Goal: Contribute content: Contribute content

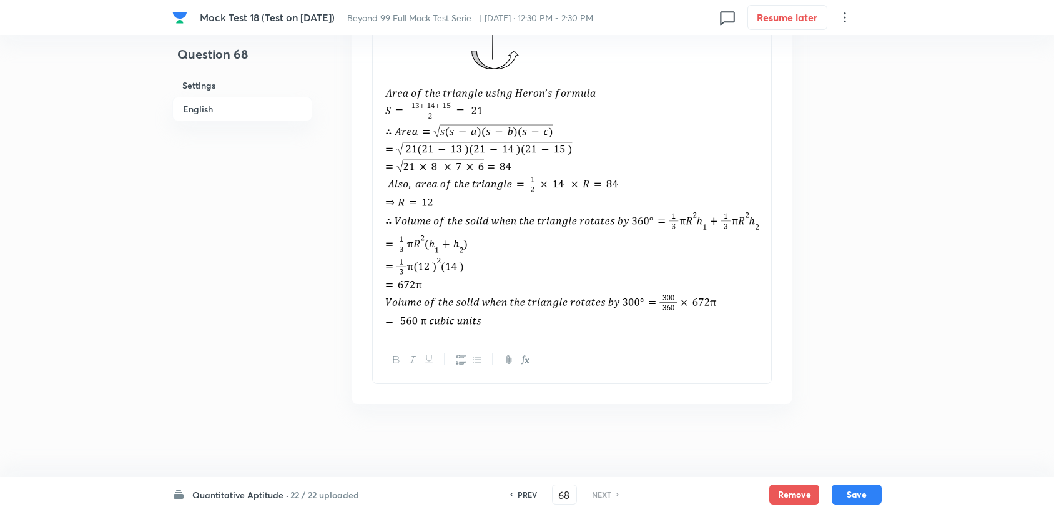
click at [273, 502] on div "Quantitative Aptitude · 22 / 22 uploaded PREV 68 ​ NEXT Remove Save" at bounding box center [527, 494] width 710 height 35
click at [273, 492] on h6 "Quantitative Aptitude ·" at bounding box center [240, 494] width 96 height 13
click at [263, 256] on h6 "VARC" at bounding box center [250, 249] width 114 height 13
type input "1"
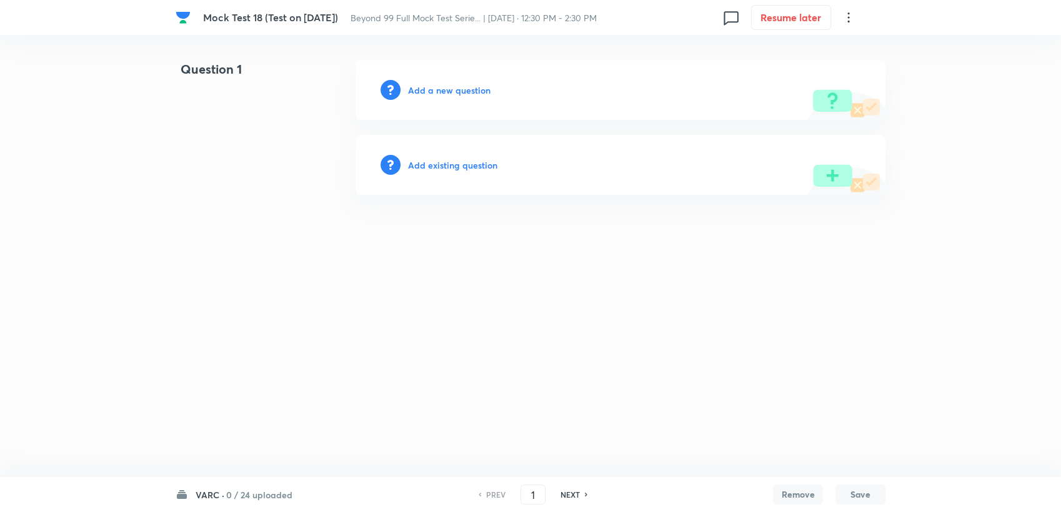
drag, startPoint x: 439, startPoint y: 113, endPoint x: 426, endPoint y: 80, distance: 35.6
click at [439, 110] on div "Add a new question" at bounding box center [620, 90] width 530 height 60
click at [426, 80] on div "Add a new question" at bounding box center [620, 90] width 530 height 60
click at [425, 81] on div "Add a new question" at bounding box center [620, 90] width 530 height 60
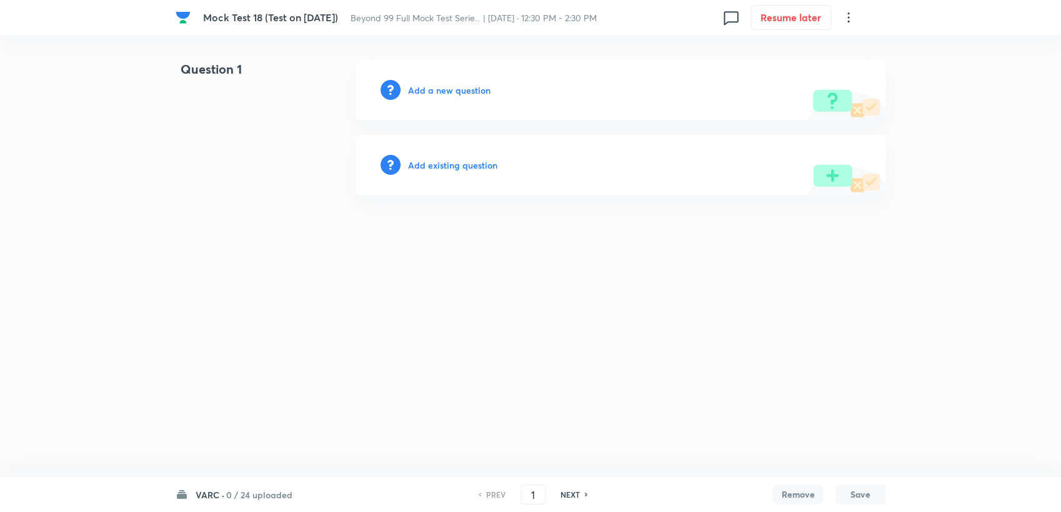
click at [420, 83] on div "Add a new question" at bounding box center [620, 90] width 530 height 60
click at [415, 87] on h6 "Add a new question" at bounding box center [449, 90] width 82 height 13
click at [415, 89] on h6 "Choose a question type" at bounding box center [456, 90] width 96 height 13
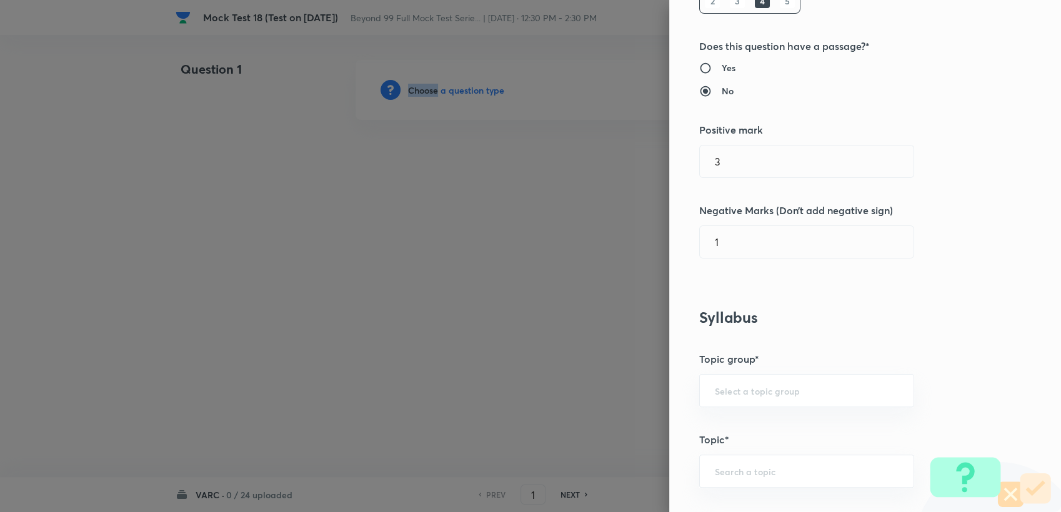
scroll to position [208, 0]
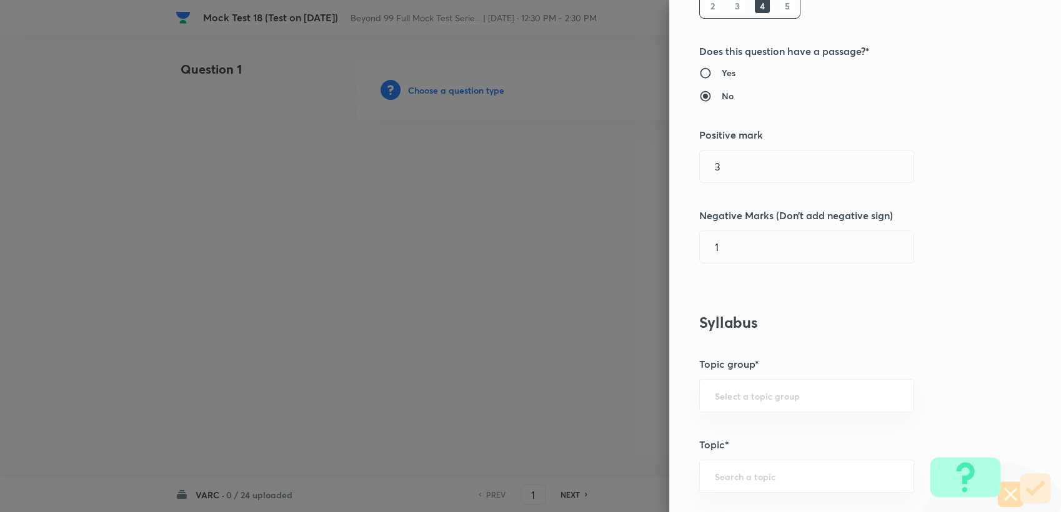
click at [701, 435] on div "Question settings Question type* Single choice correct Number of options* 2 3 4…" at bounding box center [865, 256] width 392 height 512
click at [823, 381] on div "​" at bounding box center [806, 395] width 215 height 33
click at [791, 390] on input "text" at bounding box center [807, 396] width 184 height 12
click at [766, 427] on li "Verbal Ability and RC" at bounding box center [796, 430] width 214 height 22
type input "Verbal Ability and RC"
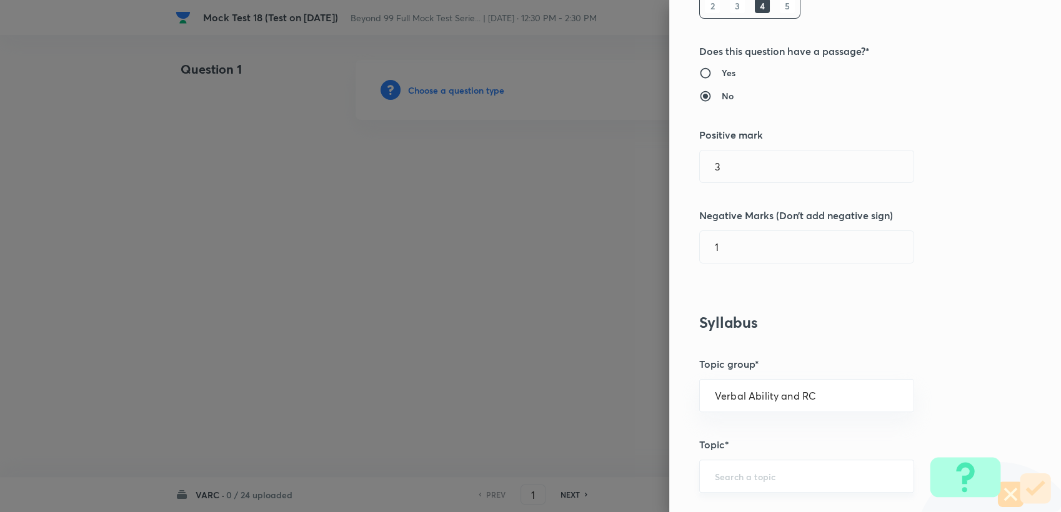
drag, startPoint x: 758, startPoint y: 458, endPoint x: 747, endPoint y: 489, distance: 32.6
click at [757, 462] on div "​" at bounding box center [806, 476] width 215 height 33
click at [747, 489] on div "​" at bounding box center [806, 476] width 215 height 33
type input "t"
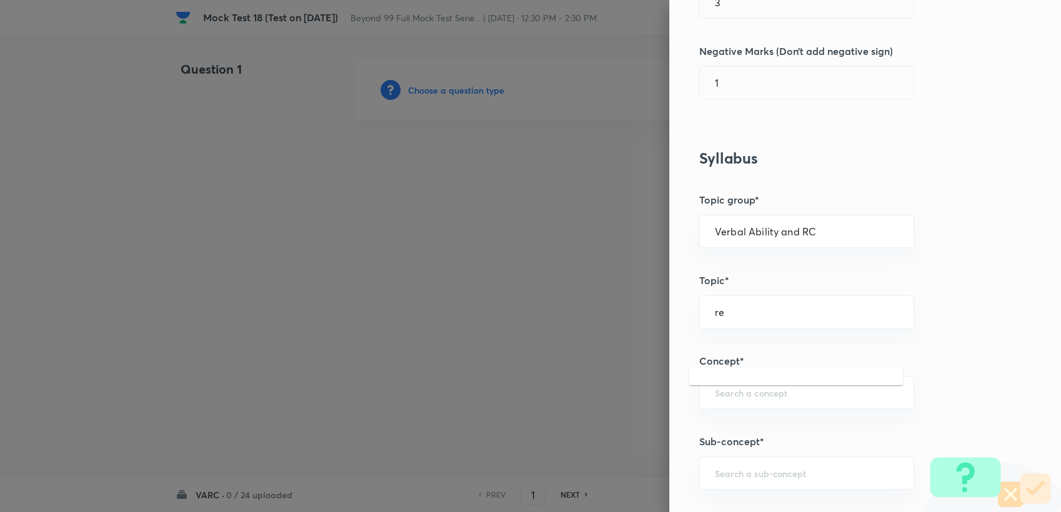
scroll to position [416, 0]
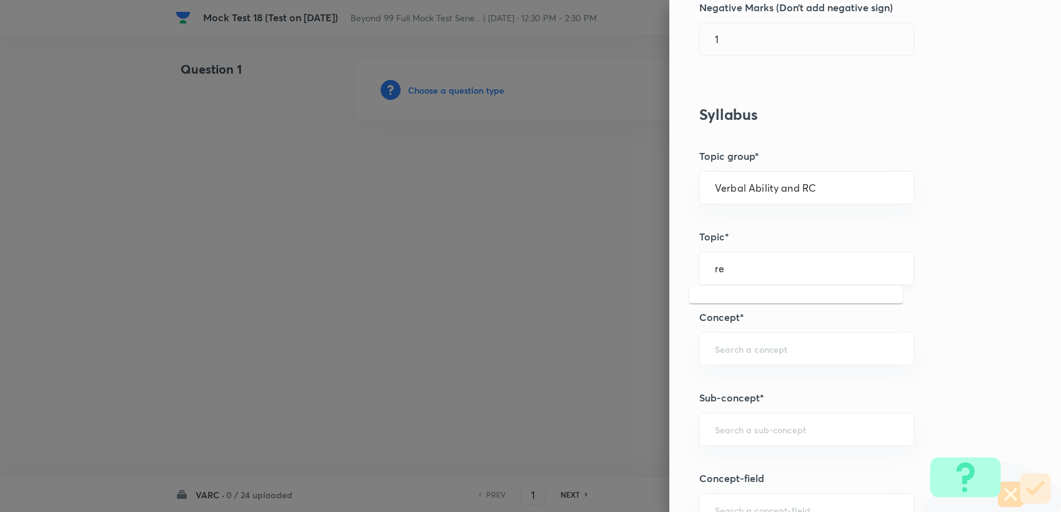
click at [765, 273] on div "re ​" at bounding box center [806, 268] width 215 height 33
click at [761, 270] on input "read" at bounding box center [807, 268] width 184 height 12
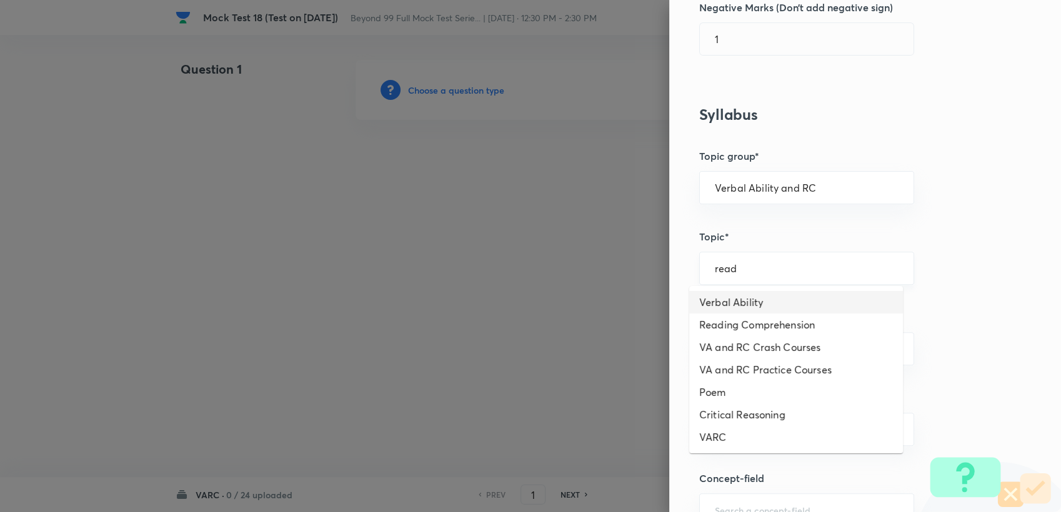
click at [763, 269] on input "read" at bounding box center [807, 268] width 184 height 12
click at [748, 310] on li "Reading Comprehension" at bounding box center [796, 302] width 214 height 22
type input "Reading Comprehension"
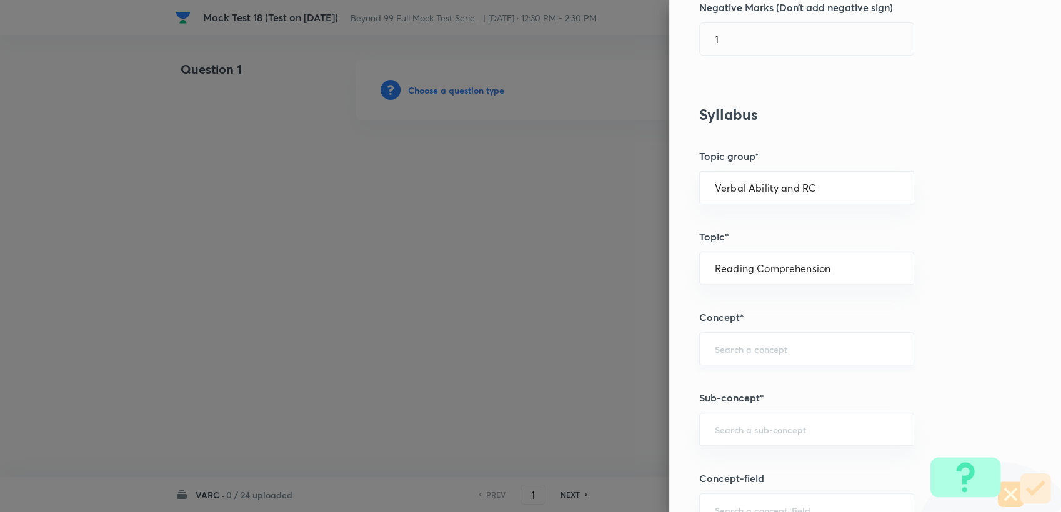
drag, startPoint x: 734, startPoint y: 339, endPoint x: 731, endPoint y: 347, distance: 7.9
click at [734, 340] on div "​" at bounding box center [806, 348] width 215 height 33
click at [732, 402] on li "Types of Questions on RC" at bounding box center [796, 405] width 214 height 22
type input "Types of Questions on RC"
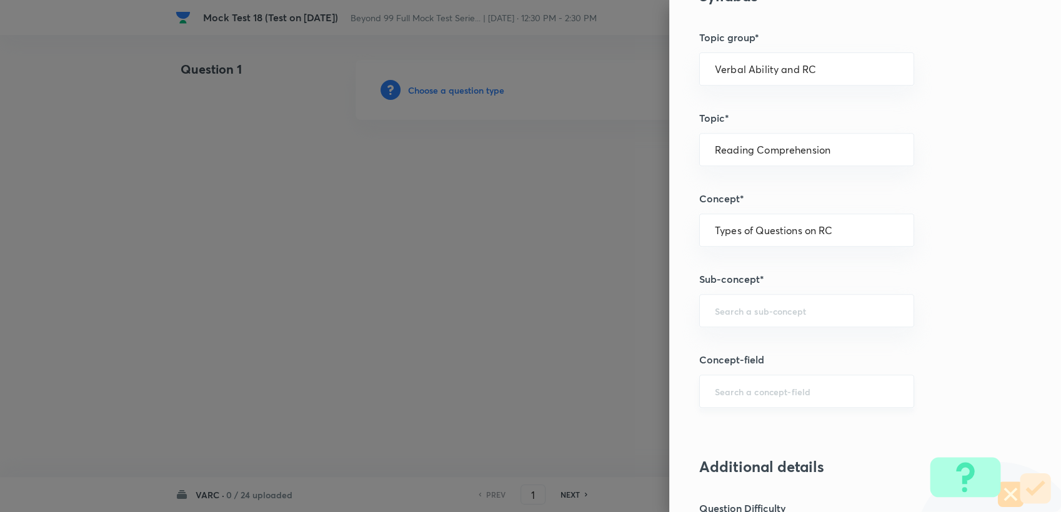
scroll to position [555, 0]
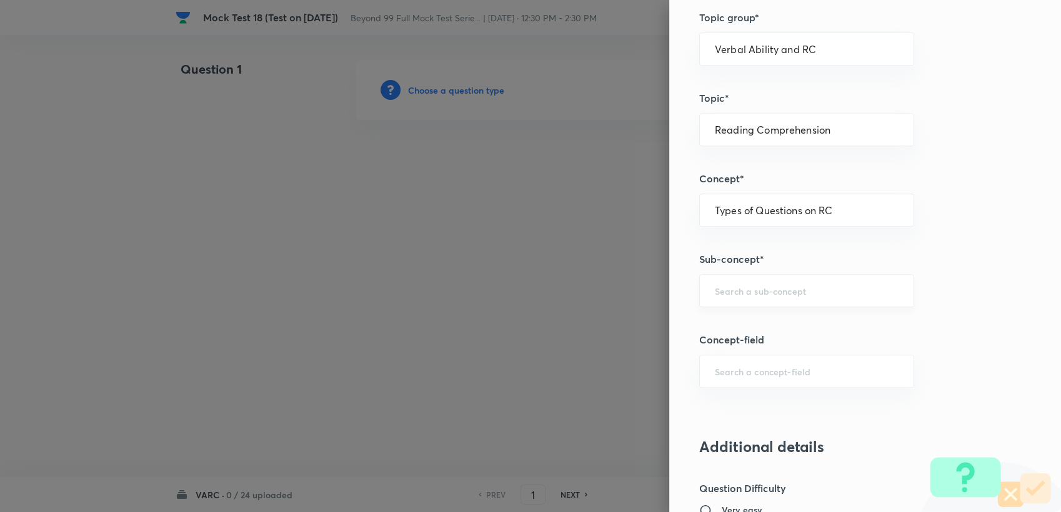
click at [738, 300] on div "​" at bounding box center [806, 290] width 215 height 33
click at [757, 324] on li "Main Idea Questions" at bounding box center [796, 325] width 214 height 22
type input "Main Idea Questions"
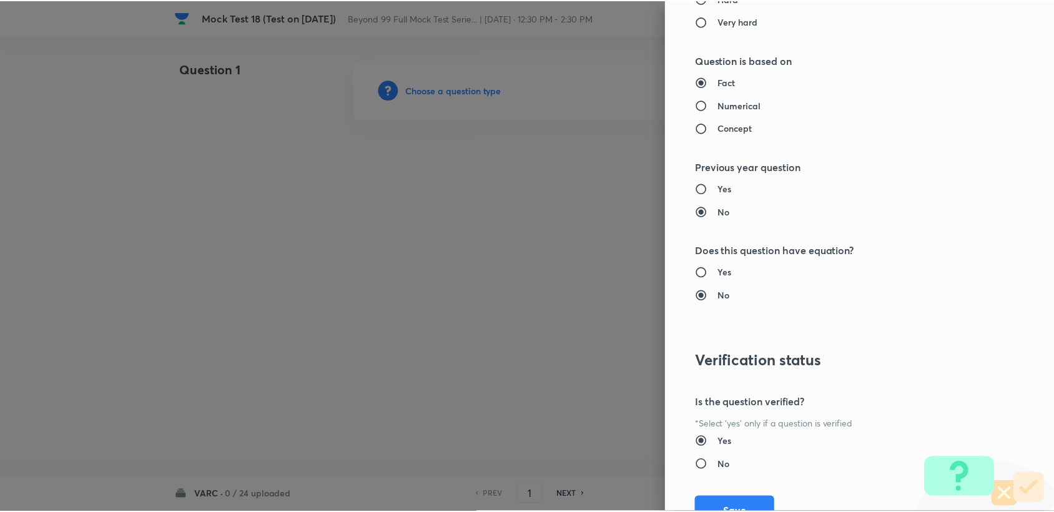
scroll to position [1189, 0]
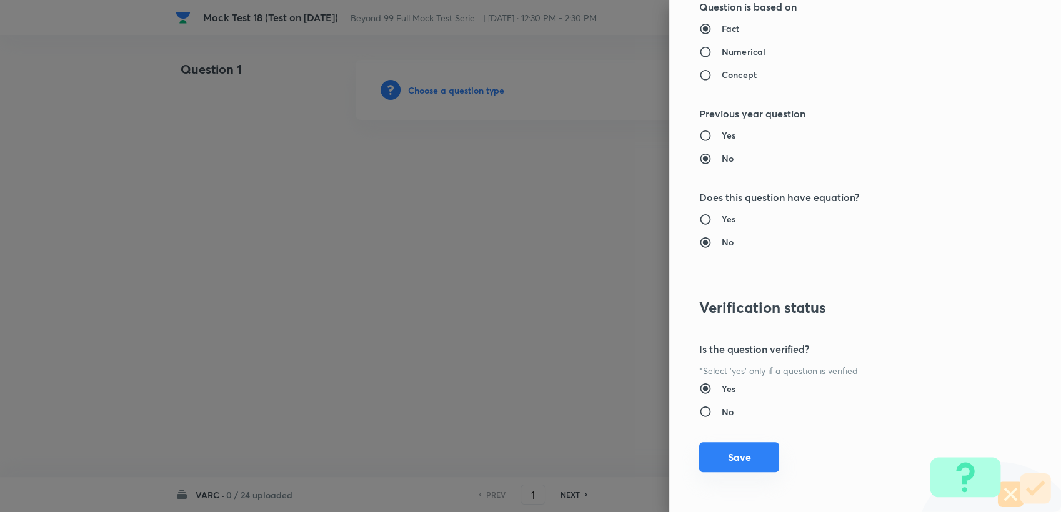
click at [712, 454] on button "Save" at bounding box center [739, 457] width 80 height 30
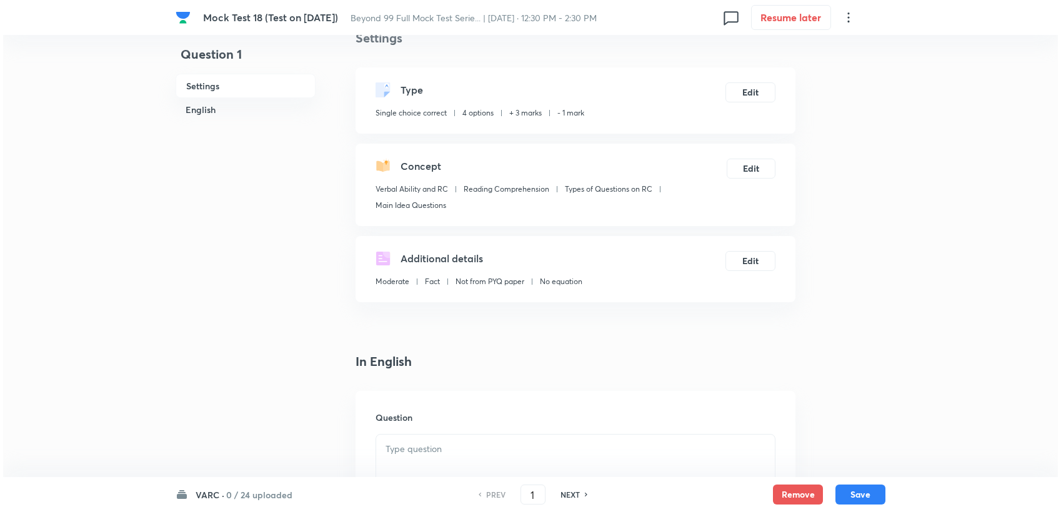
scroll to position [0, 0]
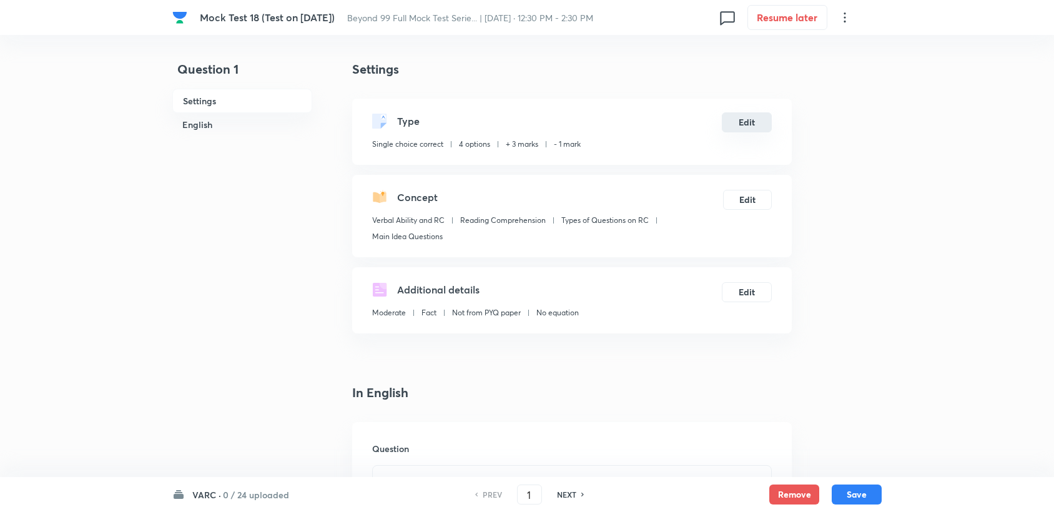
click at [743, 132] on button "Edit" at bounding box center [747, 122] width 50 height 20
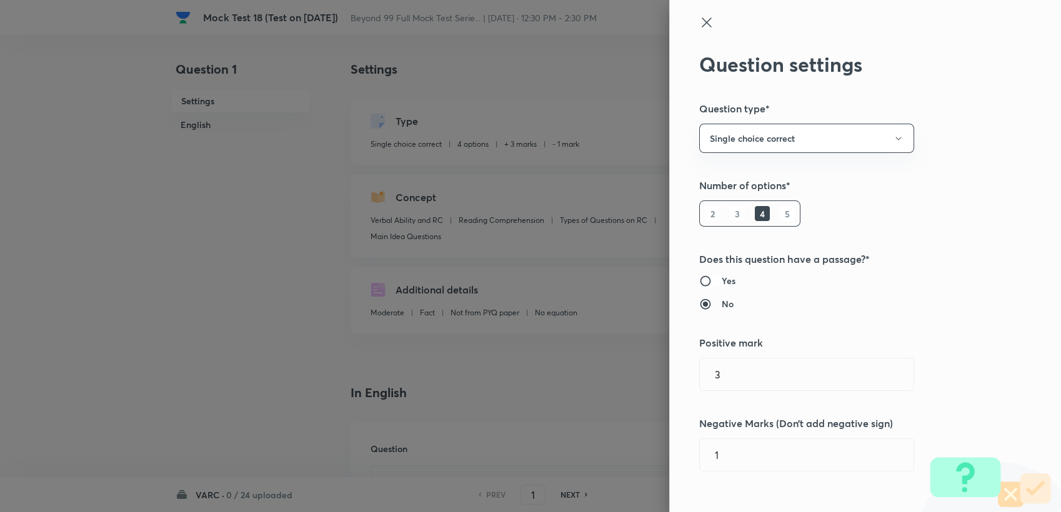
click at [699, 279] on input "Yes" at bounding box center [710, 281] width 22 height 12
radio input "true"
radio input "false"
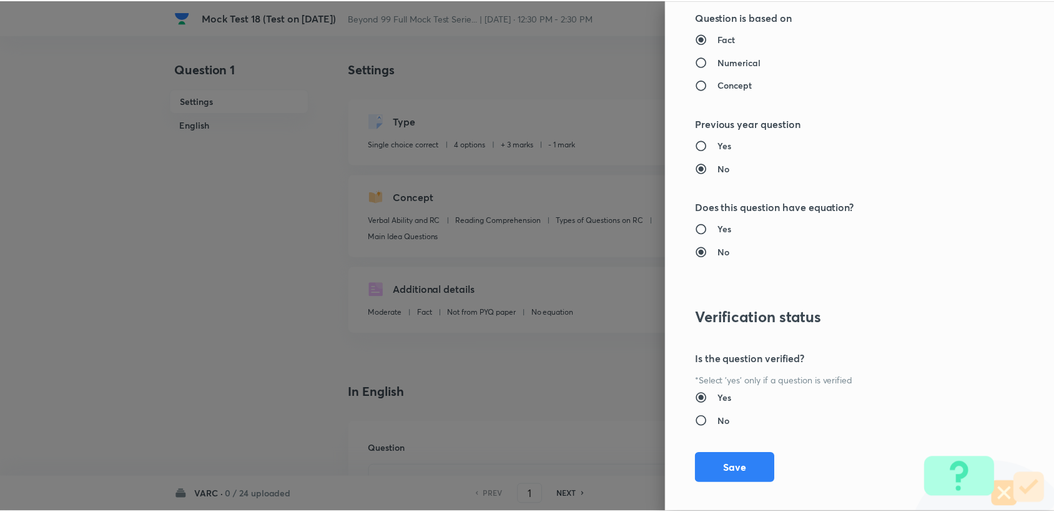
scroll to position [1189, 0]
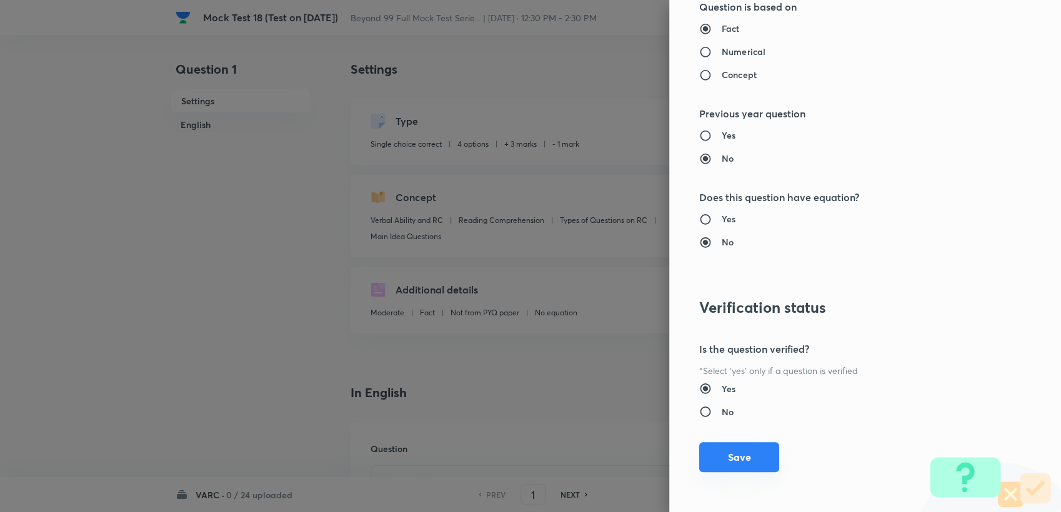
click at [717, 457] on button "Save" at bounding box center [739, 457] width 80 height 30
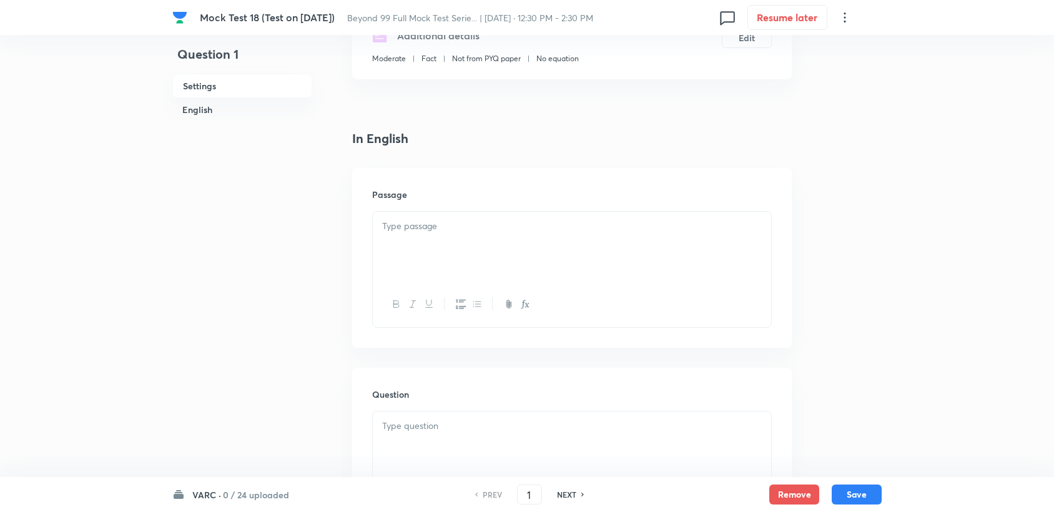
scroll to position [277, 0]
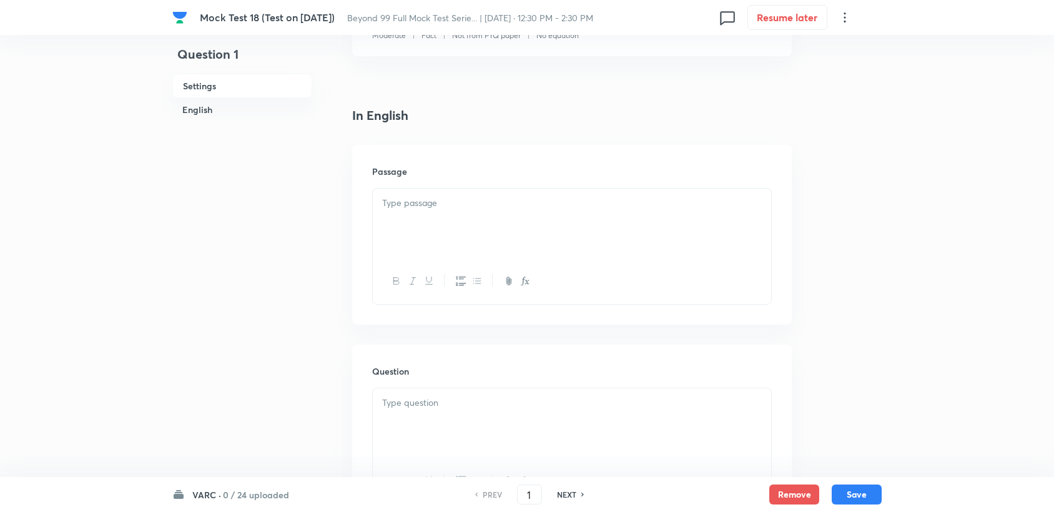
drag, startPoint x: 488, startPoint y: 372, endPoint x: 420, endPoint y: 222, distance: 164.9
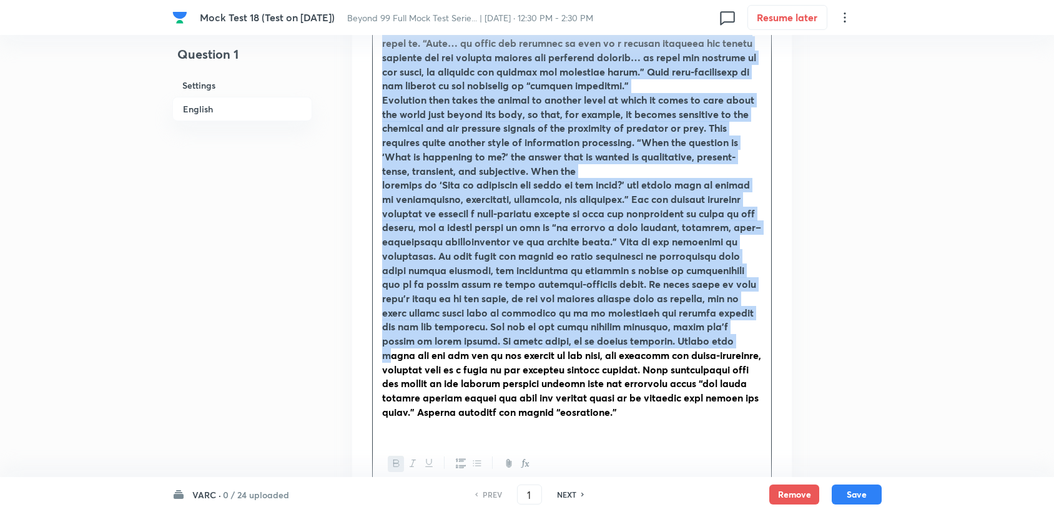
scroll to position [833, 0]
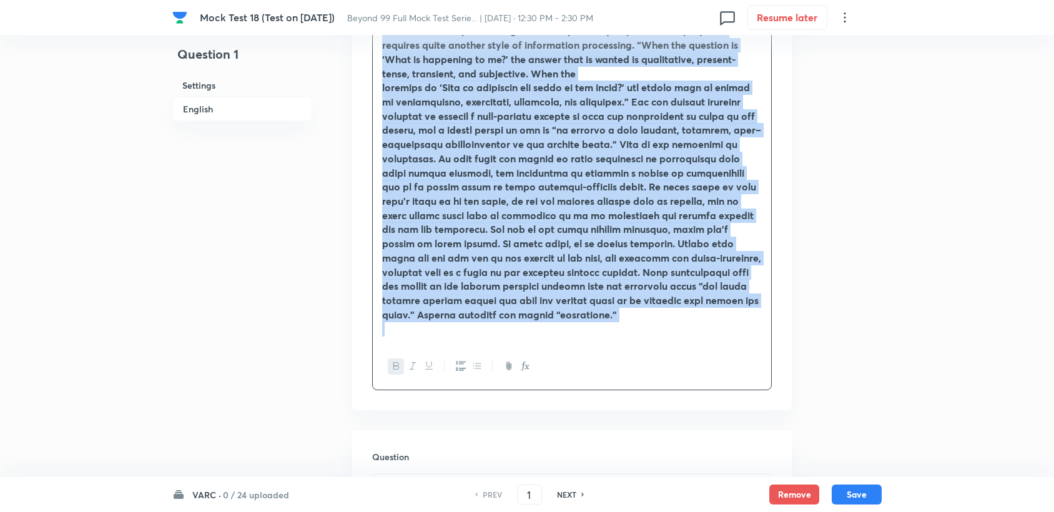
drag, startPoint x: 372, startPoint y: 229, endPoint x: 556, endPoint y: 338, distance: 213.7
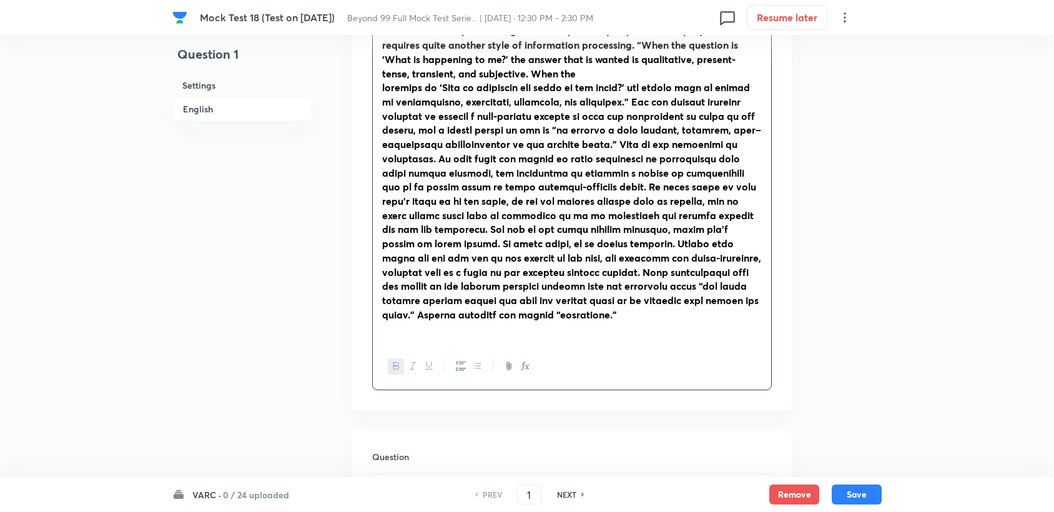
click at [400, 377] on div at bounding box center [572, 367] width 399 height 46
click at [398, 376] on div at bounding box center [572, 367] width 399 height 46
click at [397, 375] on div at bounding box center [572, 367] width 399 height 46
click at [394, 367] on icon "button" at bounding box center [397, 366] width 10 height 10
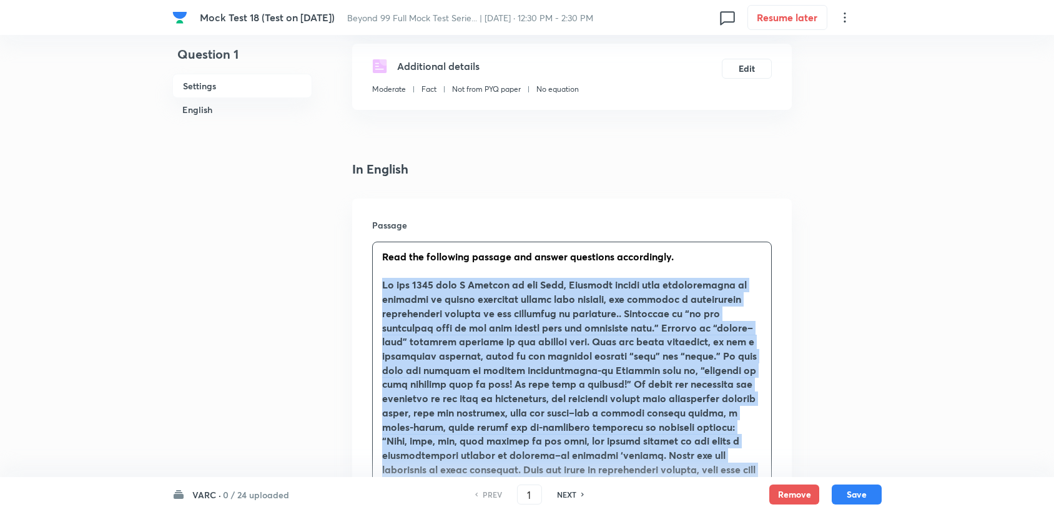
click at [394, 367] on strong at bounding box center [569, 440] width 375 height 325
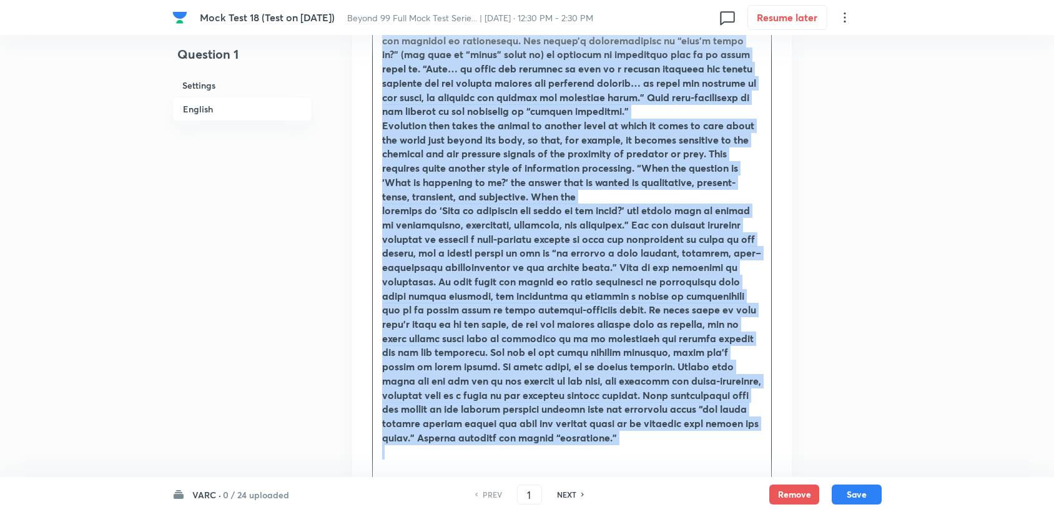
scroll to position [918, 0]
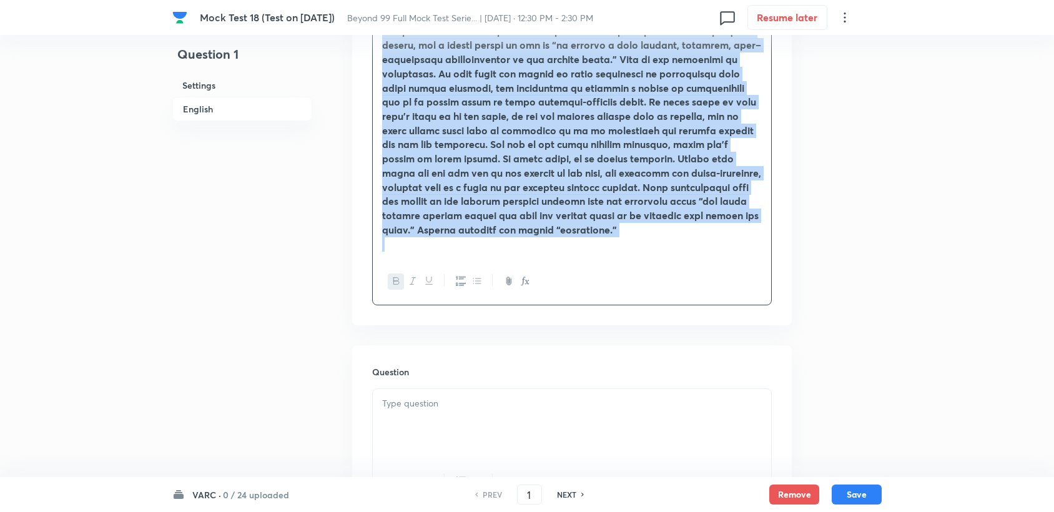
click at [392, 284] on icon "button" at bounding box center [397, 281] width 10 height 10
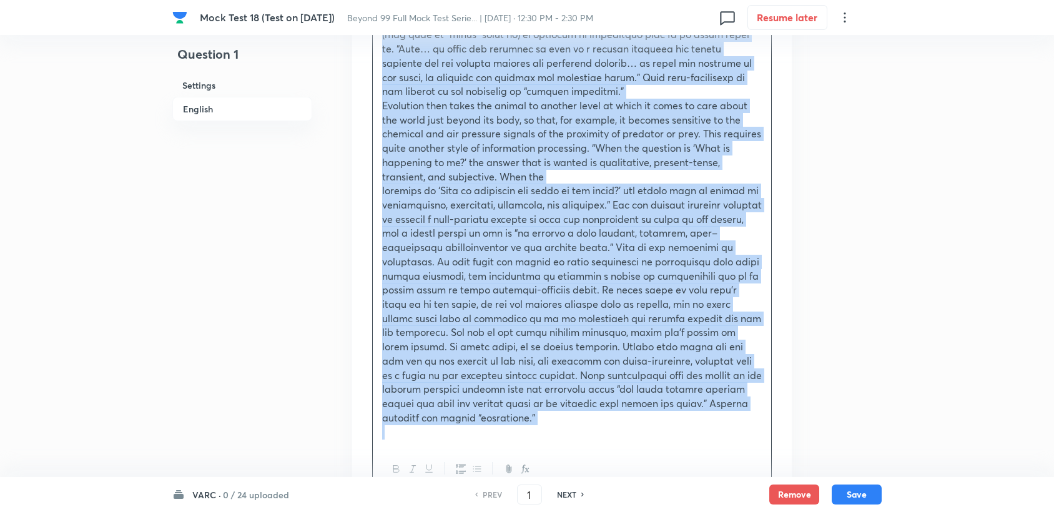
scroll to position [849, 0]
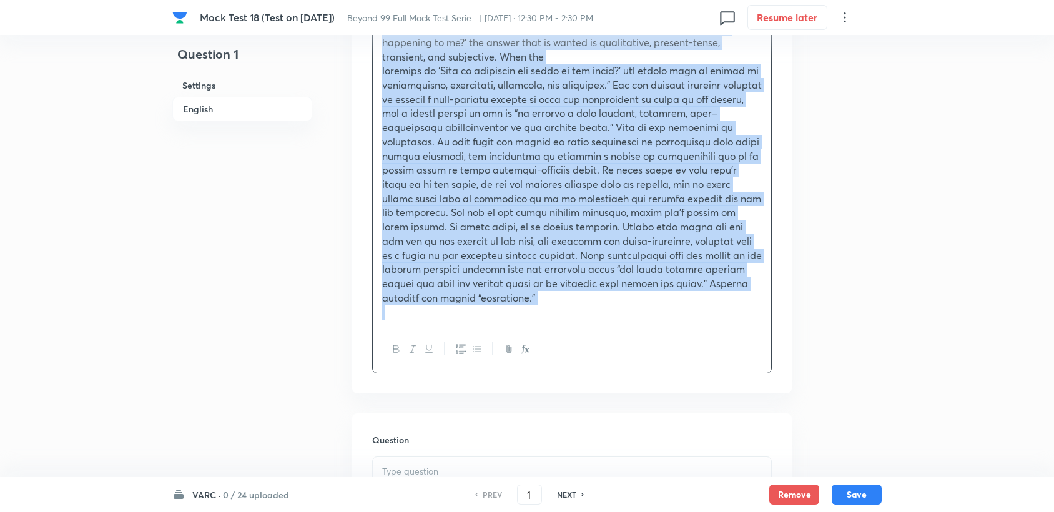
click at [468, 305] on p at bounding box center [572, 312] width 380 height 14
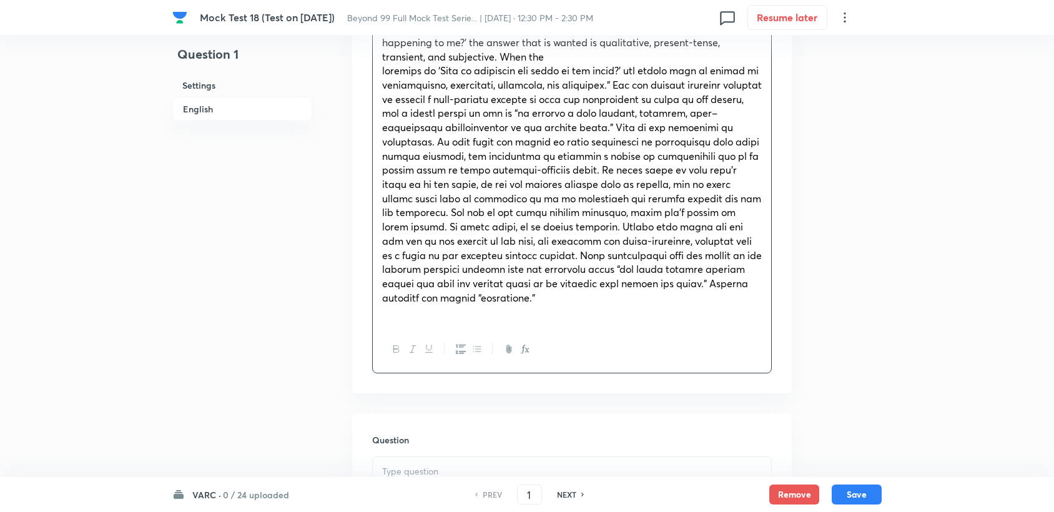
click at [413, 465] on p at bounding box center [572, 472] width 380 height 14
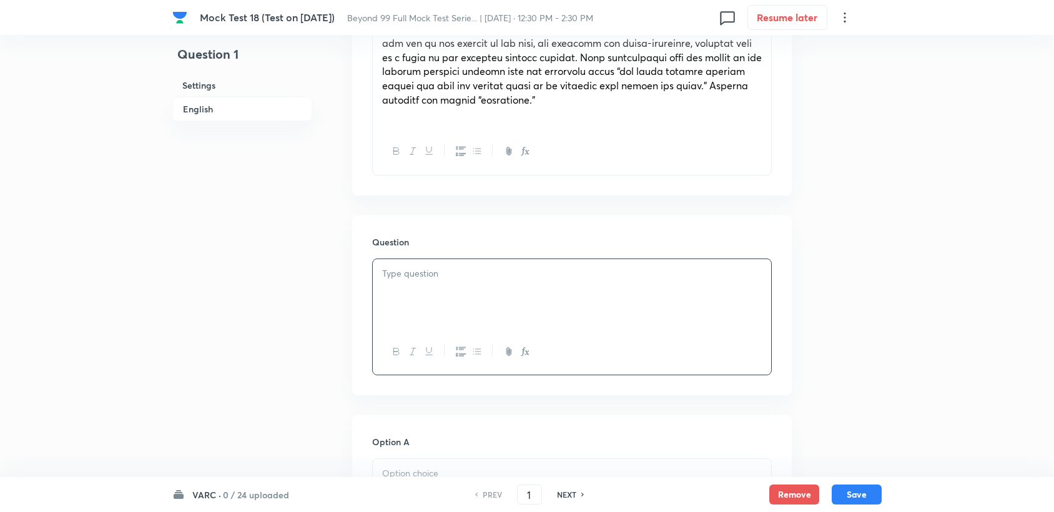
scroll to position [1058, 0]
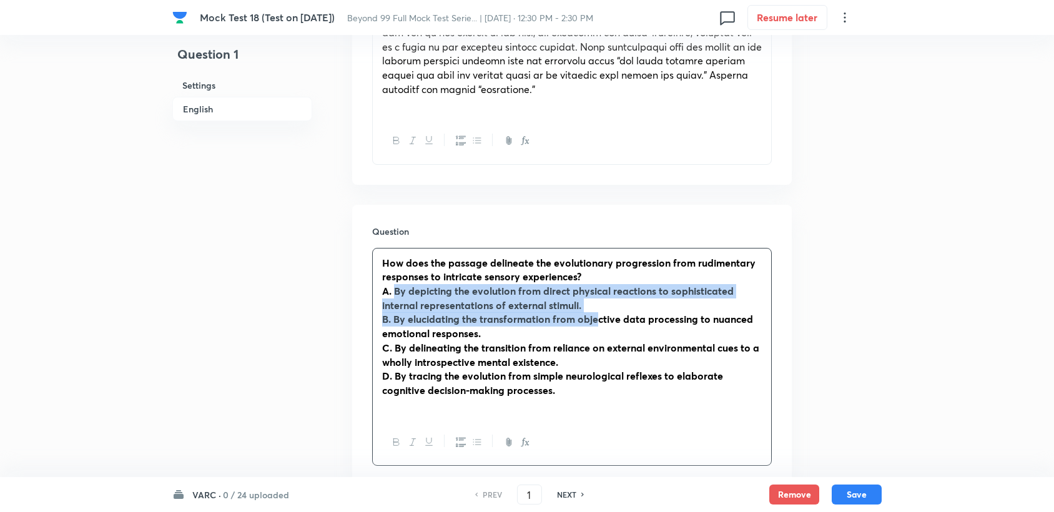
drag, startPoint x: 394, startPoint y: 277, endPoint x: 595, endPoint y: 297, distance: 202.8
click at [595, 297] on div "How does the passage delineate the evolutionary progression from rudimentary re…" at bounding box center [572, 334] width 399 height 171
click at [596, 292] on p "A. By depicting the evolution from direct physical reactions to sophisticated i…" at bounding box center [572, 298] width 380 height 28
drag, startPoint x: 589, startPoint y: 287, endPoint x: 396, endPoint y: 277, distance: 193.3
click at [396, 284] on p "A. By depicting the evolution from direct physical reactions to sophisticated i…" at bounding box center [572, 298] width 380 height 28
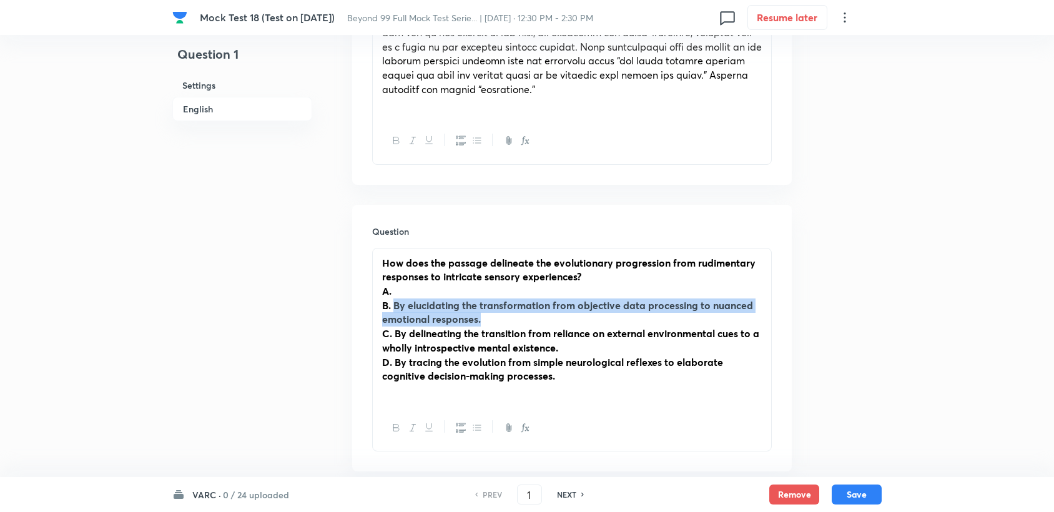
drag, startPoint x: 394, startPoint y: 296, endPoint x: 490, endPoint y: 300, distance: 96.3
click at [490, 300] on p "B. By elucidating the transformation from objective data processing to nuanced …" at bounding box center [572, 313] width 380 height 28
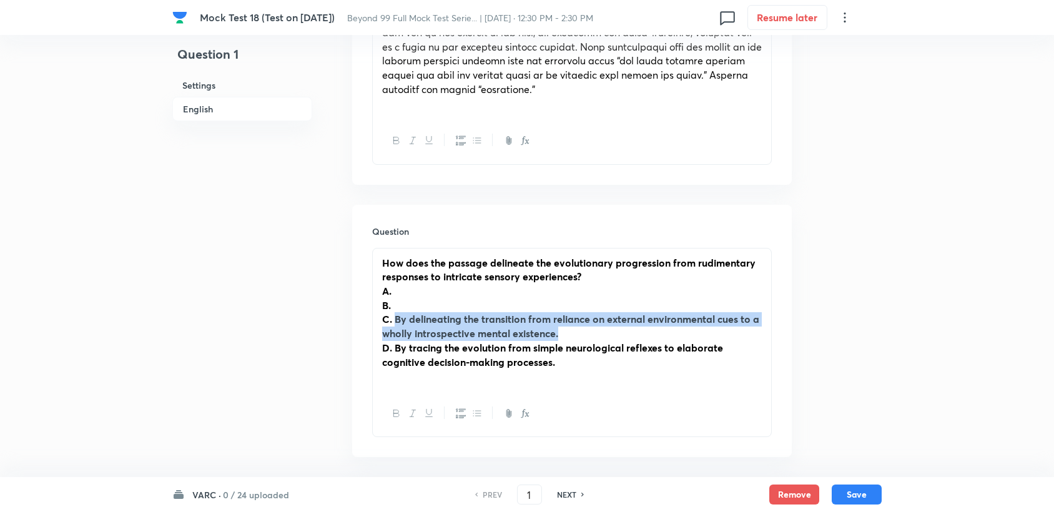
drag, startPoint x: 397, startPoint y: 303, endPoint x: 570, endPoint y: 315, distance: 173.5
click at [570, 315] on p "C. By delineating the transition from reliance on external environmental cues t…" at bounding box center [572, 326] width 380 height 28
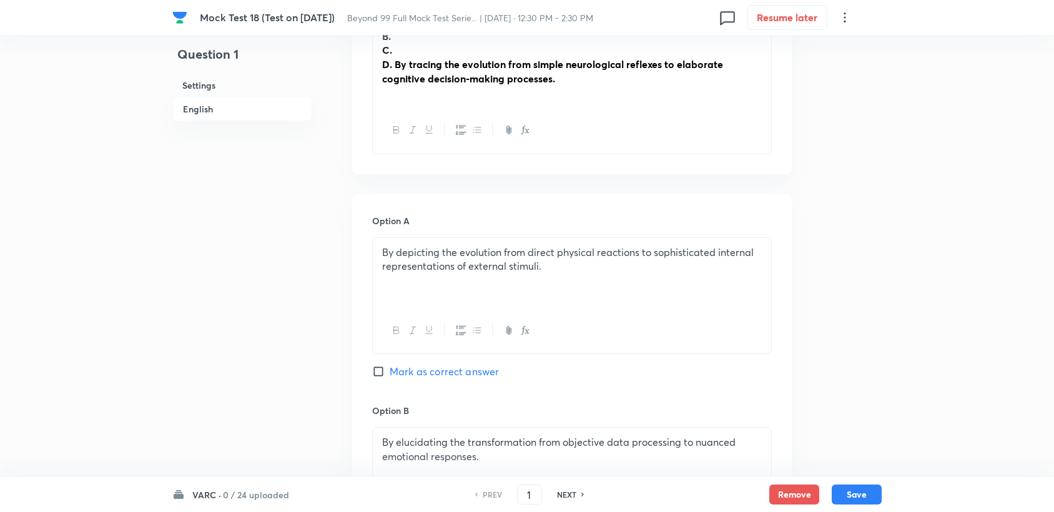
scroll to position [1197, 0]
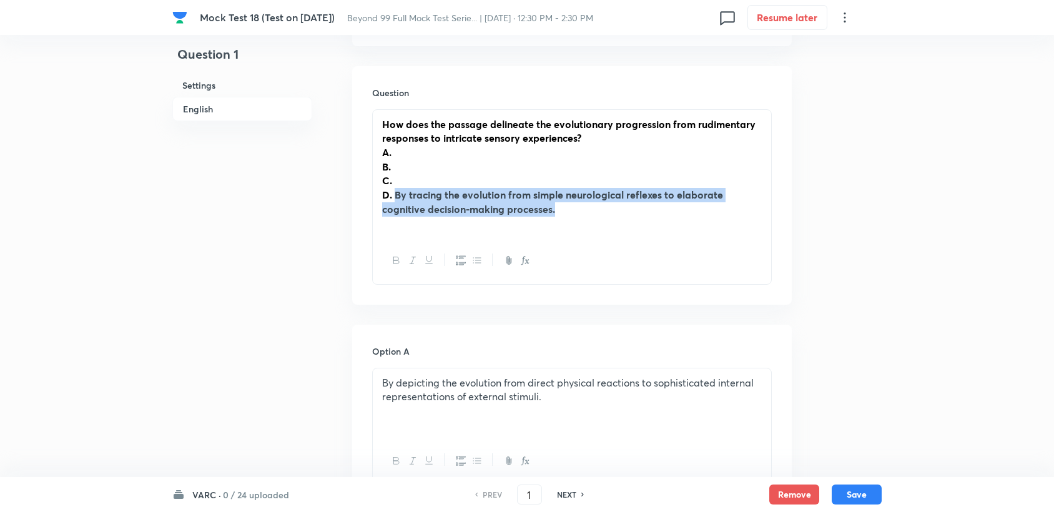
drag, startPoint x: 394, startPoint y: 182, endPoint x: 563, endPoint y: 199, distance: 170.0
click at [563, 199] on p "D. By tracing the evolution from simple neurological reflexes to elaborate cogn…" at bounding box center [572, 202] width 380 height 28
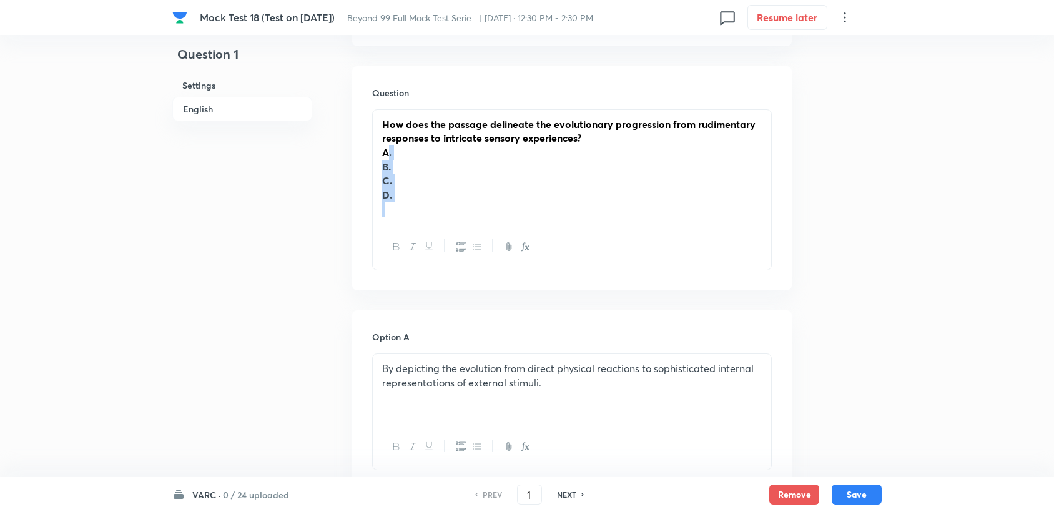
drag, startPoint x: 385, startPoint y: 137, endPoint x: 394, endPoint y: 180, distance: 43.2
click at [397, 190] on div "How does the passage delineate the evolutionary progression from rudimentary re…" at bounding box center [572, 167] width 399 height 114
click at [378, 141] on div "How does the passage delineate the evolutionary progression from rudimentary re…" at bounding box center [572, 167] width 399 height 114
drag, startPoint x: 380, startPoint y: 139, endPoint x: 419, endPoint y: 191, distance: 65.1
click at [419, 191] on div "How does the passage delineate the evolutionary progression from rudimentary re…" at bounding box center [572, 167] width 399 height 114
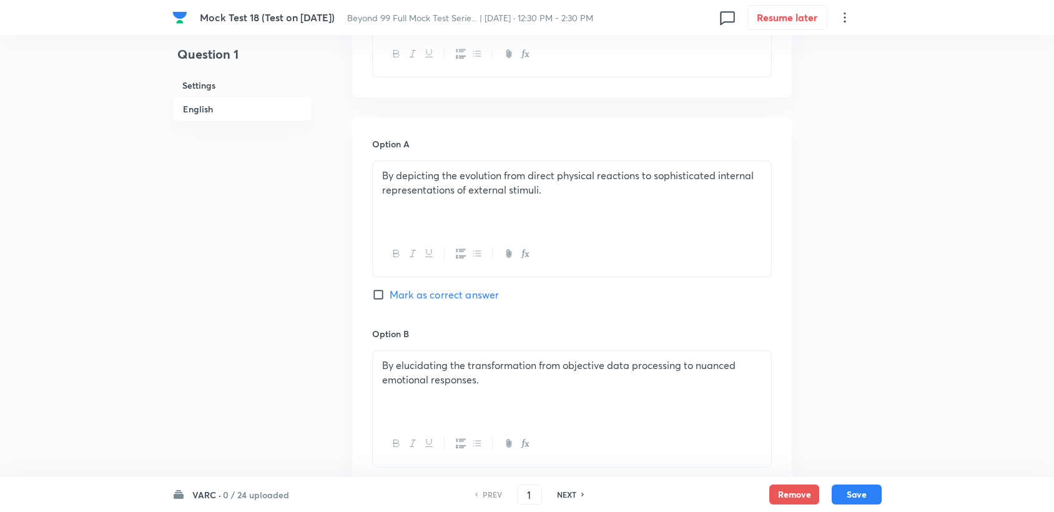
scroll to position [1335, 0]
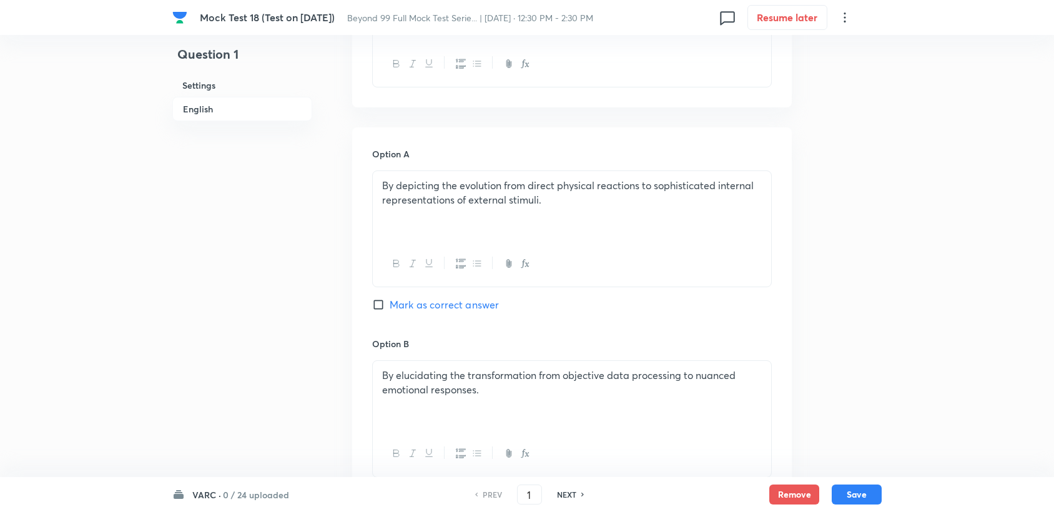
click at [422, 277] on div "Option A By depicting the evolution from direct physical reactions to sophistic…" at bounding box center [572, 242] width 400 height 190
drag, startPoint x: 417, startPoint y: 292, endPoint x: 405, endPoint y: 233, distance: 60.5
click at [413, 297] on span "Mark as correct answer" at bounding box center [444, 304] width 109 height 15
drag, startPoint x: 382, startPoint y: 302, endPoint x: 379, endPoint y: 295, distance: 7.9
click at [380, 296] on div "Option A By depicting the evolution from direct physical reactions to sophistic…" at bounding box center [572, 242] width 400 height 190
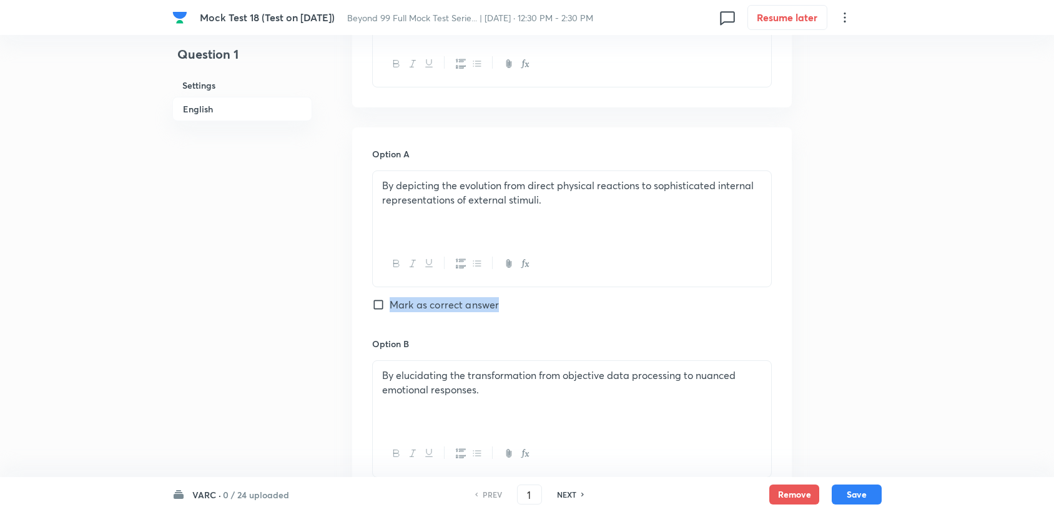
click at [378, 299] on input "Mark as correct answer" at bounding box center [380, 305] width 17 height 12
checkbox input "true"
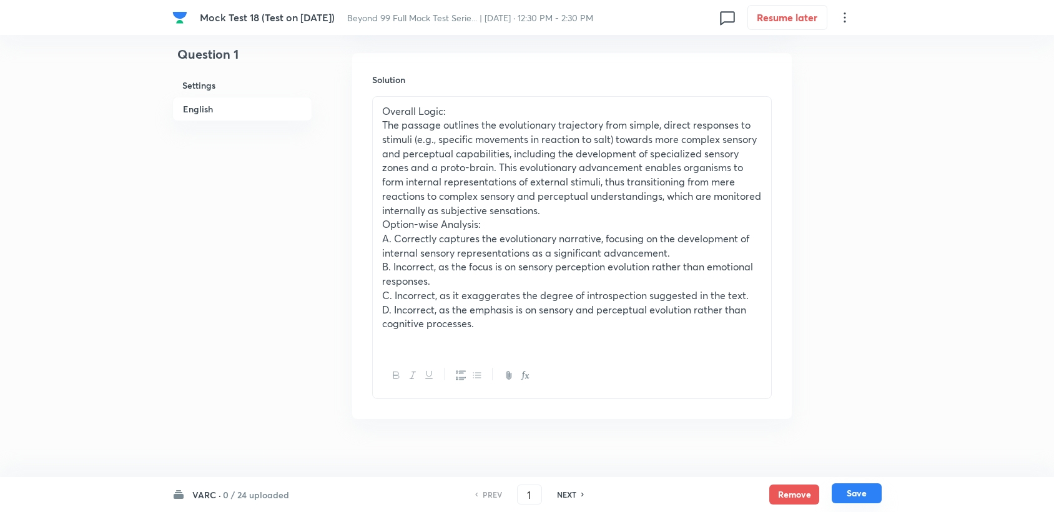
click at [849, 496] on button "Save" at bounding box center [857, 493] width 50 height 20
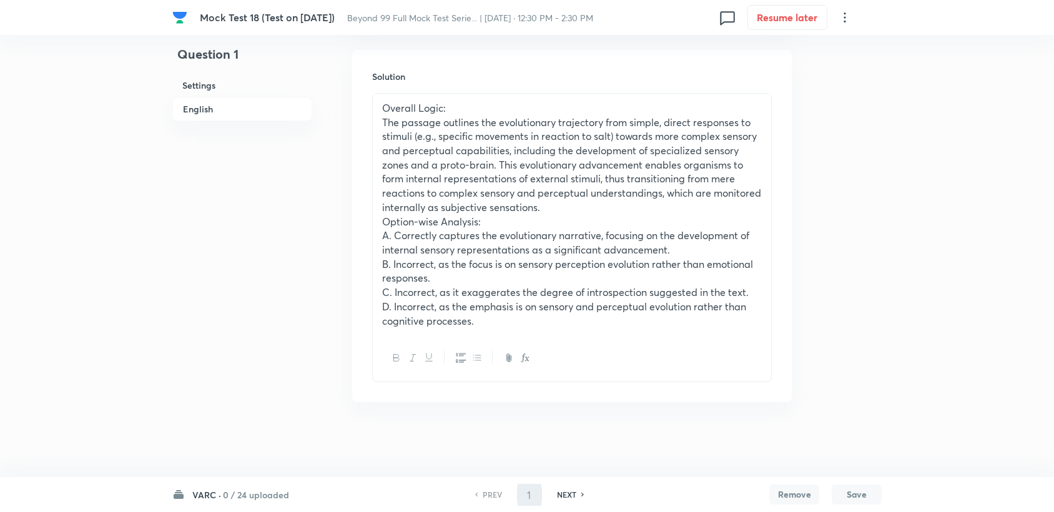
scroll to position [2177, 0]
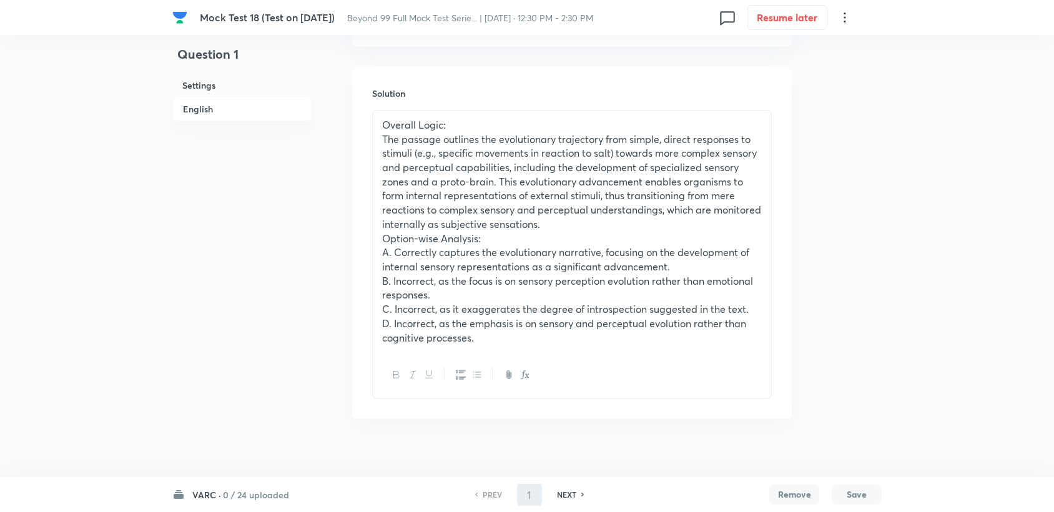
type input "2"
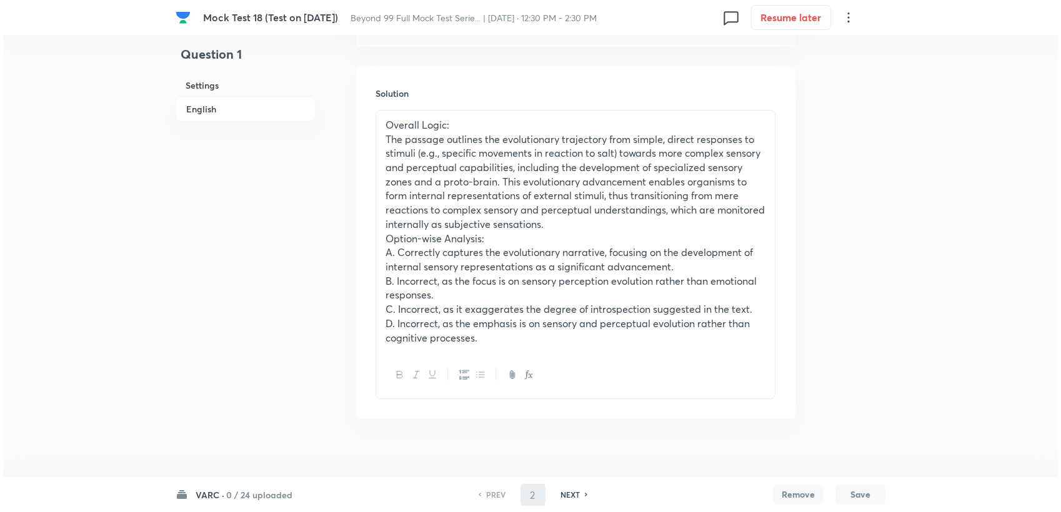
scroll to position [0, 0]
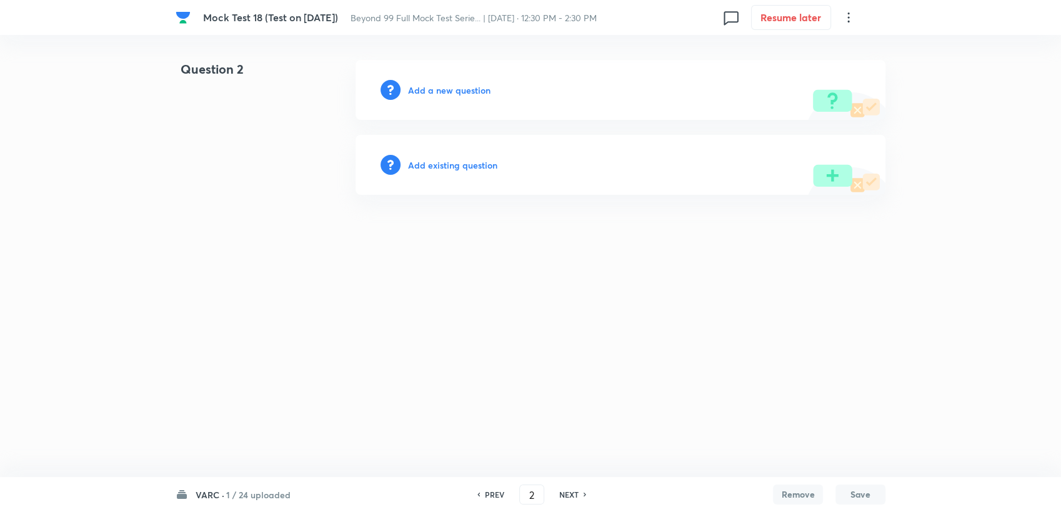
click at [445, 87] on h6 "Add a new question" at bounding box center [449, 90] width 82 height 13
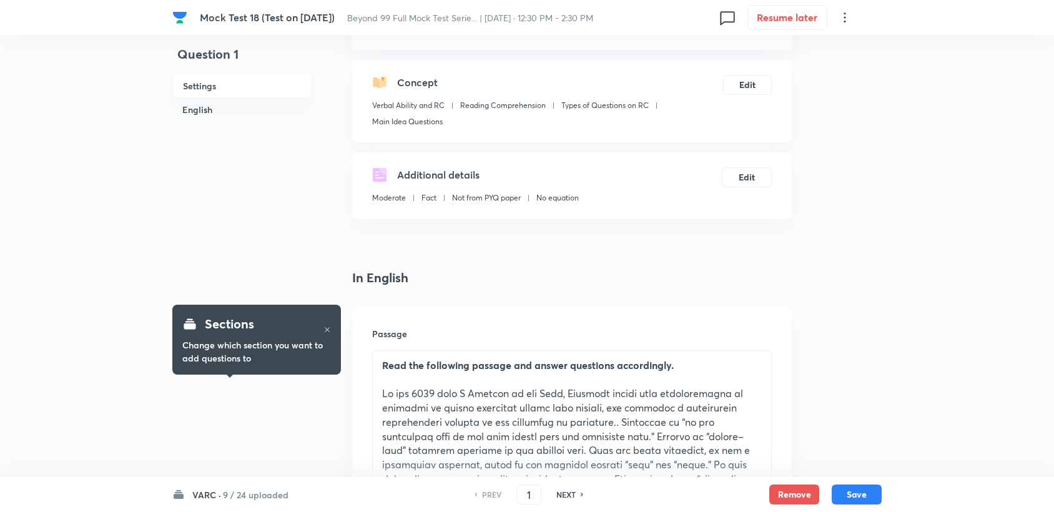
scroll to position [139, 0]
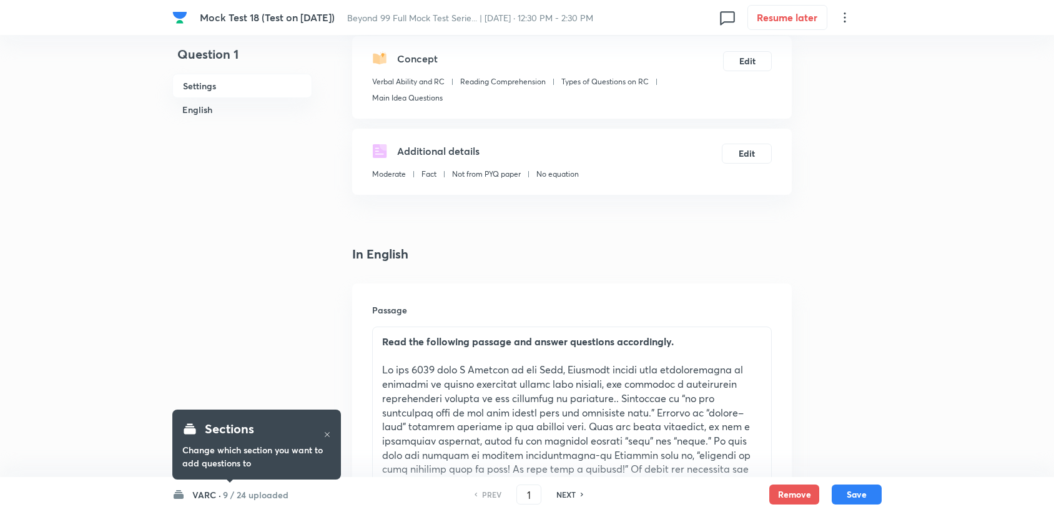
click at [210, 492] on h6 "VARC ·" at bounding box center [206, 494] width 29 height 13
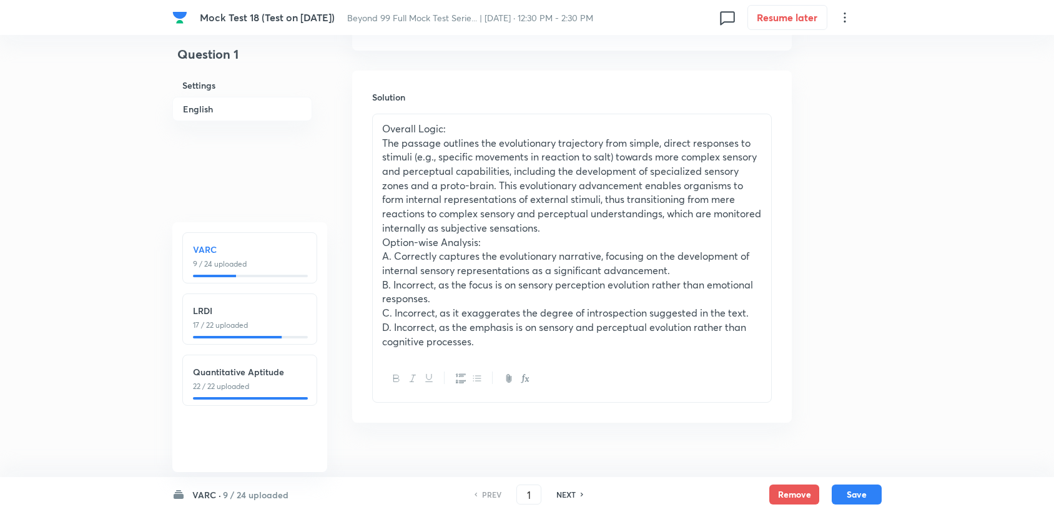
scroll to position [2177, 0]
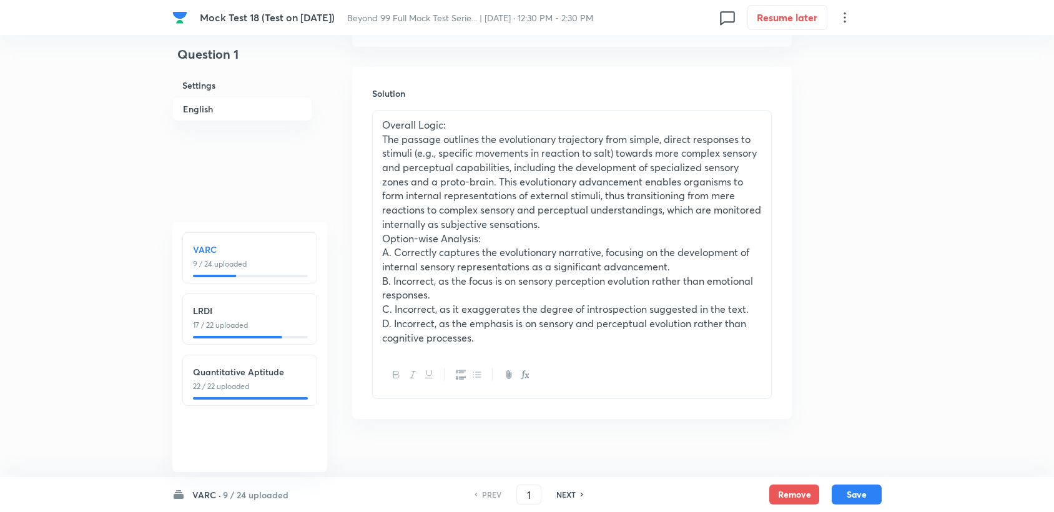
click at [568, 490] on h6 "NEXT" at bounding box center [566, 494] width 19 height 11
type input "2"
checkbox input "false"
checkbox input "true"
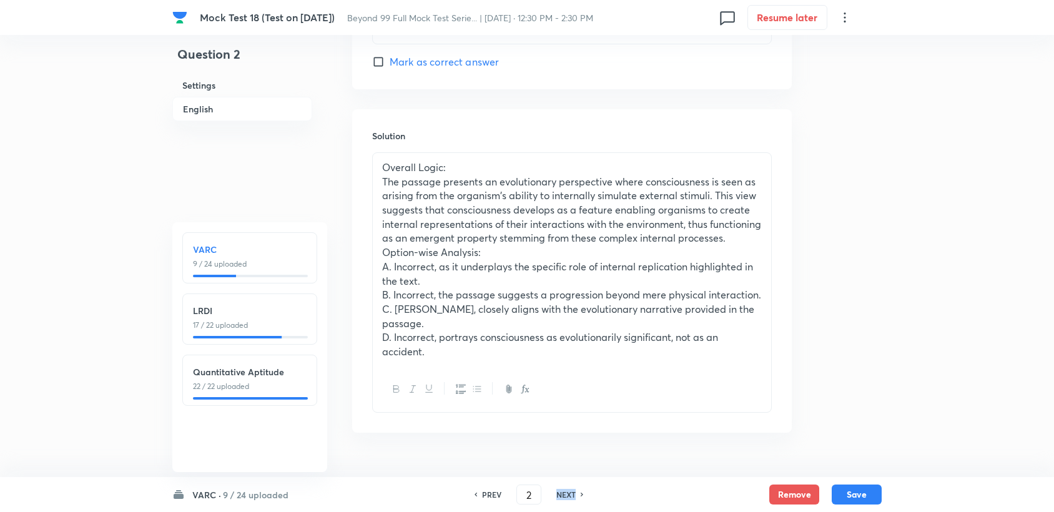
click at [568, 490] on h6 "NEXT" at bounding box center [566, 494] width 19 height 11
type input "3"
checkbox input "false"
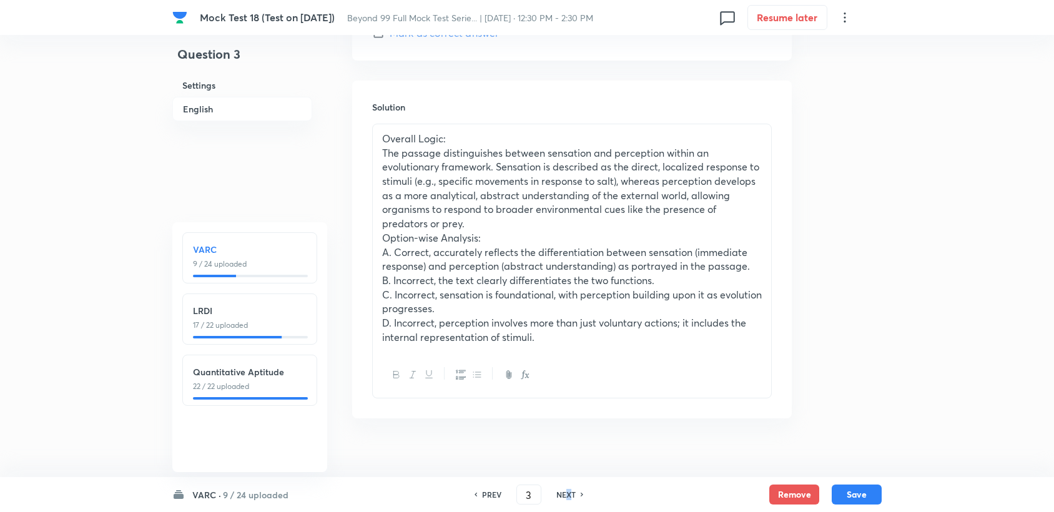
click at [568, 489] on div "PREV 3 ​ NEXT" at bounding box center [528, 495] width 161 height 20
click at [259, 498] on h6 "9 / 24 uploaded" at bounding box center [256, 494] width 66 height 13
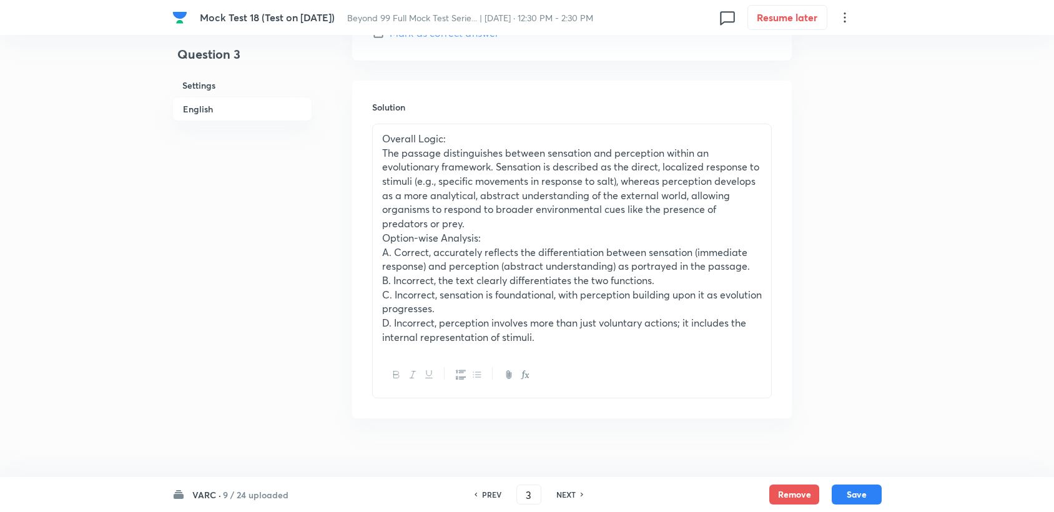
click at [226, 488] on h6 "9 / 24 uploaded" at bounding box center [256, 494] width 66 height 13
click at [226, 311] on h6 "LRDI" at bounding box center [250, 310] width 114 height 13
checkbox input "false"
type input "25"
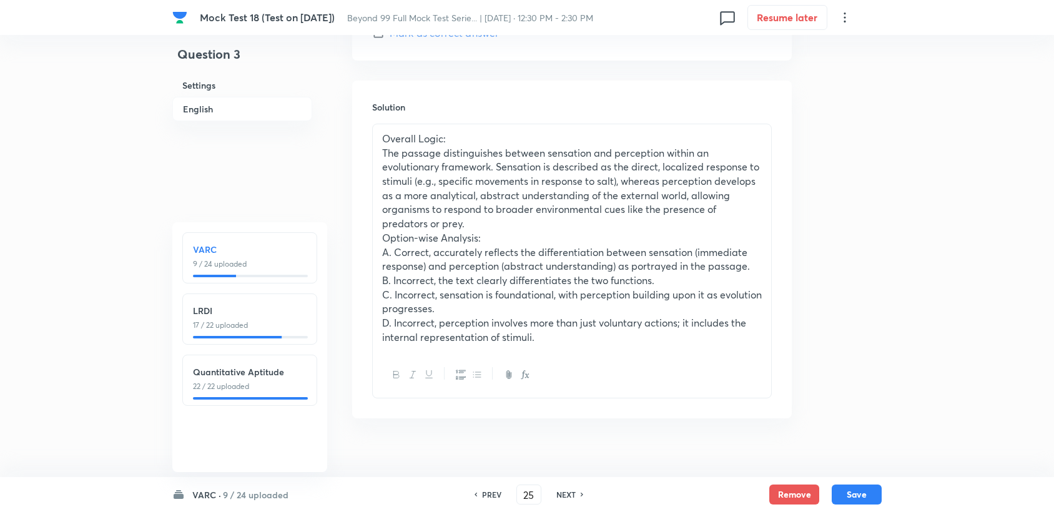
checkbox input "true"
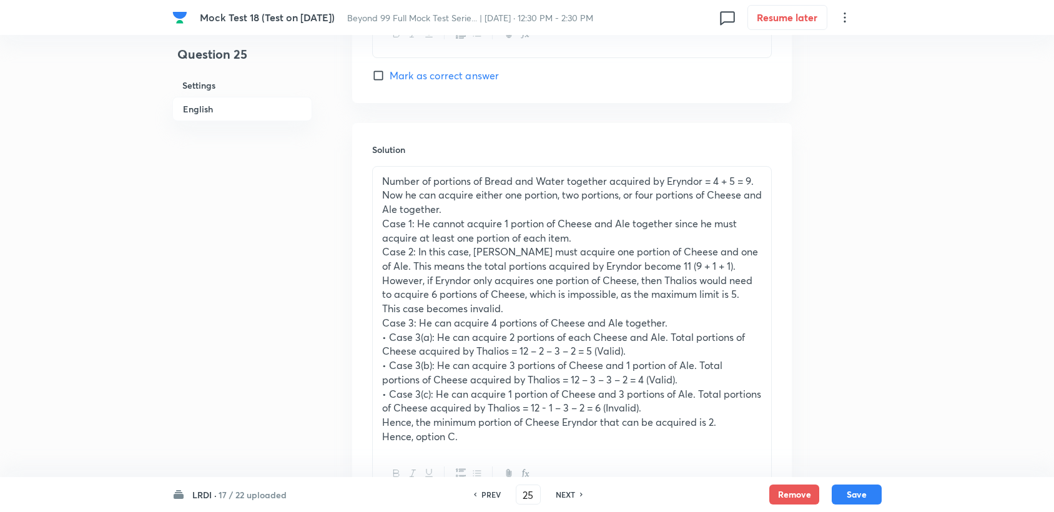
scroll to position [1834, 0]
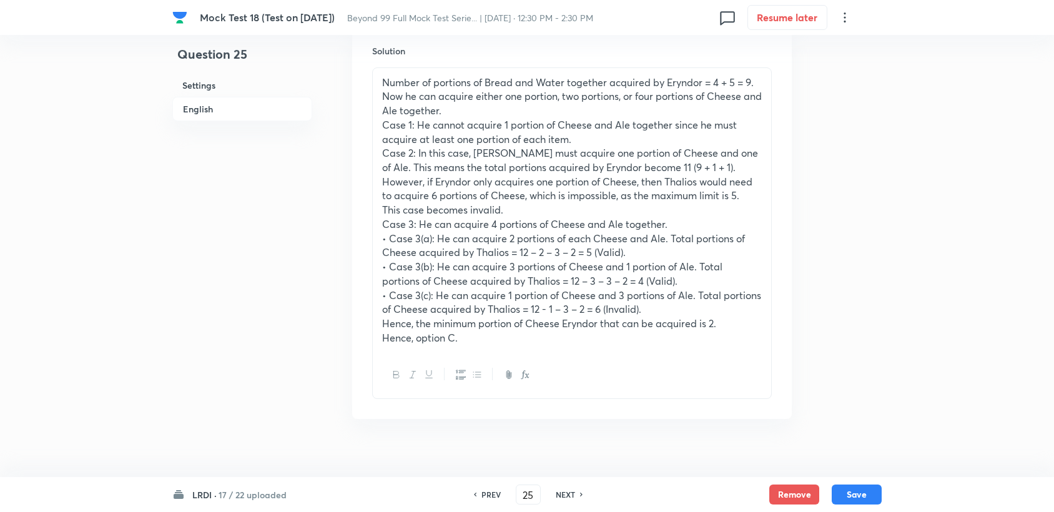
click at [553, 492] on div "NEXT" at bounding box center [567, 494] width 33 height 11
type input "26"
checkbox input "true"
checkbox input "false"
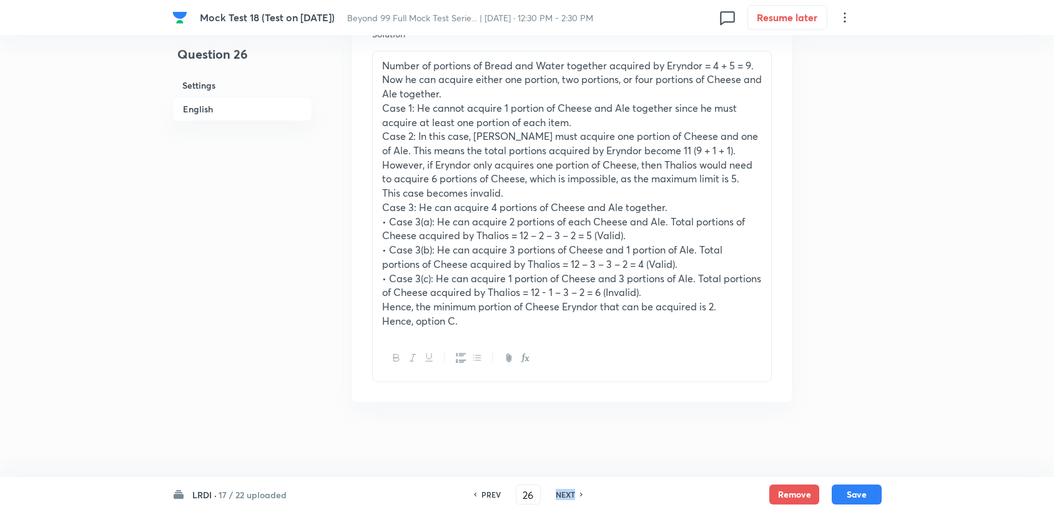
click at [553, 492] on div "NEXT" at bounding box center [567, 494] width 33 height 11
checkbox input "false"
type input "27"
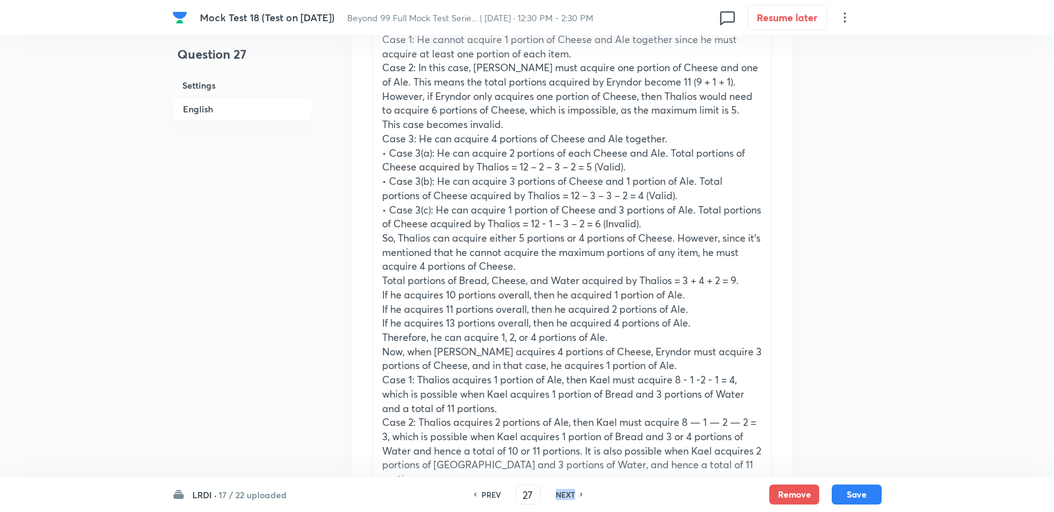
scroll to position [2104, 0]
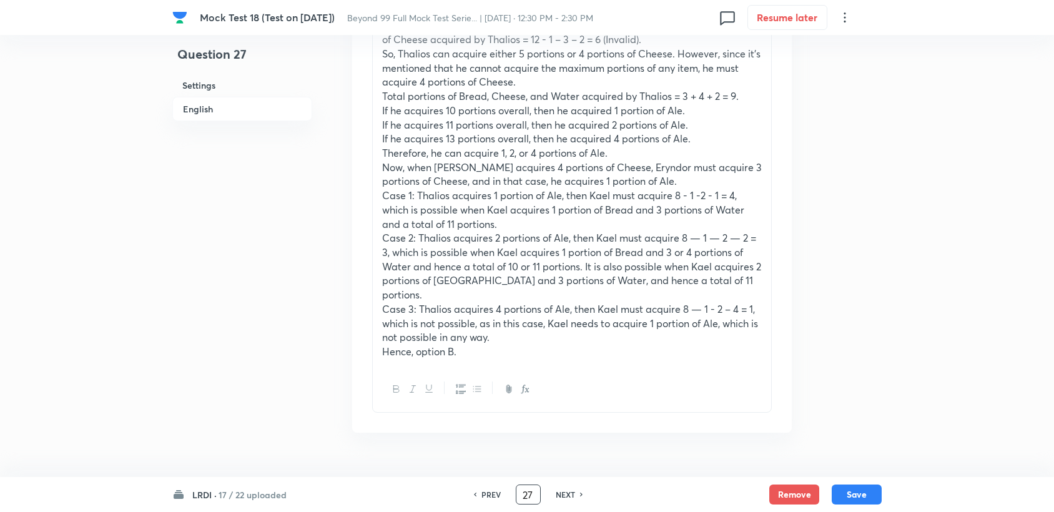
drag, startPoint x: 553, startPoint y: 492, endPoint x: 525, endPoint y: 501, distance: 29.4
click at [525, 501] on input "27" at bounding box center [529, 495] width 24 height 22
click at [560, 497] on h6 "NEXT" at bounding box center [565, 494] width 19 height 11
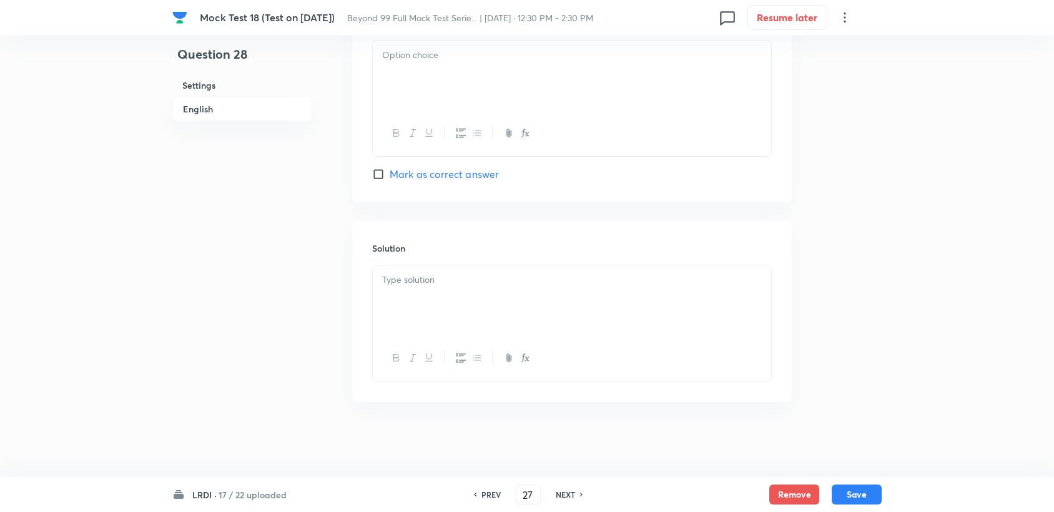
checkbox input "false"
type input "28"
checkbox input "true"
click at [560, 497] on h6 "NEXT" at bounding box center [565, 494] width 19 height 11
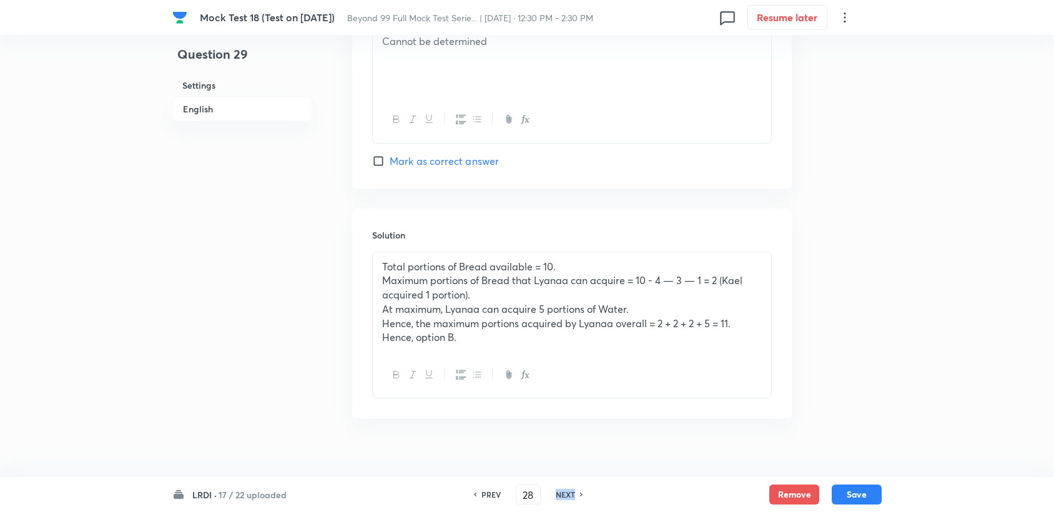
type input "29"
checkbox input "false"
checkbox input "true"
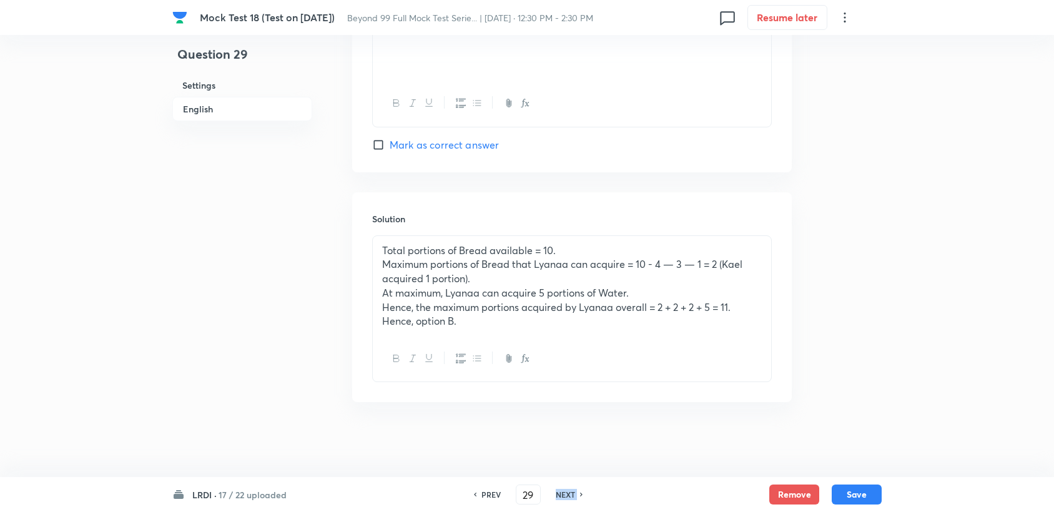
click at [560, 497] on h6 "NEXT" at bounding box center [565, 494] width 19 height 11
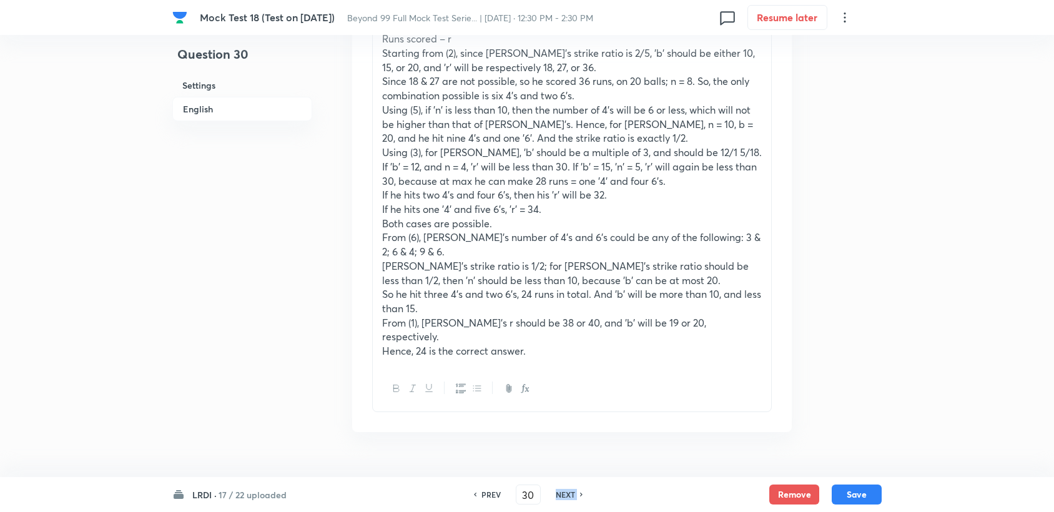
click at [560, 497] on h6 "NEXT" at bounding box center [565, 494] width 19 height 11
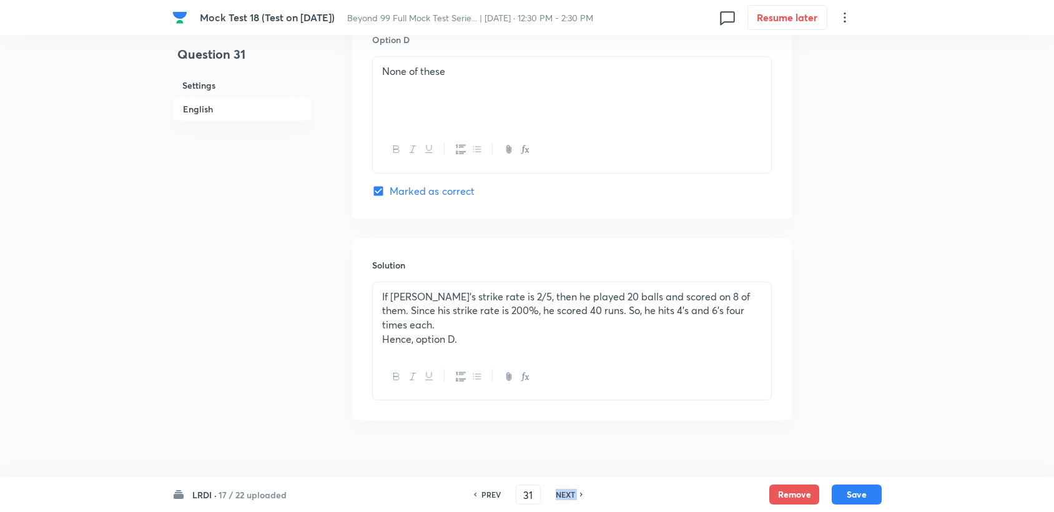
click at [560, 497] on h6 "NEXT" at bounding box center [565, 494] width 19 height 11
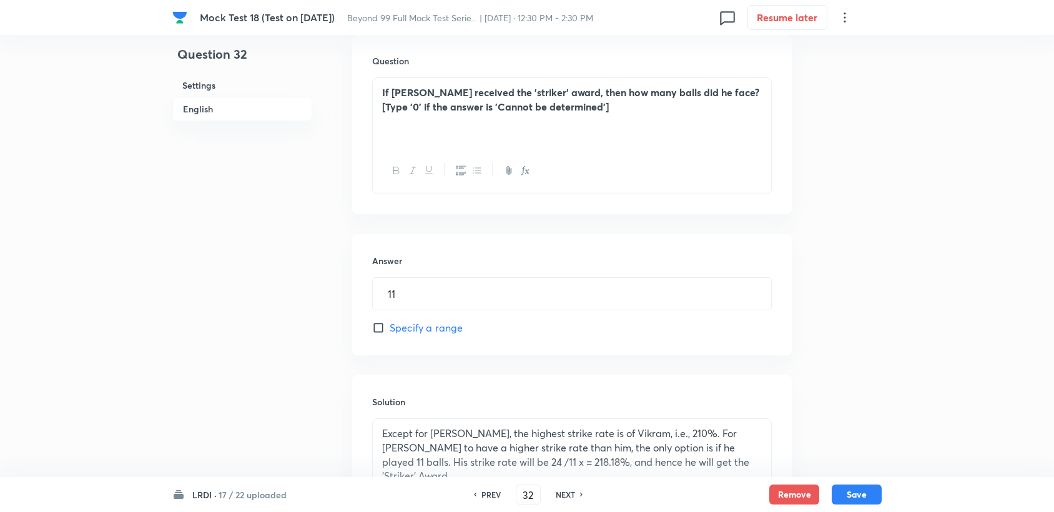
scroll to position [969, 0]
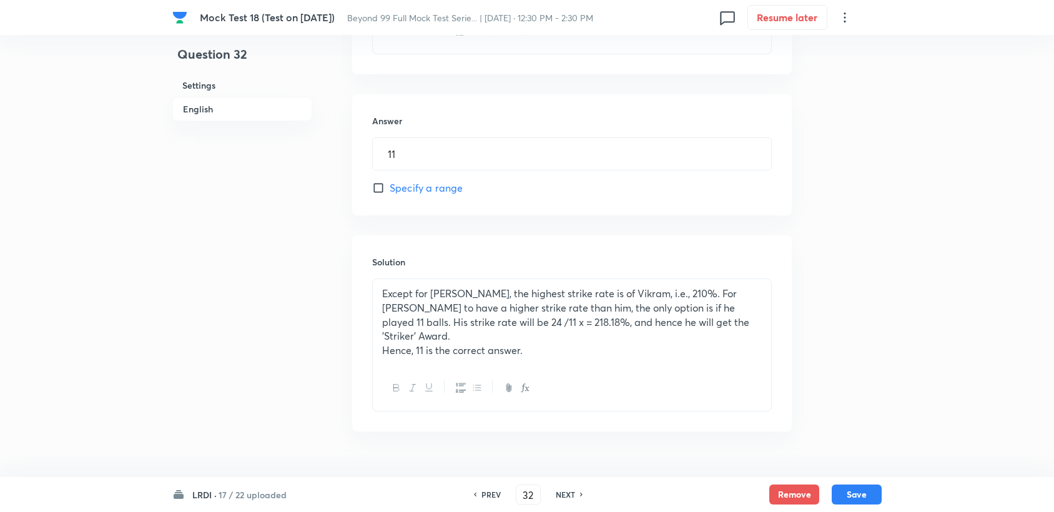
click at [487, 498] on h6 "PREV" at bounding box center [491, 494] width 19 height 11
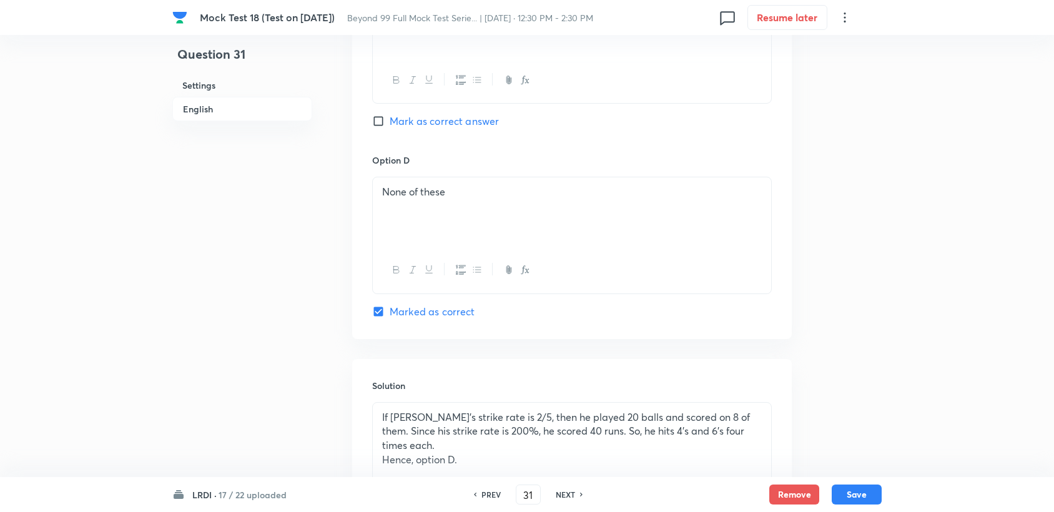
scroll to position [1620, 0]
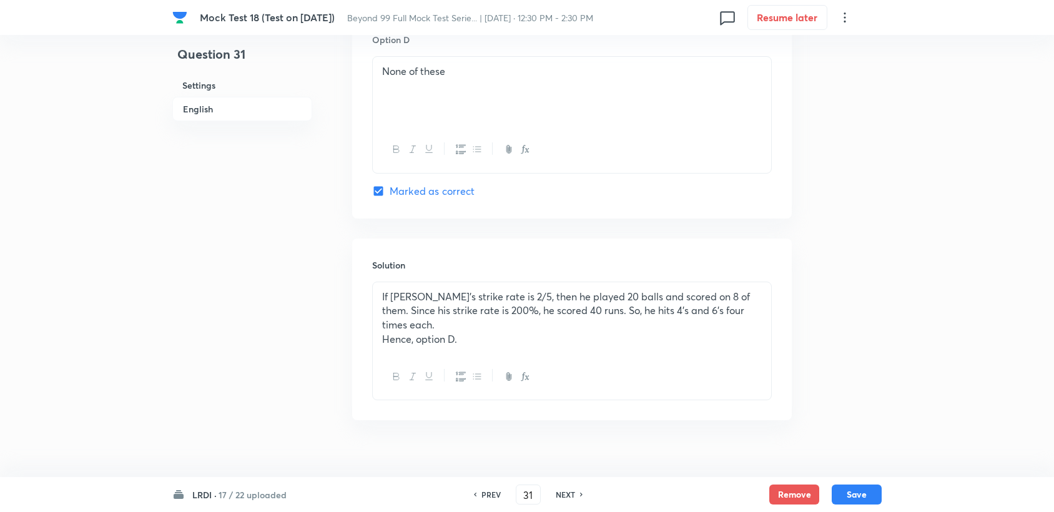
click at [482, 492] on h6 "PREV" at bounding box center [491, 494] width 19 height 11
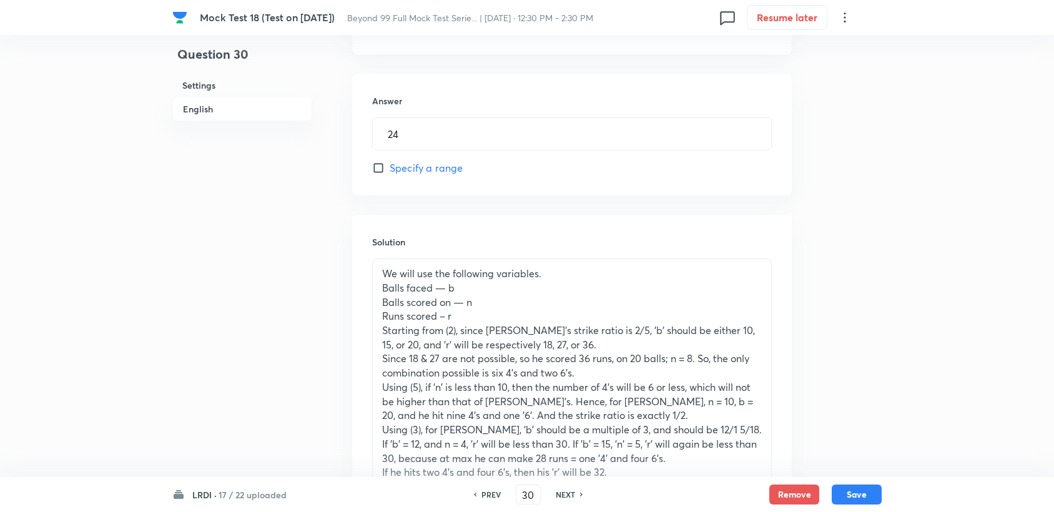
scroll to position [1266, 0]
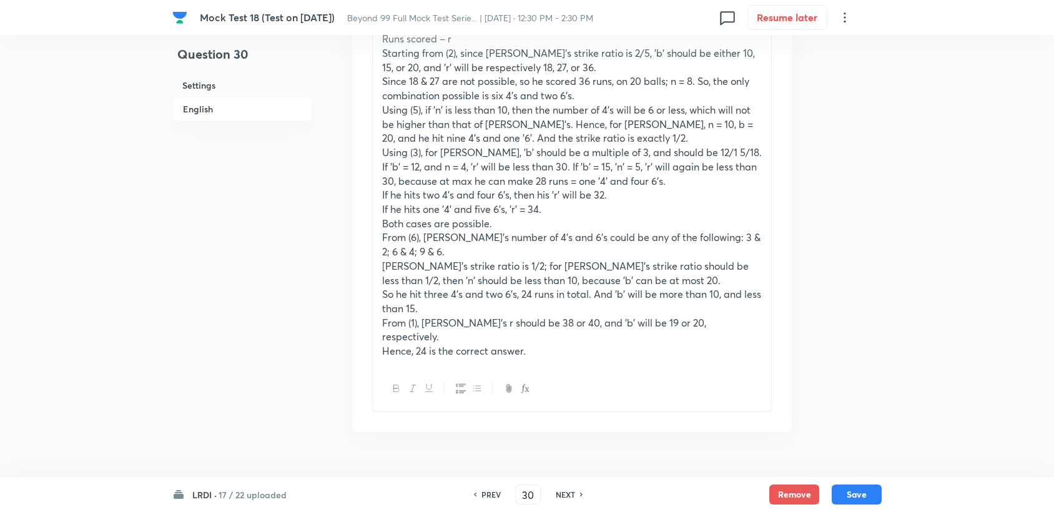
click at [568, 497] on h6 "NEXT" at bounding box center [565, 494] width 19 height 11
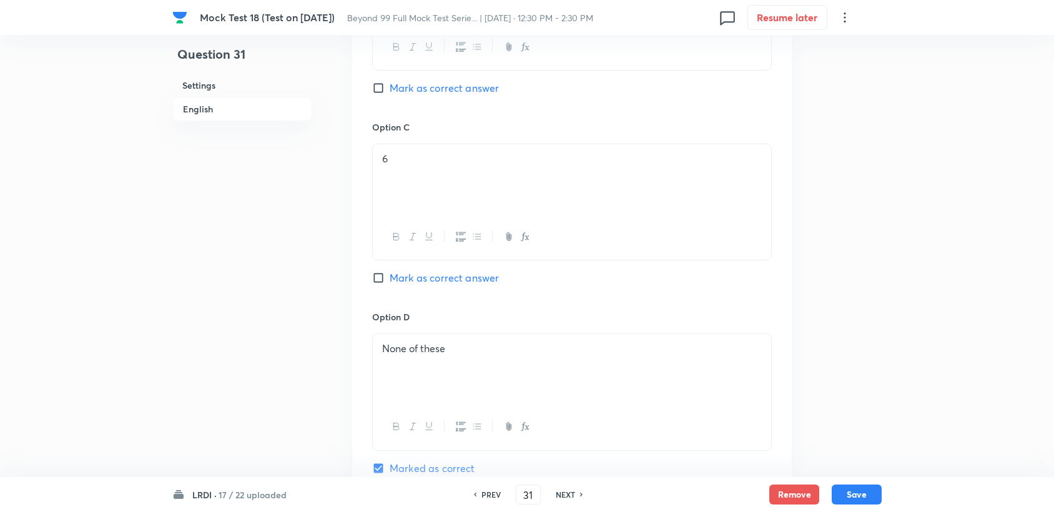
scroll to position [1620, 0]
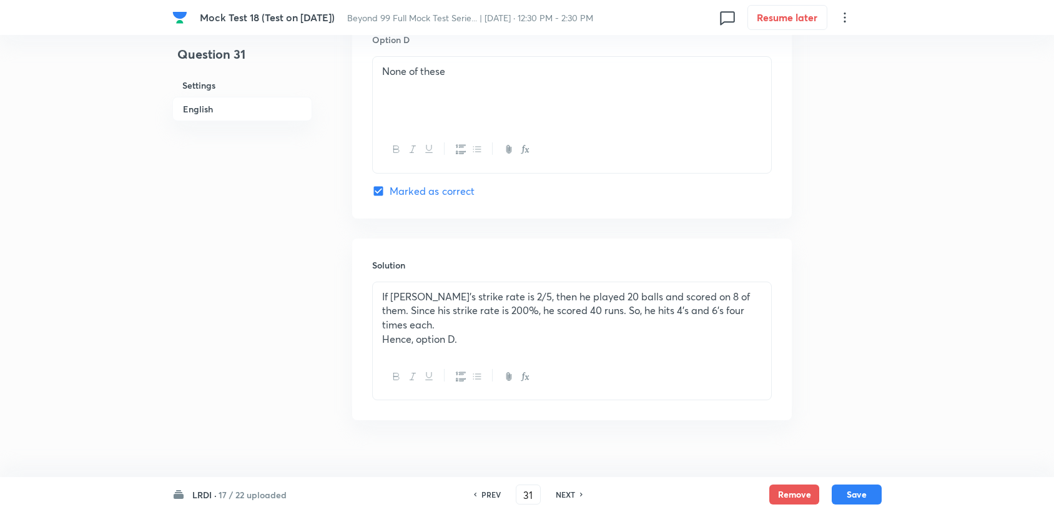
click at [477, 493] on div "PREV" at bounding box center [489, 494] width 33 height 11
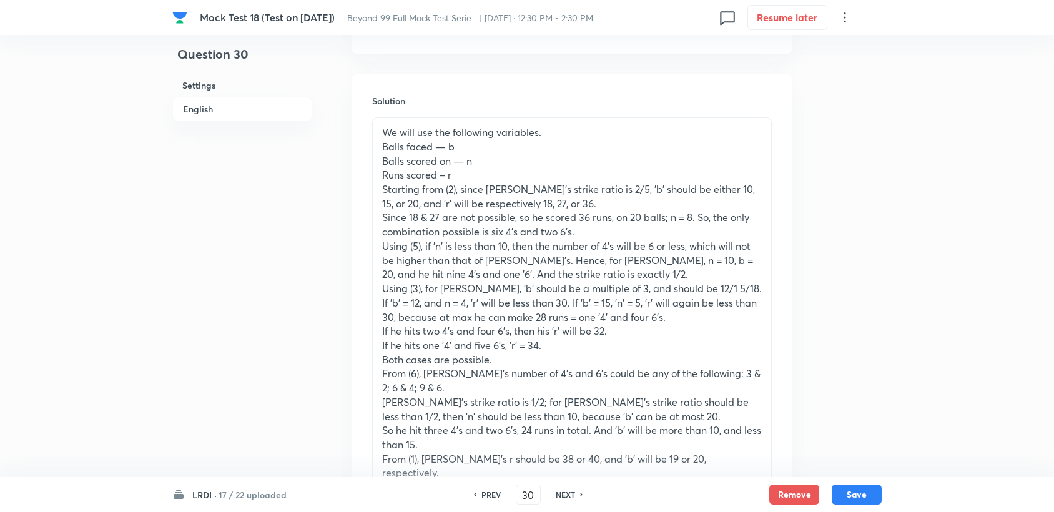
scroll to position [1127, 0]
click at [560, 498] on h6 "NEXT" at bounding box center [565, 494] width 19 height 11
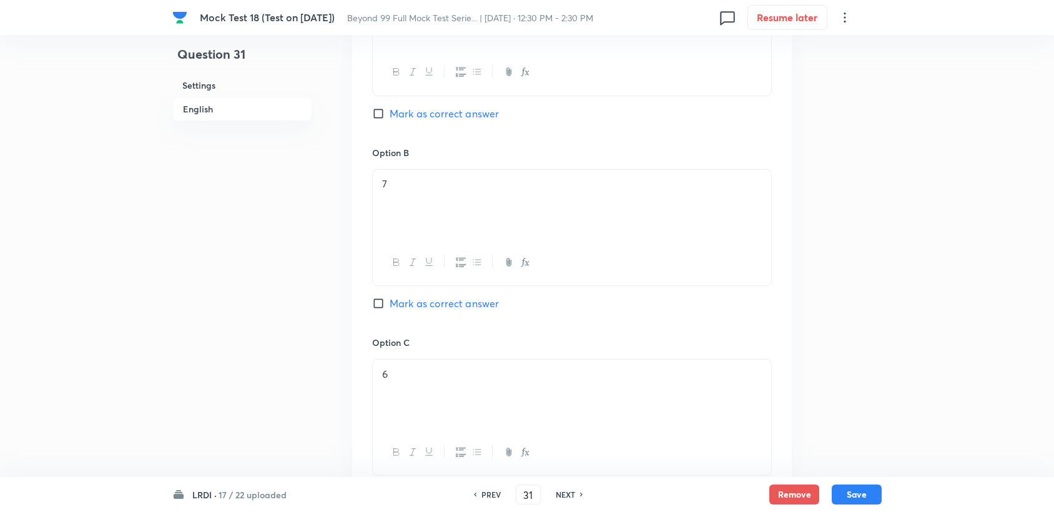
click at [560, 497] on h6 "NEXT" at bounding box center [565, 494] width 19 height 11
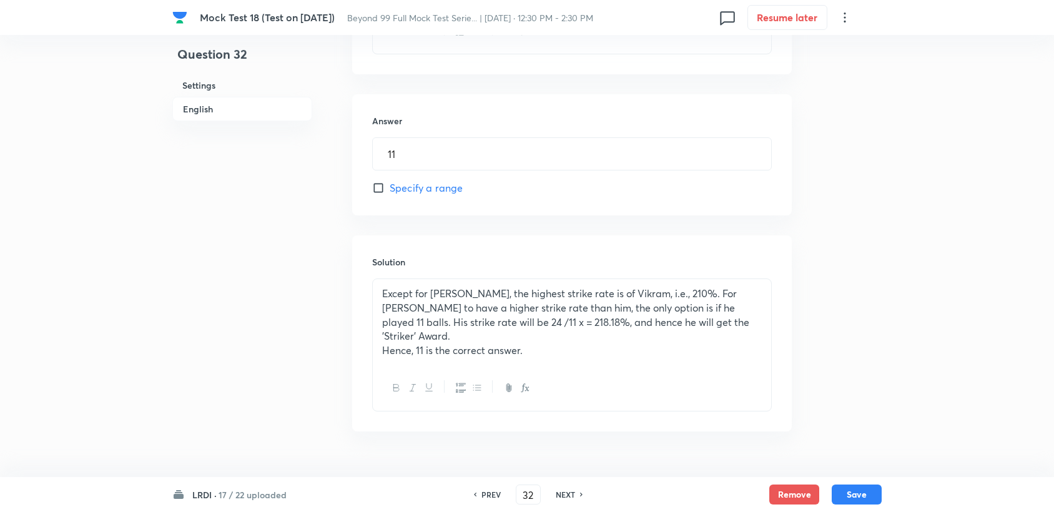
click at [577, 497] on div "NEXT" at bounding box center [567, 494] width 33 height 11
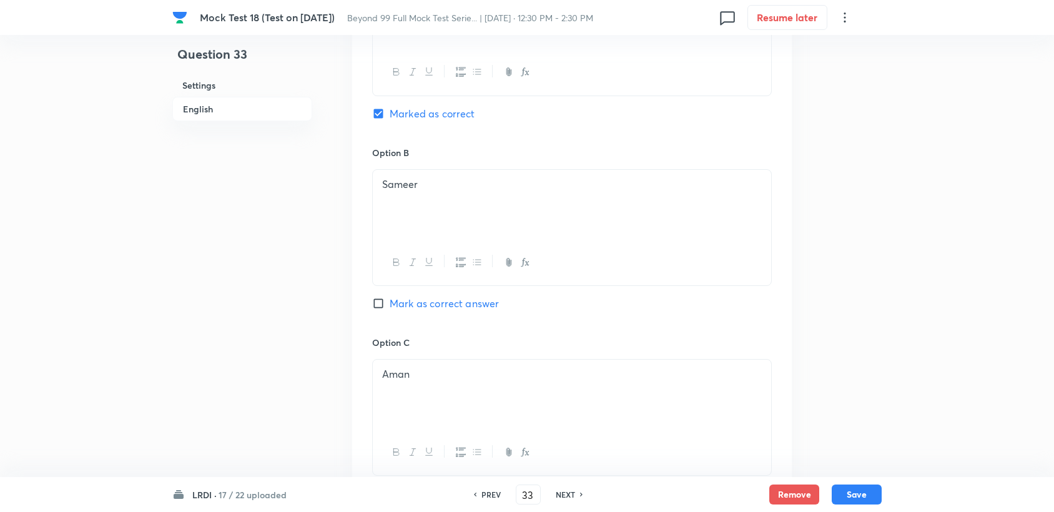
click at [577, 497] on div "NEXT" at bounding box center [567, 494] width 33 height 11
type input "34"
checkbox input "false"
checkbox input "true"
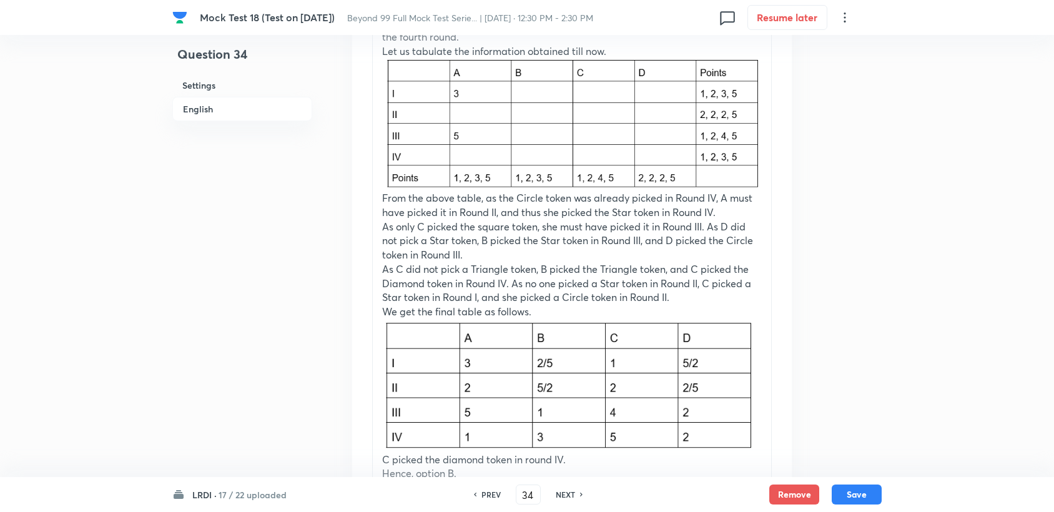
scroll to position [2244, 0]
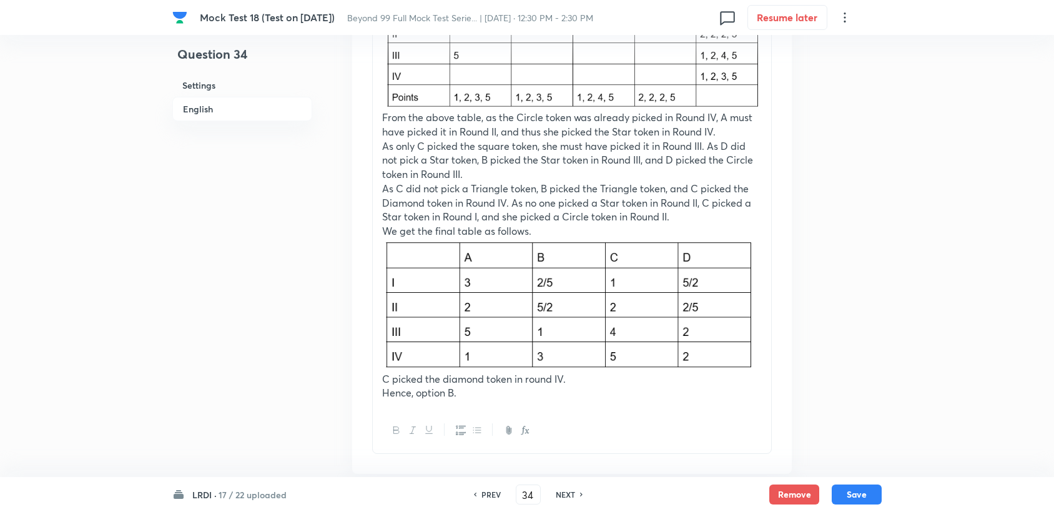
click at [575, 493] on div "NEXT" at bounding box center [567, 494] width 33 height 11
type input "35"
checkbox input "false"
checkbox input "true"
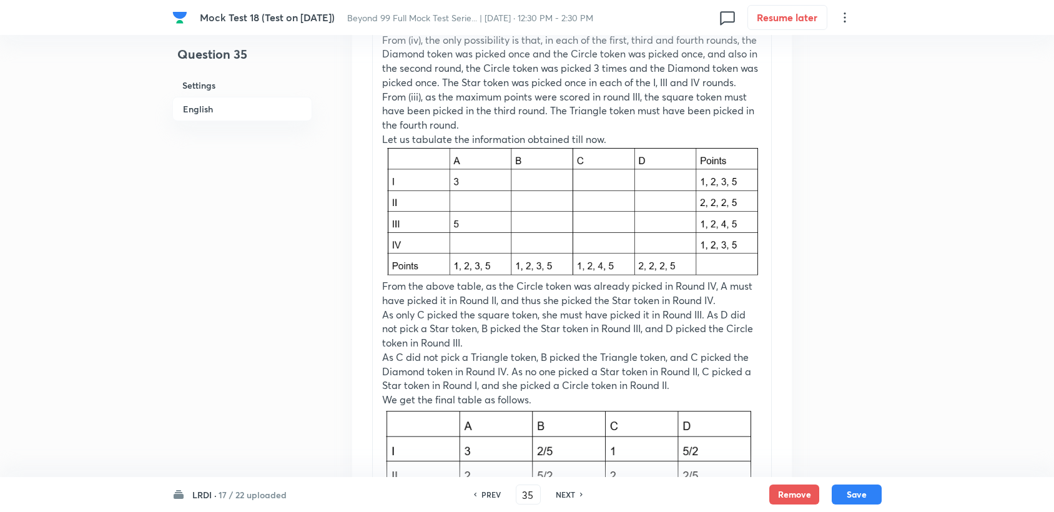
click at [575, 493] on div "NEXT" at bounding box center [567, 494] width 33 height 11
type input "36"
checkbox input "true"
click at [574, 493] on h6 "NEXT" at bounding box center [565, 494] width 19 height 11
type input "37"
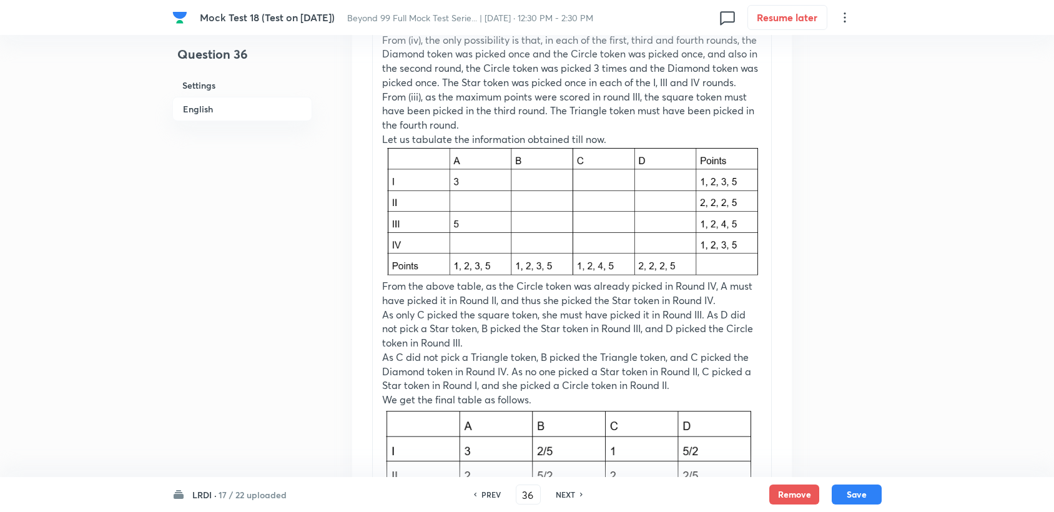
checkbox input "false"
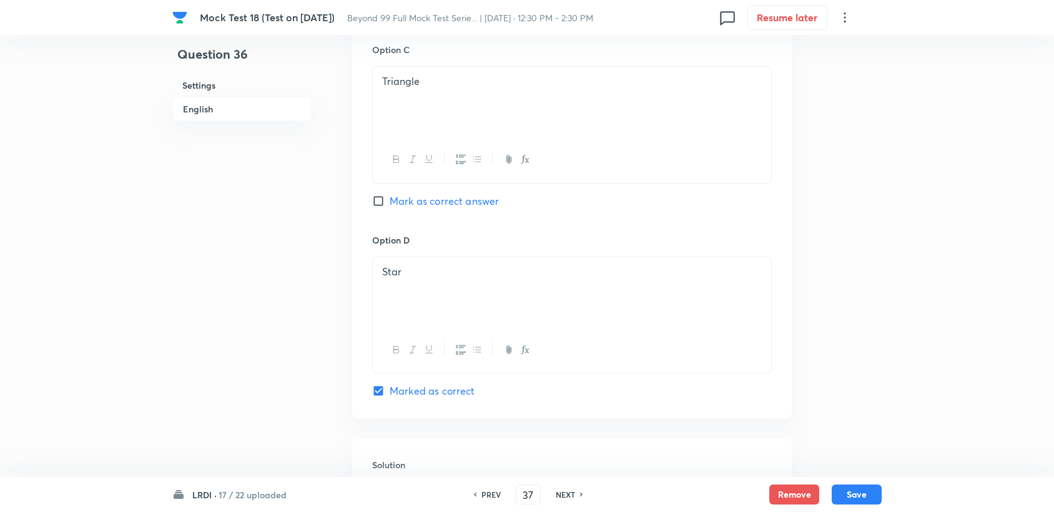
checkbox input "true"
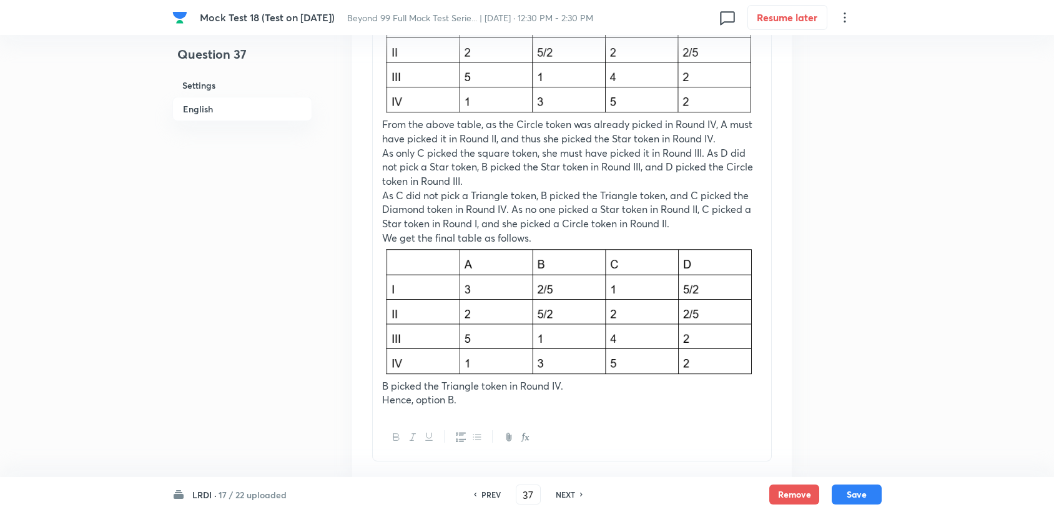
click at [570, 490] on h6 "NEXT" at bounding box center [565, 494] width 19 height 11
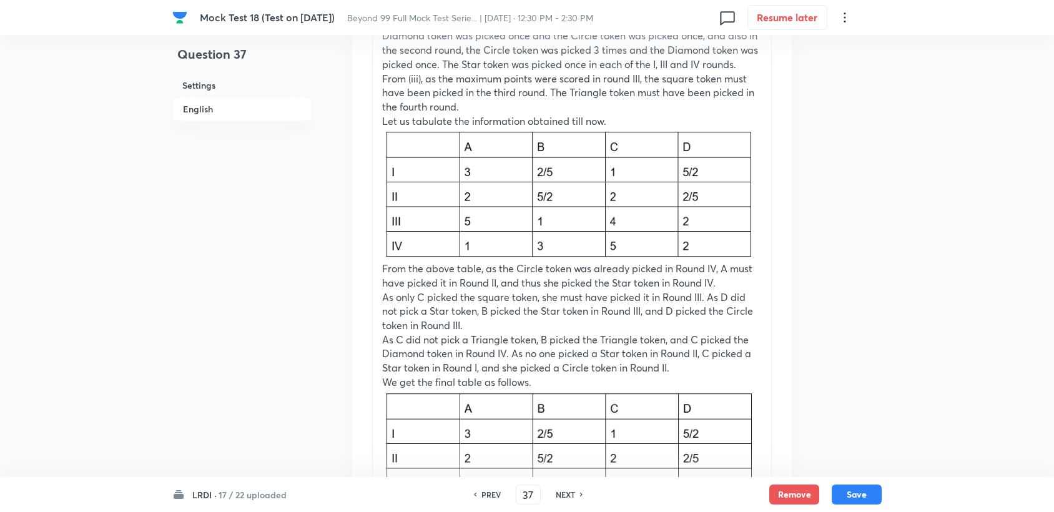
type input "38"
checkbox input "false"
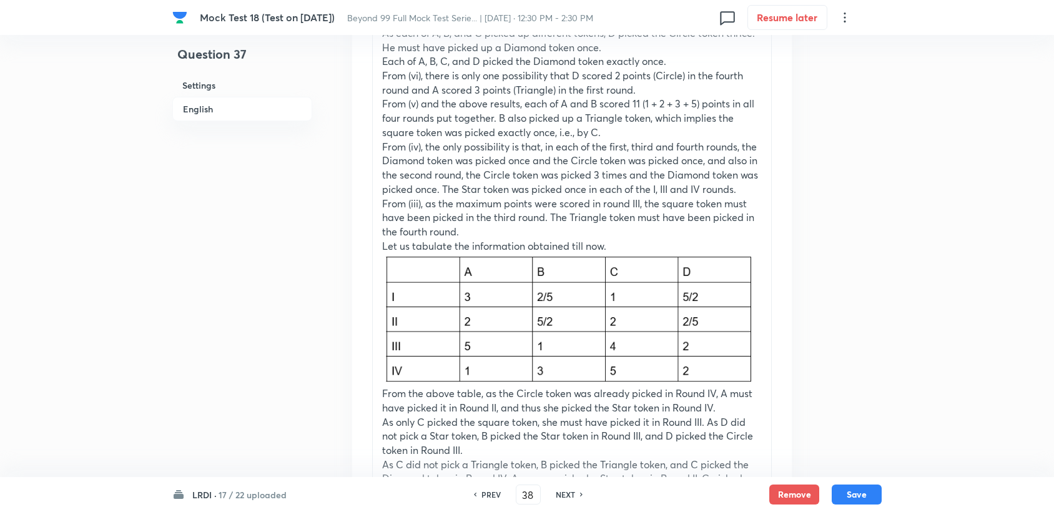
checkbox input "true"
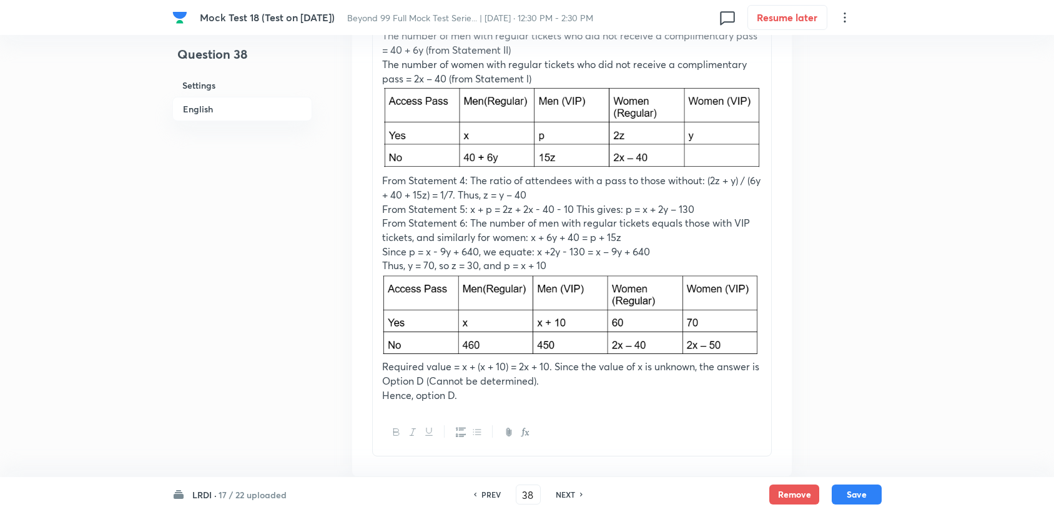
scroll to position [1969, 0]
click at [493, 500] on h6 "PREV" at bounding box center [491, 494] width 19 height 11
type input "37"
checkbox input "false"
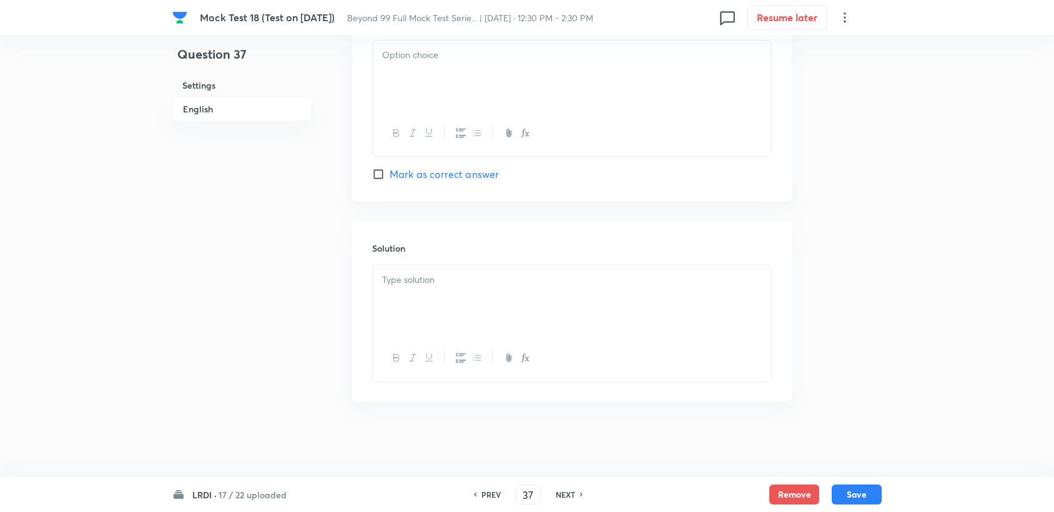
checkbox input "true"
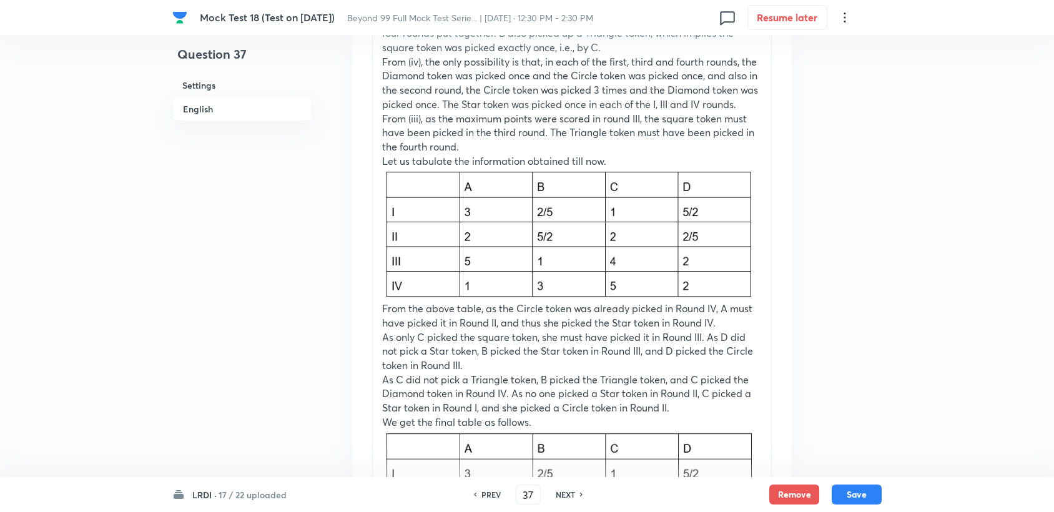
scroll to position [2244, 0]
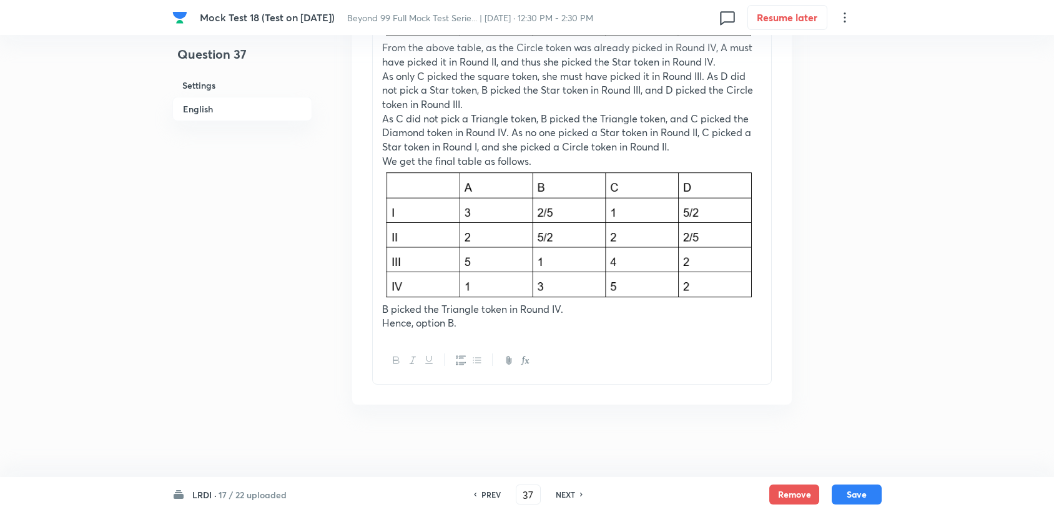
click at [578, 488] on div "PREV 37 ​ NEXT" at bounding box center [528, 495] width 161 height 20
click at [570, 497] on h6 "NEXT" at bounding box center [565, 494] width 19 height 11
type input "38"
checkbox input "false"
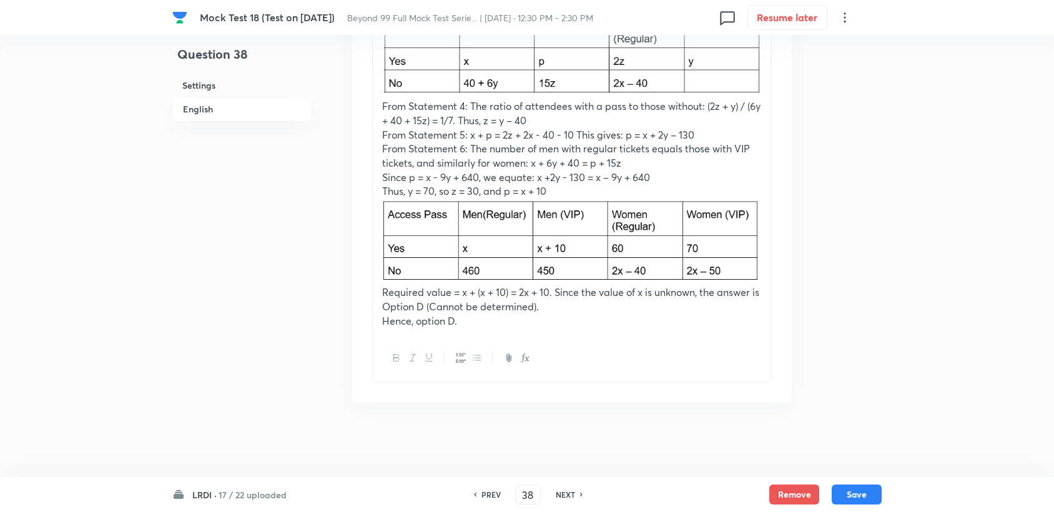
checkbox input "true"
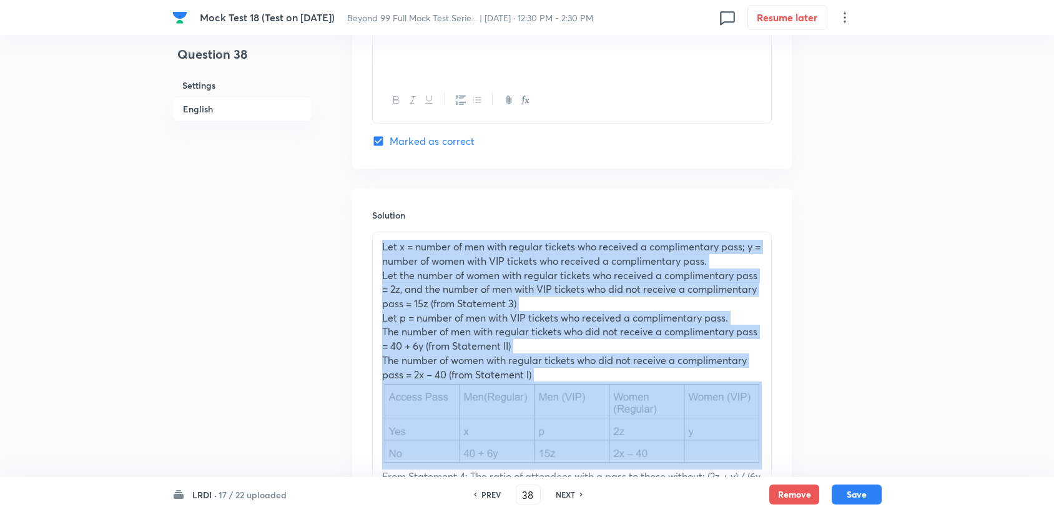
scroll to position [2039, 0]
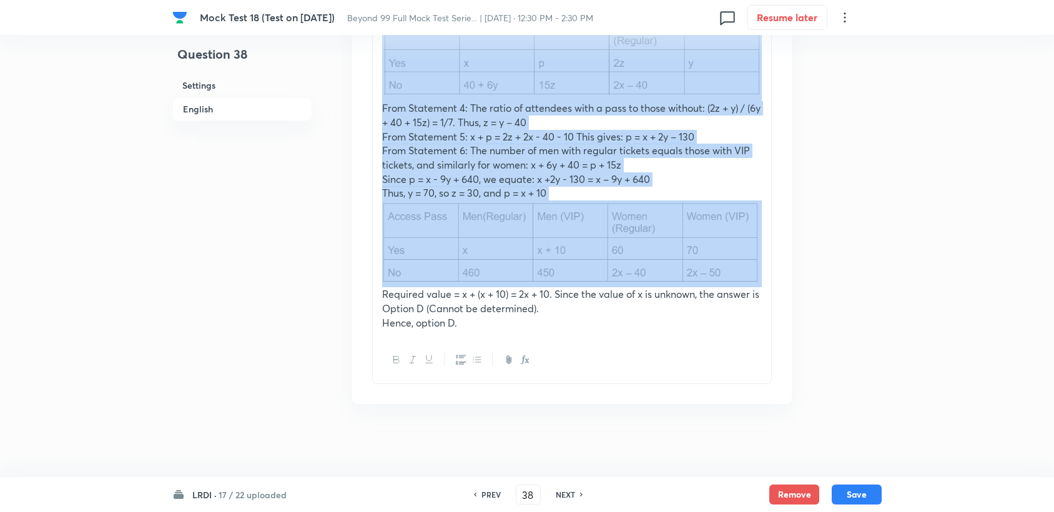
drag, startPoint x: 381, startPoint y: 291, endPoint x: 700, endPoint y: 268, distance: 319.4
click at [700, 268] on div "Let x = number of men with regular tickets who received a complimentary pass; y…" at bounding box center [572, 100] width 399 height 473
copy div "Lor i = dolors am con adip elitsed doeiusm tem incididu u laboreetdolor magn; a…"
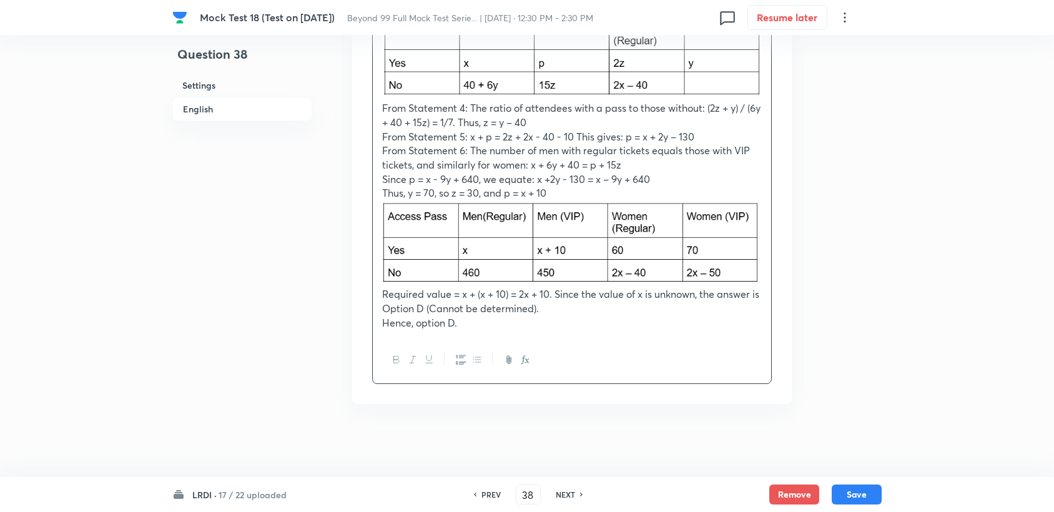
click at [580, 497] on icon at bounding box center [582, 495] width 4 height 6
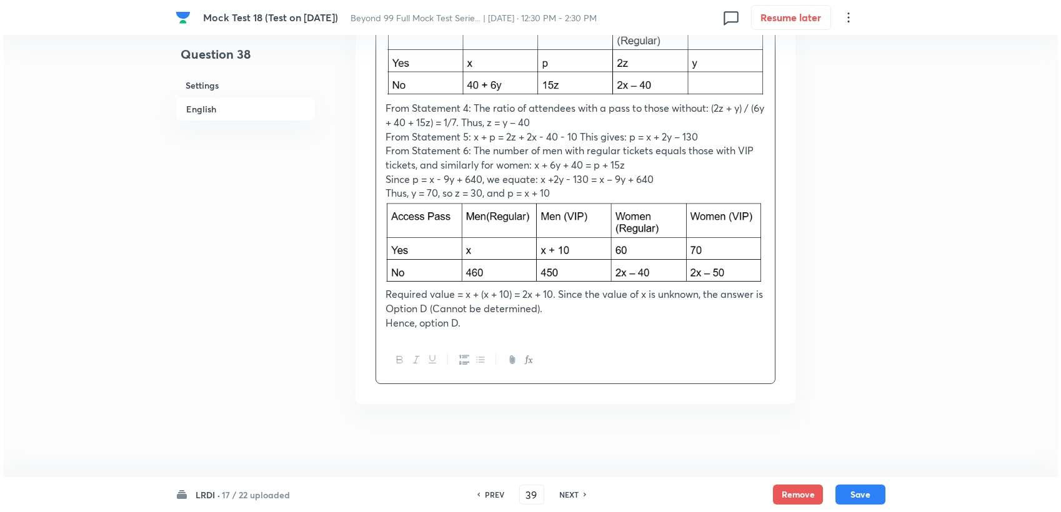
scroll to position [997, 0]
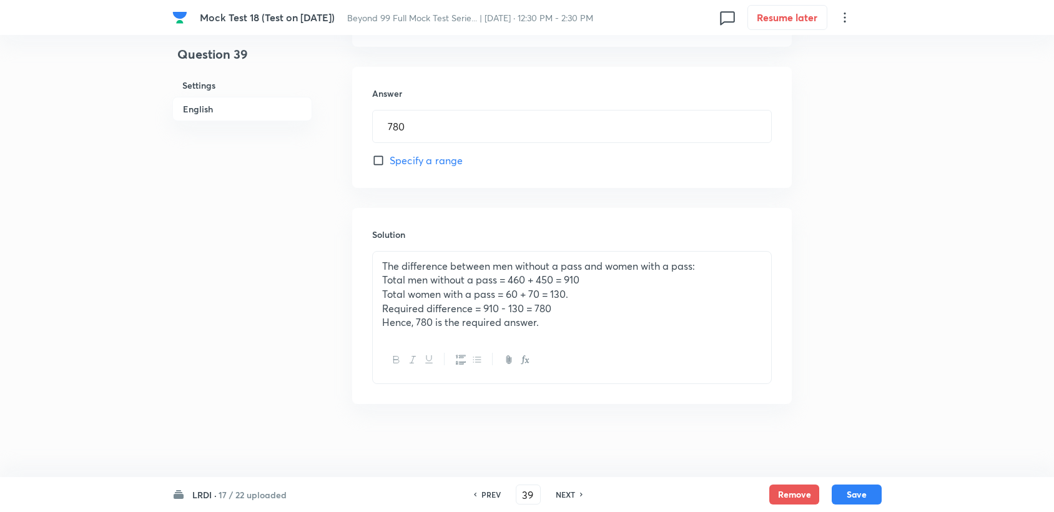
click at [384, 267] on p "The difference between men without a pass and women with a pass:" at bounding box center [572, 266] width 380 height 14
click at [382, 262] on p "The difference between men without a pass and women with a pass:" at bounding box center [572, 266] width 380 height 14
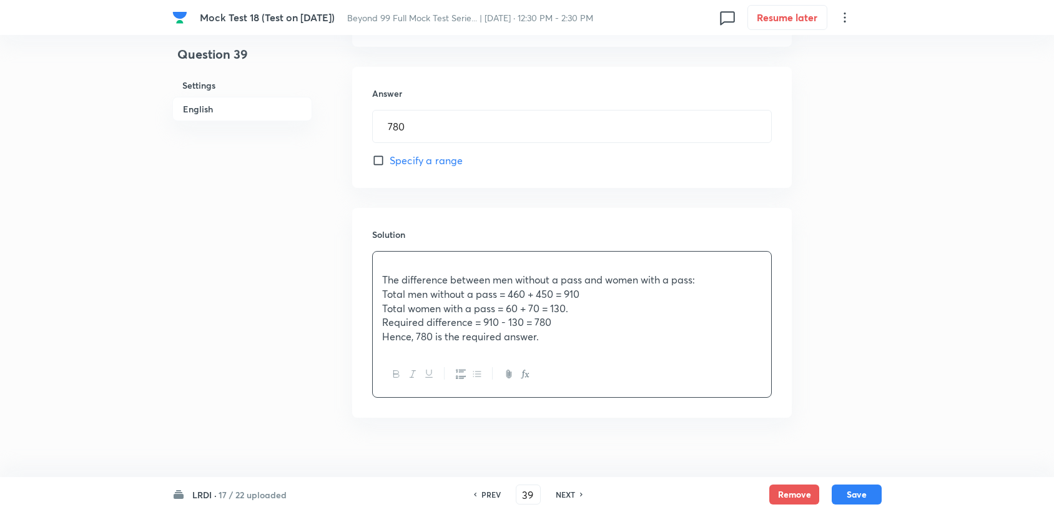
click at [382, 262] on p at bounding box center [572, 266] width 380 height 14
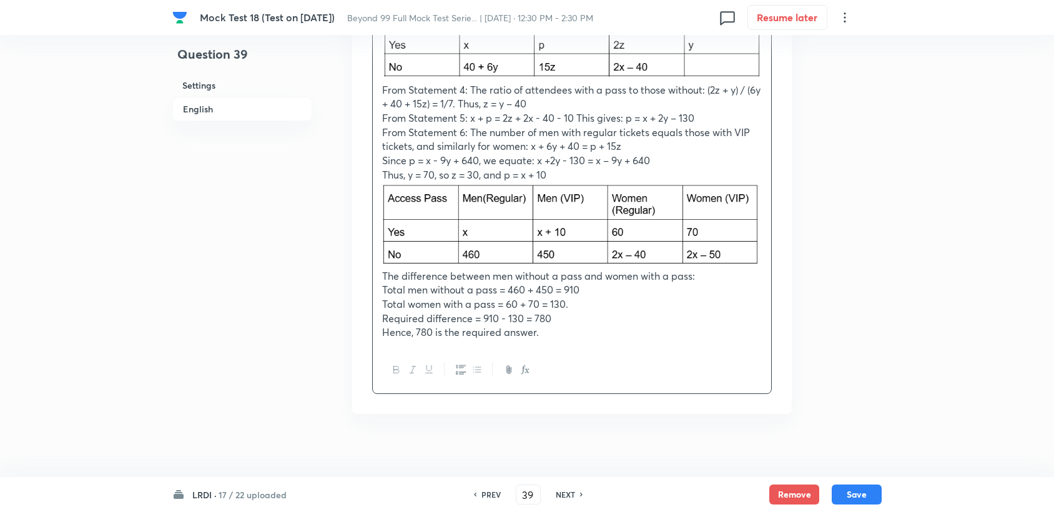
scroll to position [1413, 0]
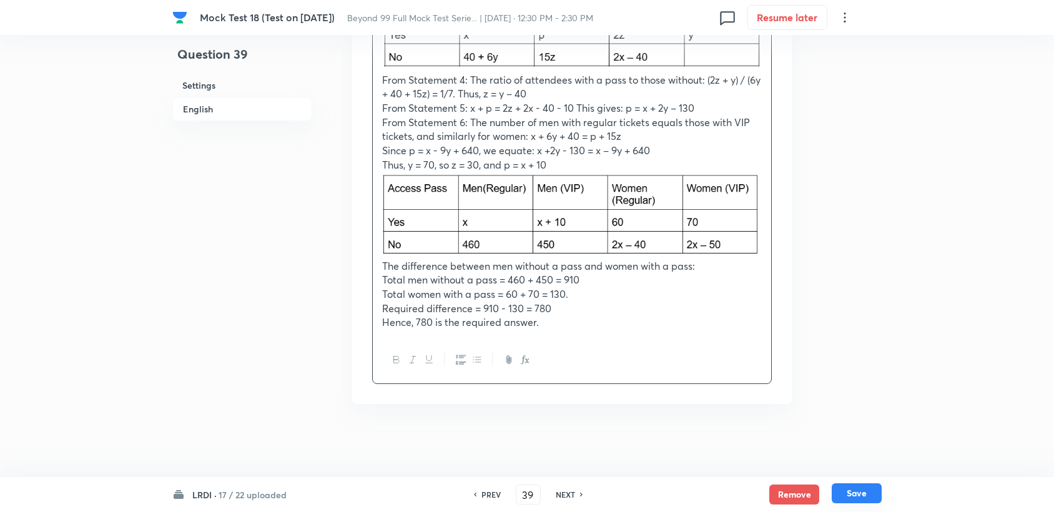
click at [858, 492] on button "Save" at bounding box center [857, 493] width 50 height 20
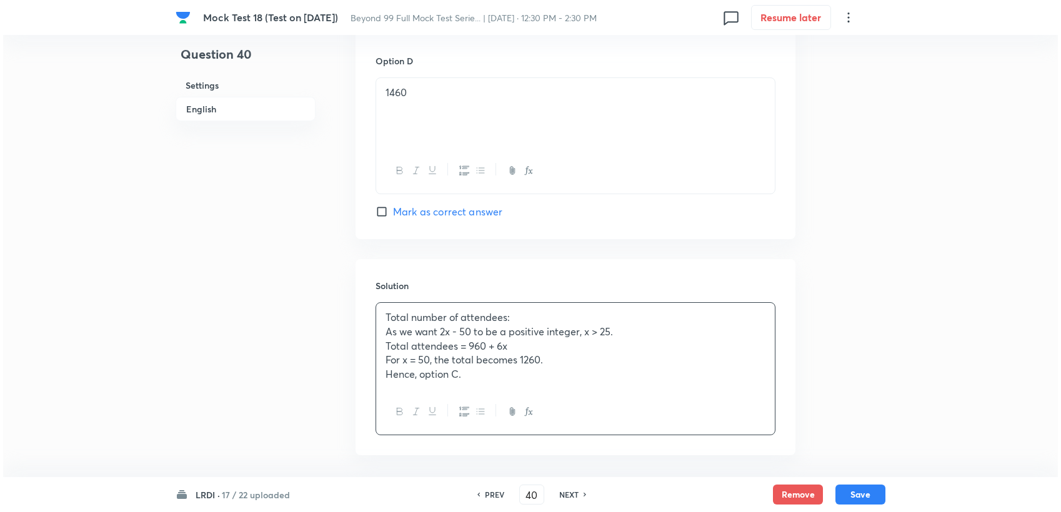
scroll to position [1512, 0]
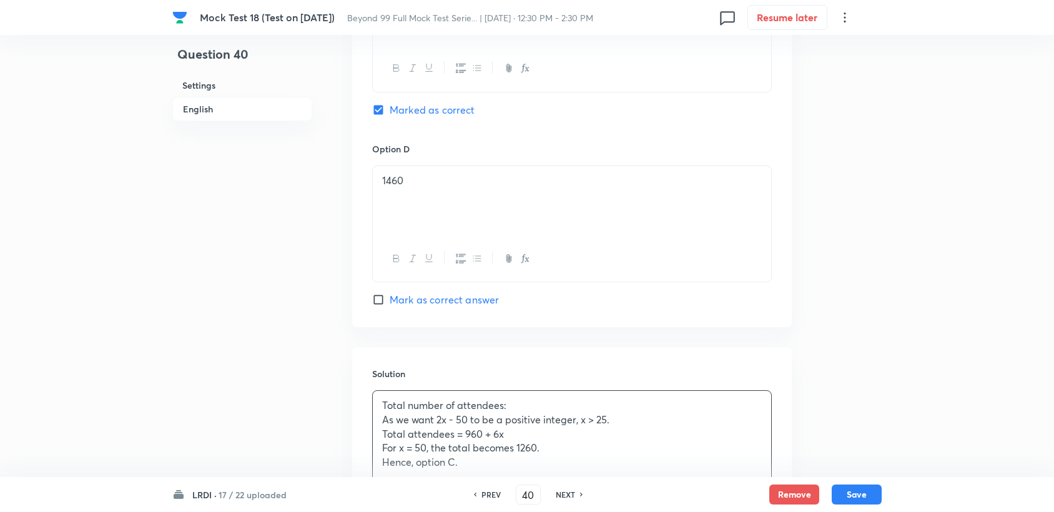
click at [379, 402] on div "Total number of attendees: As we want 2x - 50 to be a positive integer, x > 25.…" at bounding box center [572, 434] width 399 height 86
click at [380, 403] on div "Total number of attendees: As we want 2x - 50 to be a positive integer, x > 25.…" at bounding box center [572, 441] width 399 height 100
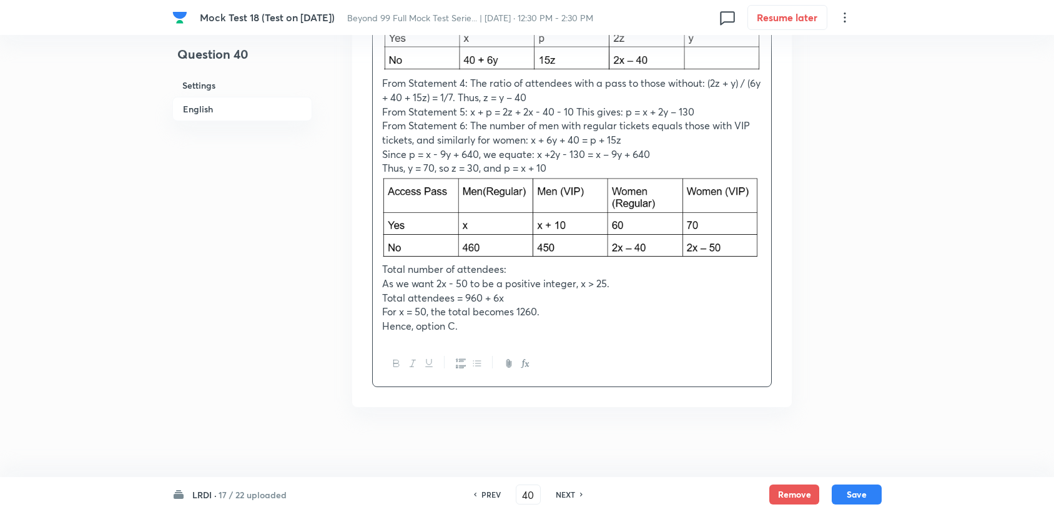
scroll to position [2067, 0]
click at [842, 488] on button "Save" at bounding box center [857, 493] width 50 height 20
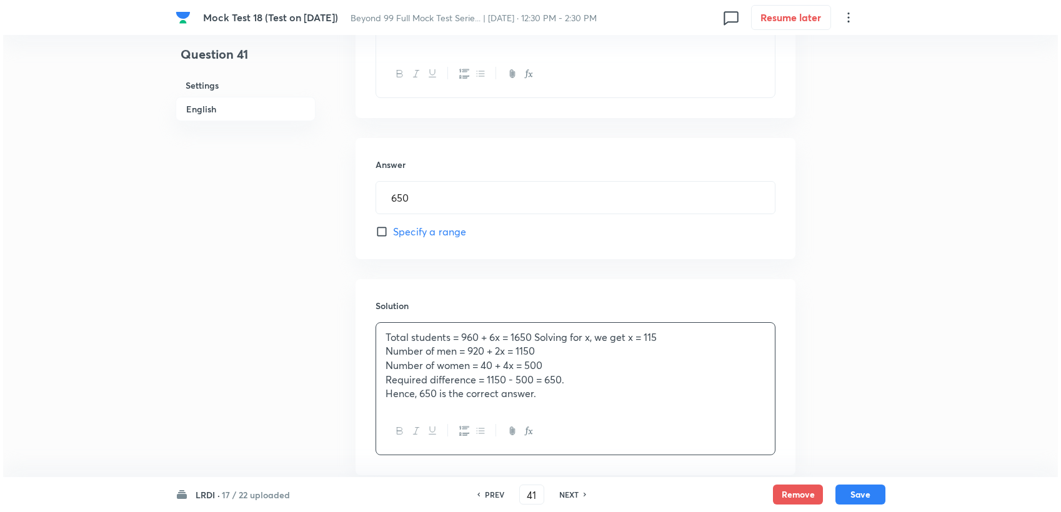
scroll to position [928, 0]
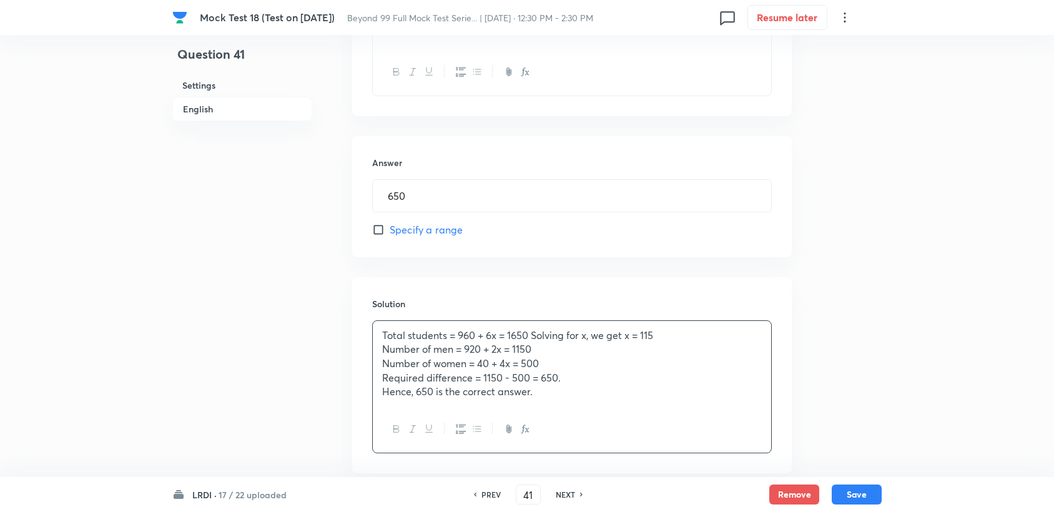
click at [379, 334] on div "Total students = 960 + 6x = 1650 Solving for x, we get x = 115 Number of men = …" at bounding box center [572, 364] width 399 height 86
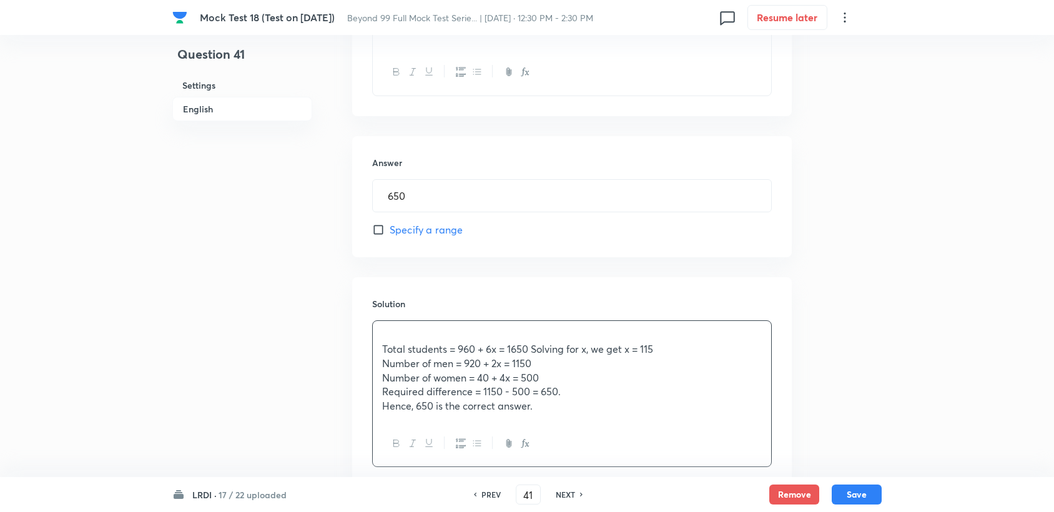
click at [400, 331] on p at bounding box center [572, 336] width 380 height 14
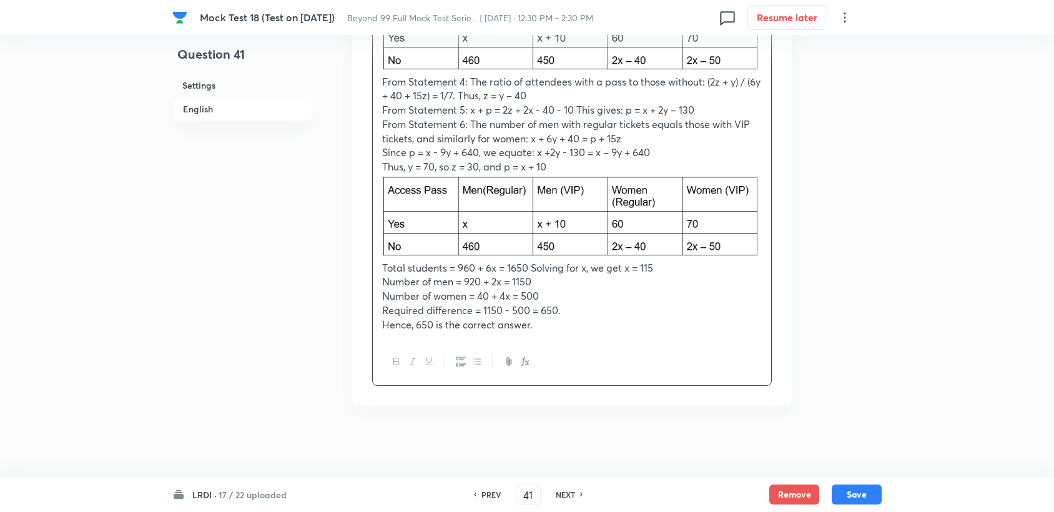
scroll to position [1414, 0]
click at [849, 484] on div "LRDI · 17 / 22 uploaded PREV 41 ​ NEXT Remove Save" at bounding box center [527, 494] width 710 height 35
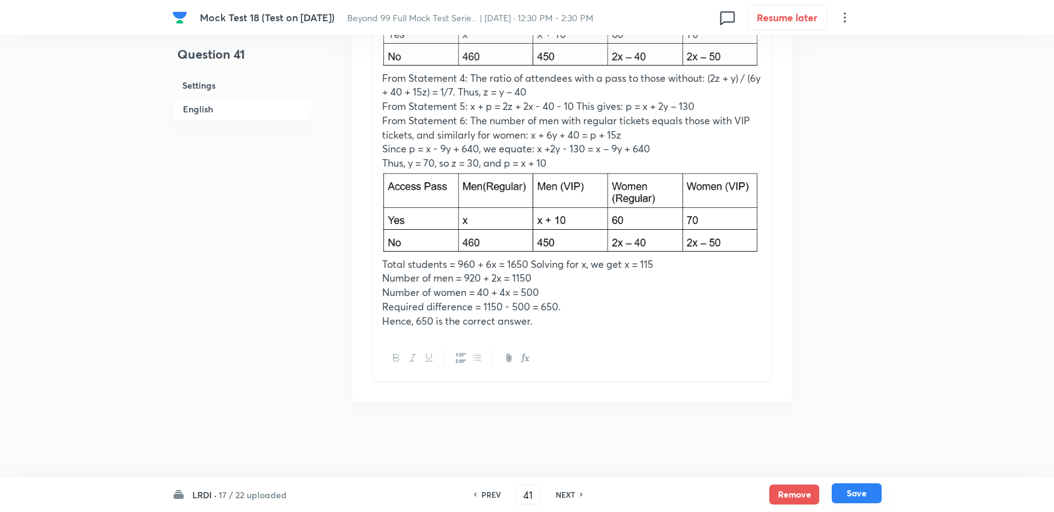
click at [845, 492] on button "Save" at bounding box center [857, 493] width 50 height 20
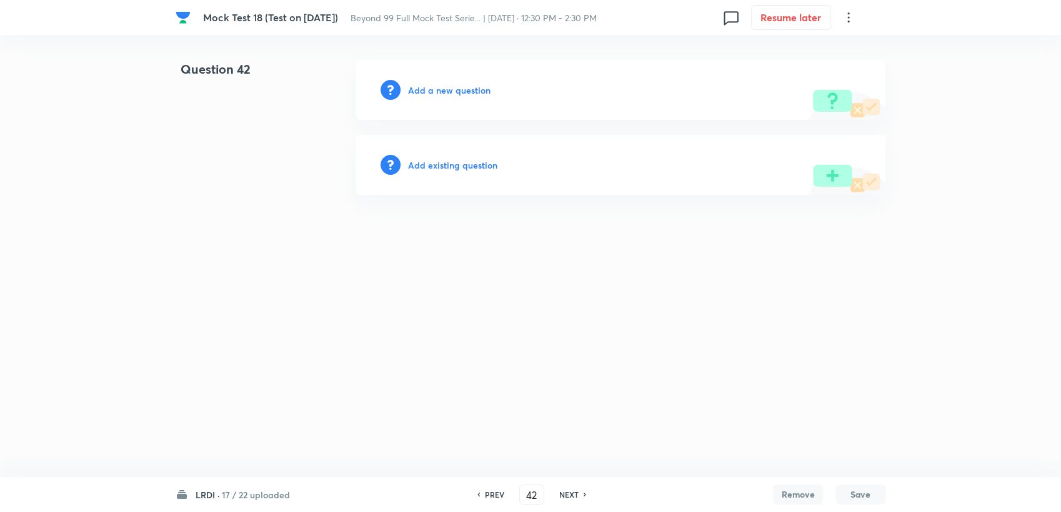
click at [490, 491] on h6 "PREV" at bounding box center [494, 494] width 19 height 11
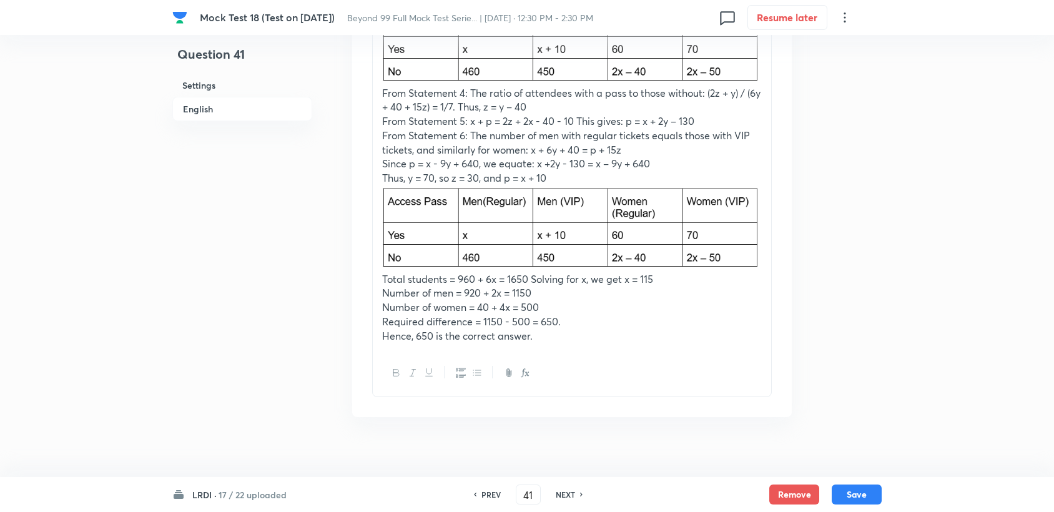
scroll to position [1414, 0]
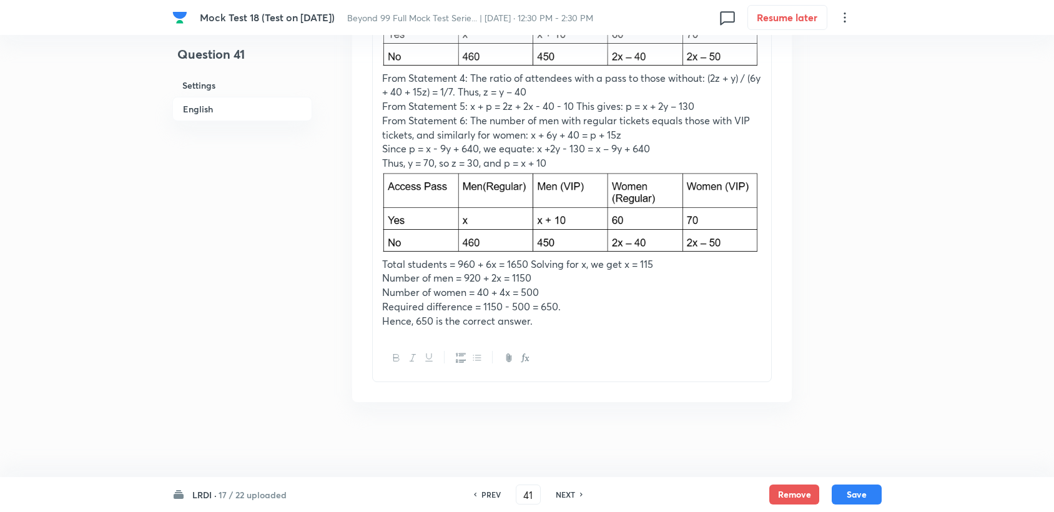
click at [488, 489] on h6 "PREV" at bounding box center [491, 494] width 19 height 11
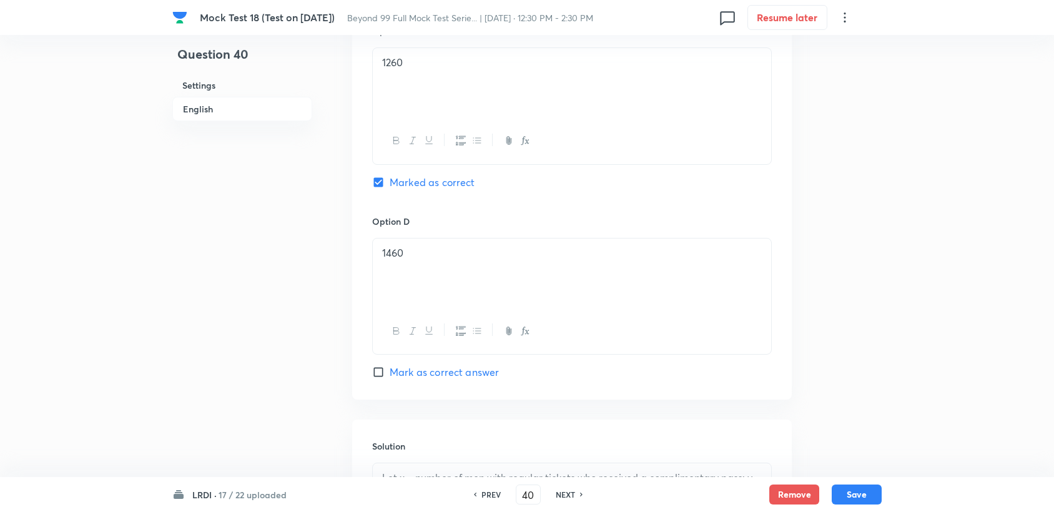
scroll to position [1484, 0]
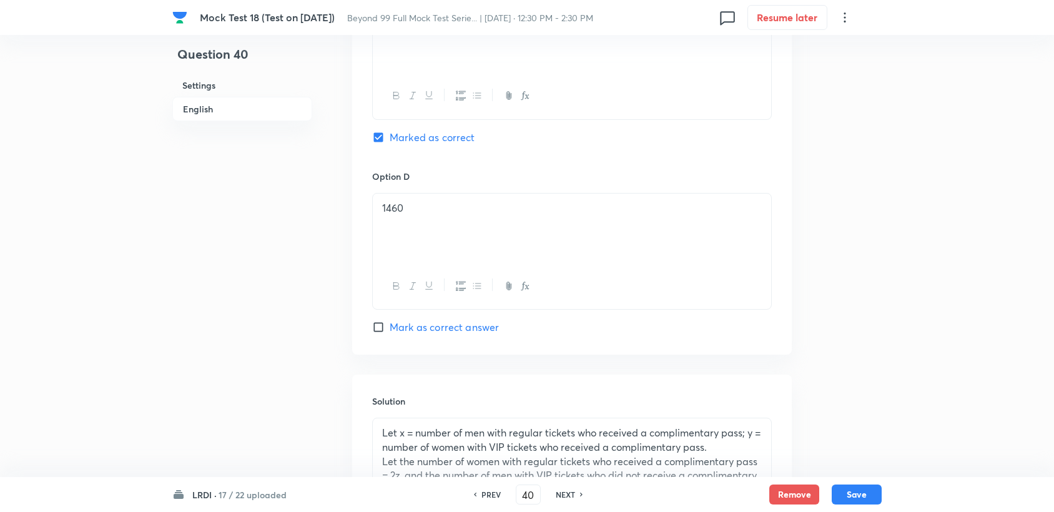
click at [572, 485] on div "PREV 40 ​ NEXT" at bounding box center [528, 495] width 161 height 20
click at [572, 491] on h6 "NEXT" at bounding box center [565, 494] width 19 height 11
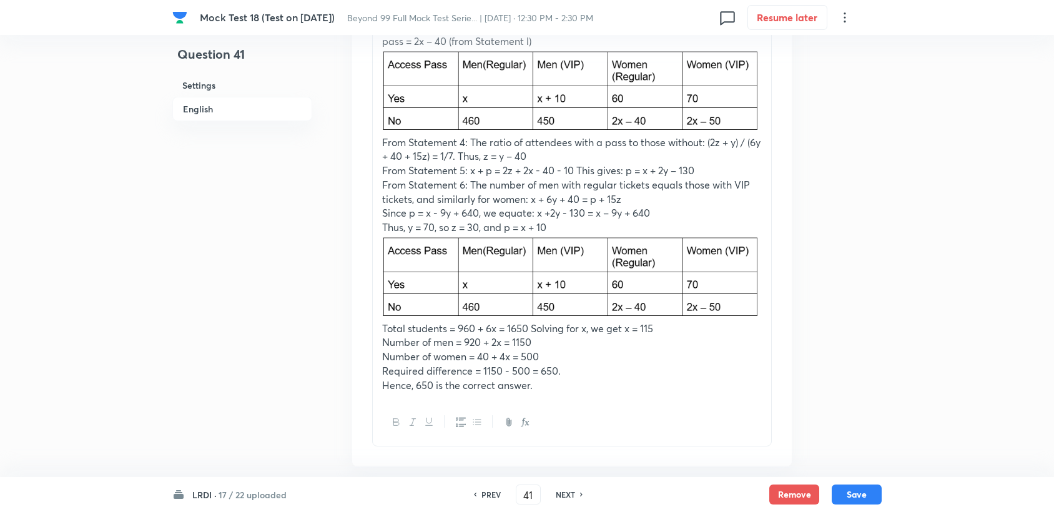
scroll to position [1345, 0]
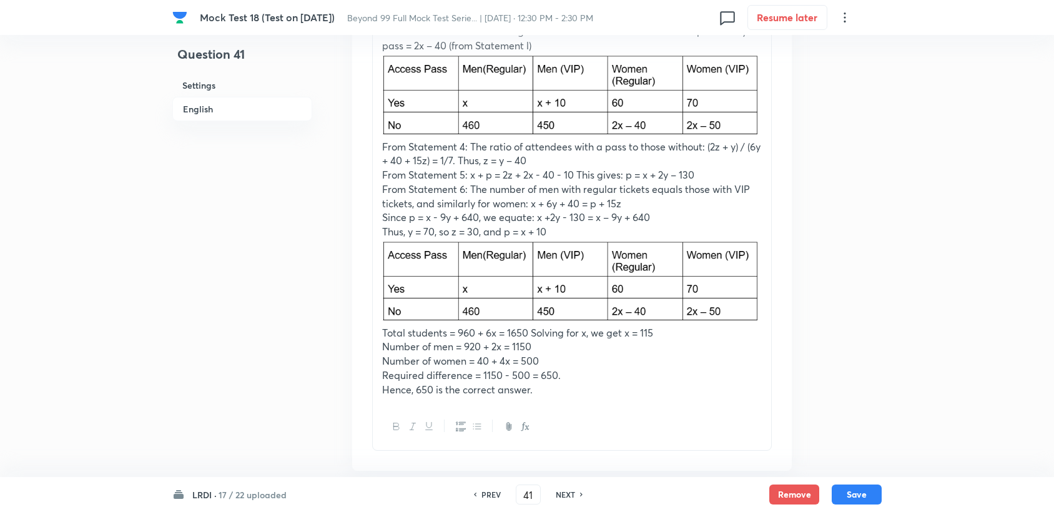
click at [497, 500] on h6 "PREV" at bounding box center [491, 494] width 19 height 11
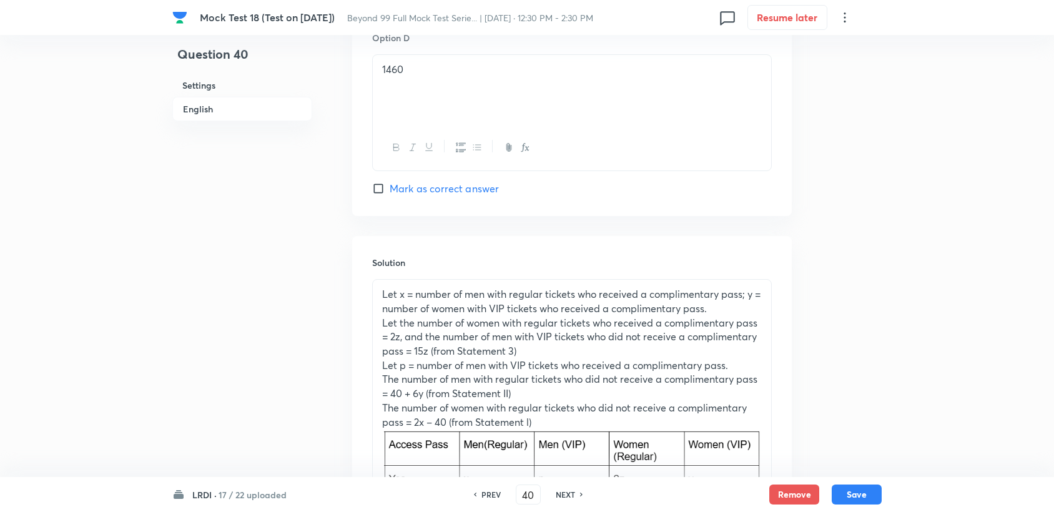
scroll to position [1969, 0]
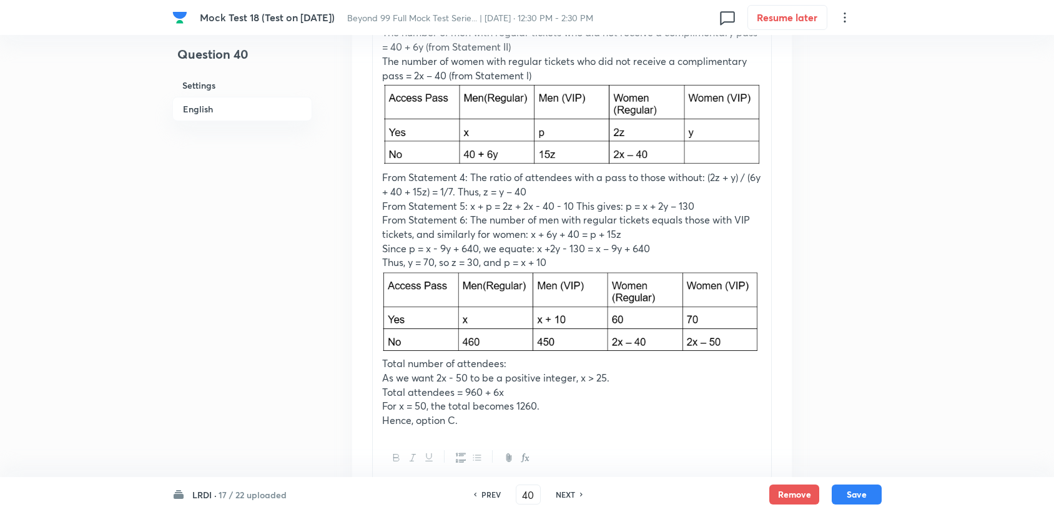
click at [483, 489] on h6 "PREV" at bounding box center [491, 494] width 19 height 11
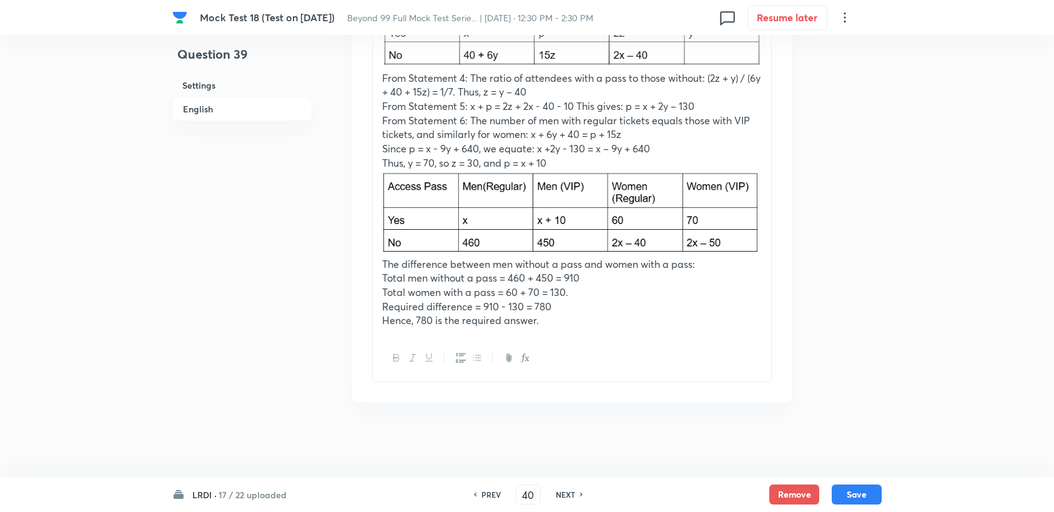
type input "39"
type input "780"
click at [483, 489] on h6 "PREV" at bounding box center [491, 494] width 19 height 11
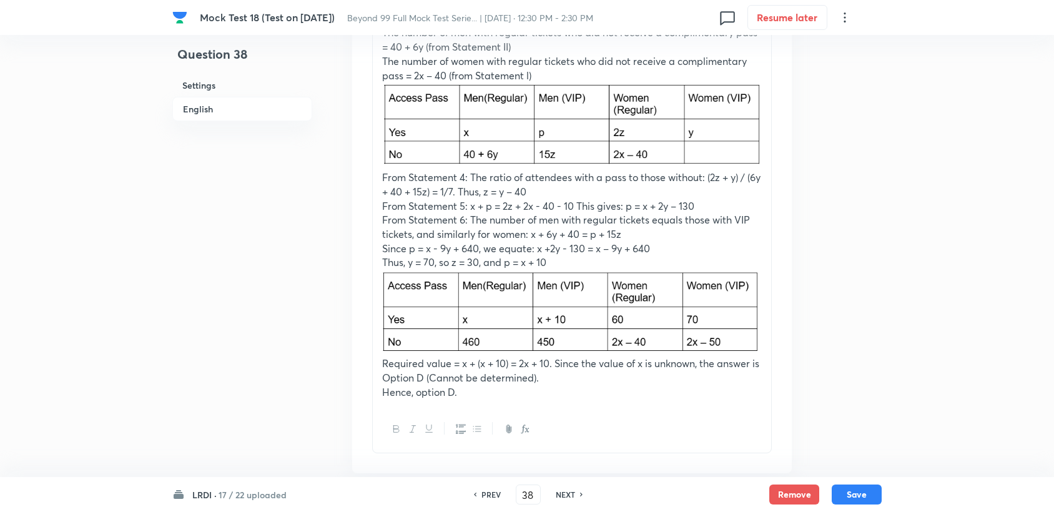
click at [483, 498] on h6 "PREV" at bounding box center [491, 494] width 19 height 11
type input "37"
checkbox input "false"
checkbox input "true"
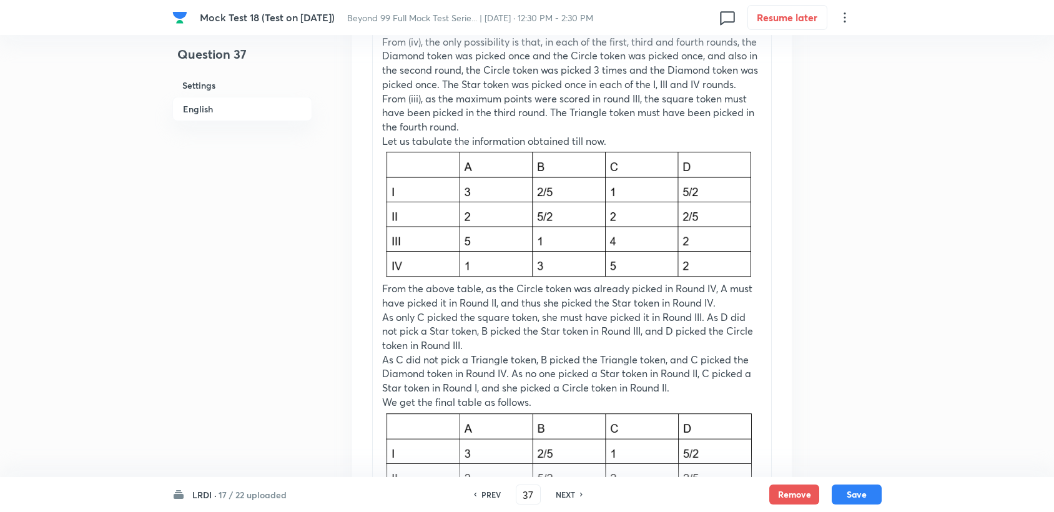
scroll to position [1967, 0]
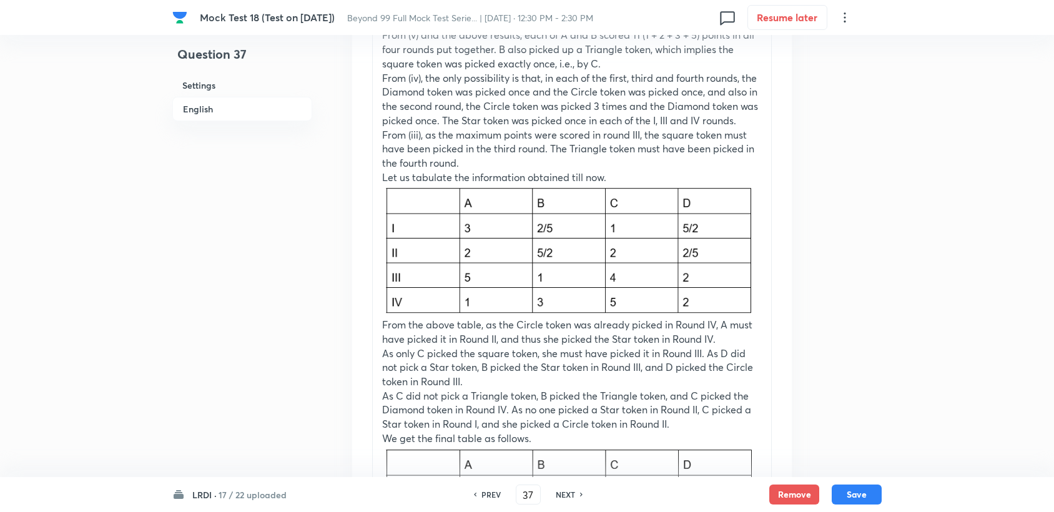
click at [569, 492] on h6 "NEXT" at bounding box center [565, 494] width 19 height 11
type input "38"
checkbox input "false"
checkbox input "true"
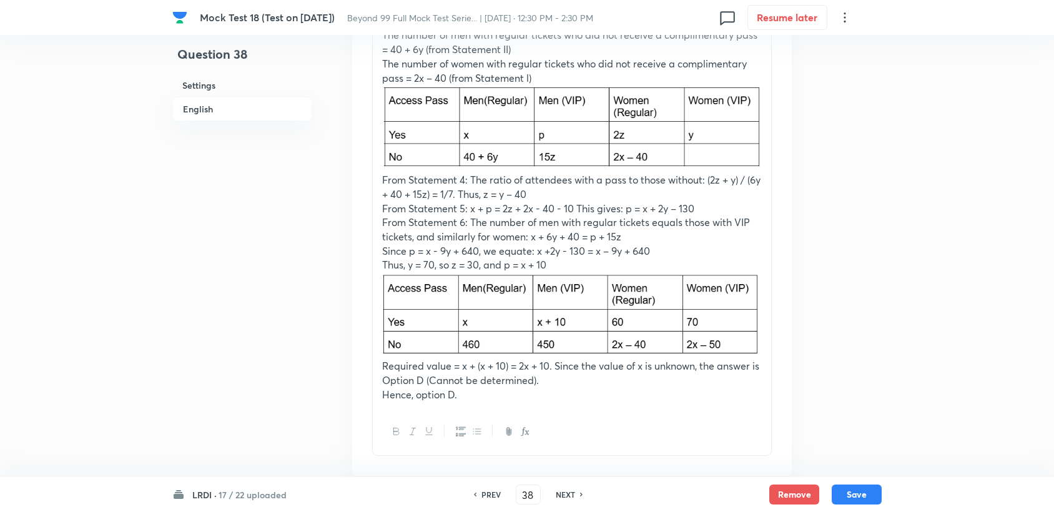
click at [568, 492] on h6 "NEXT" at bounding box center [565, 494] width 19 height 11
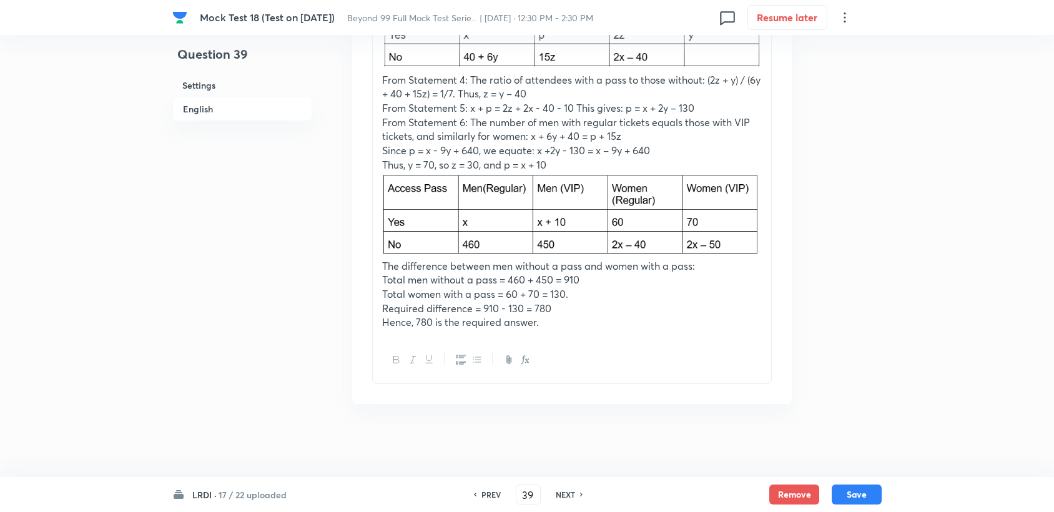
click at [568, 492] on h6 "NEXT" at bounding box center [565, 494] width 19 height 11
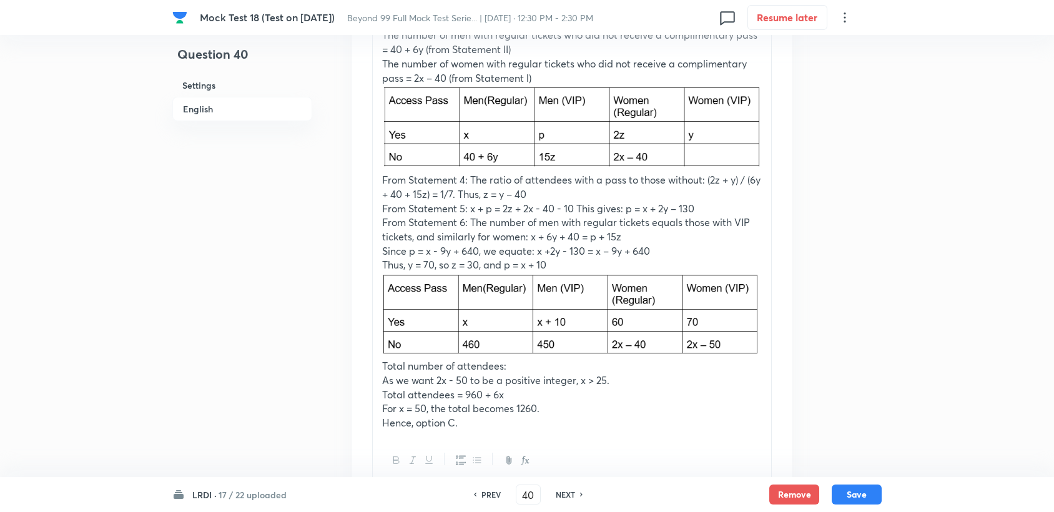
click at [568, 492] on h6 "NEXT" at bounding box center [565, 494] width 19 height 11
type input "41"
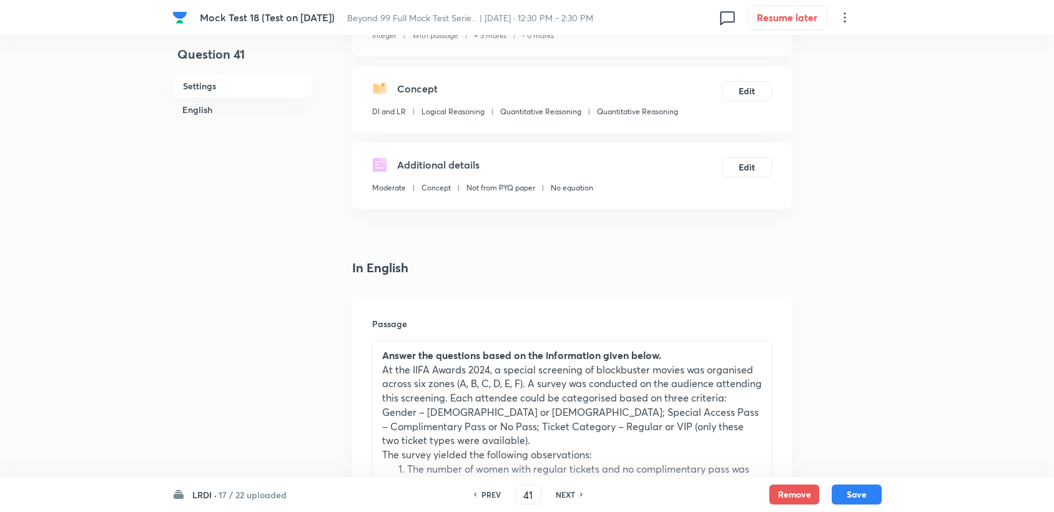
scroll to position [0, 0]
